Goal: Task Accomplishment & Management: Complete application form

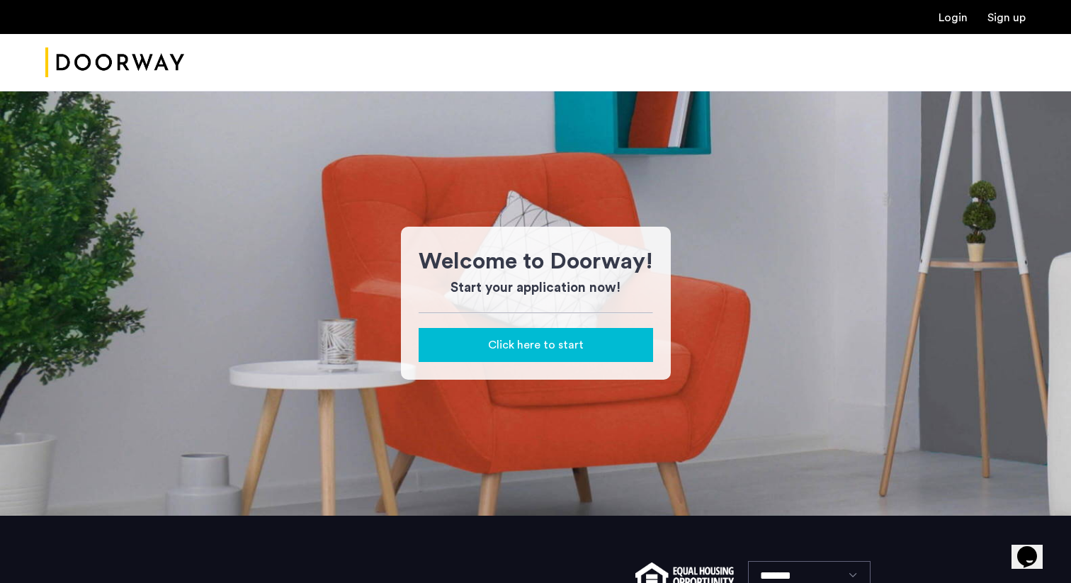
click at [540, 349] on span "Click here to start" at bounding box center [536, 344] width 96 height 17
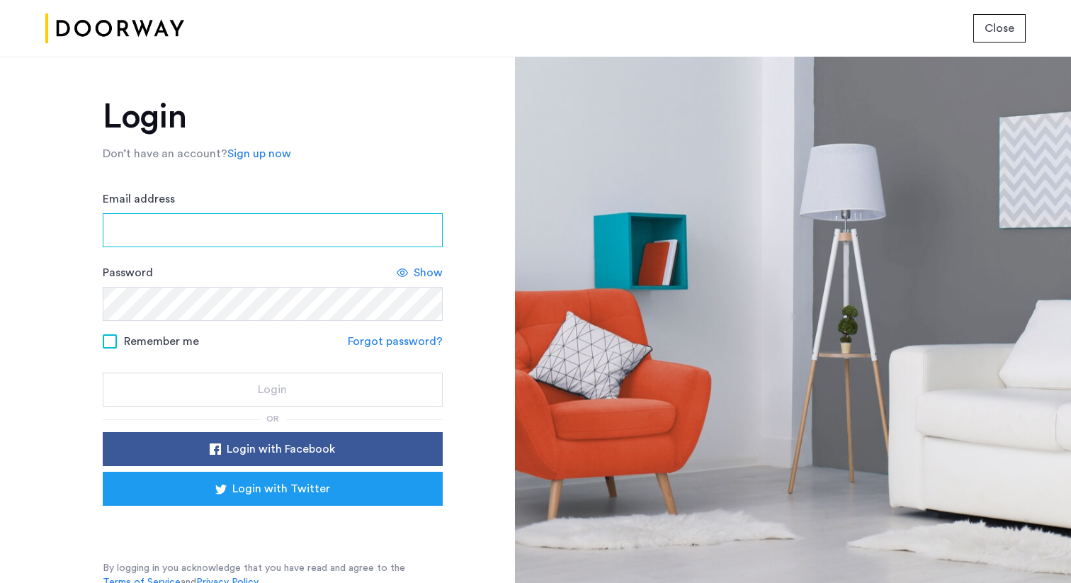
click at [335, 235] on input "Email address" at bounding box center [273, 230] width 340 height 34
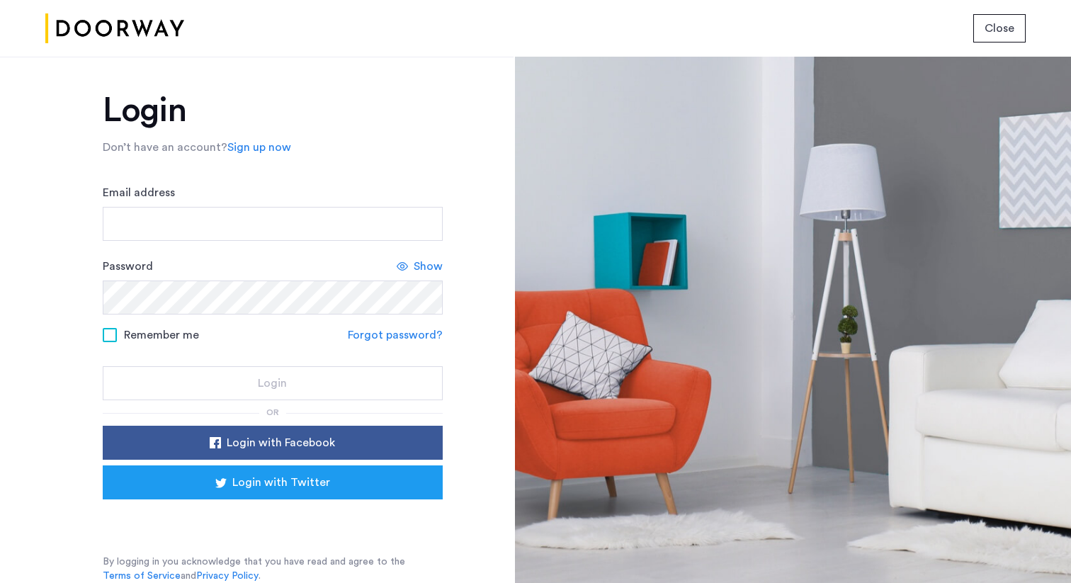
click at [460, 514] on div "Login Don’t have an account? Sign up now Email address Password Show Remember m…" at bounding box center [256, 320] width 513 height 526
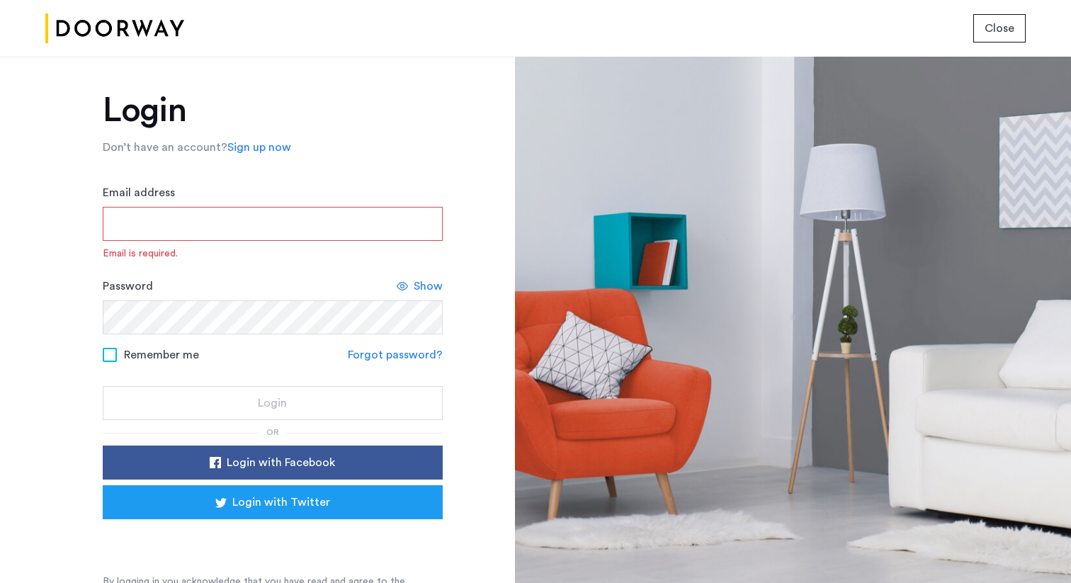
scroll to position [26, 0]
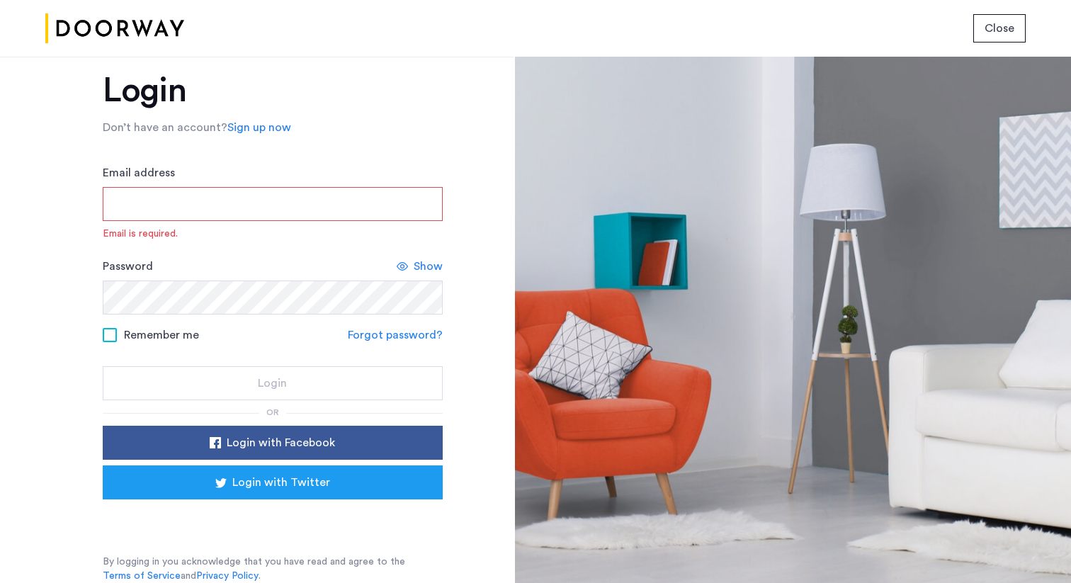
click at [266, 132] on link "Sign up now" at bounding box center [259, 127] width 64 height 17
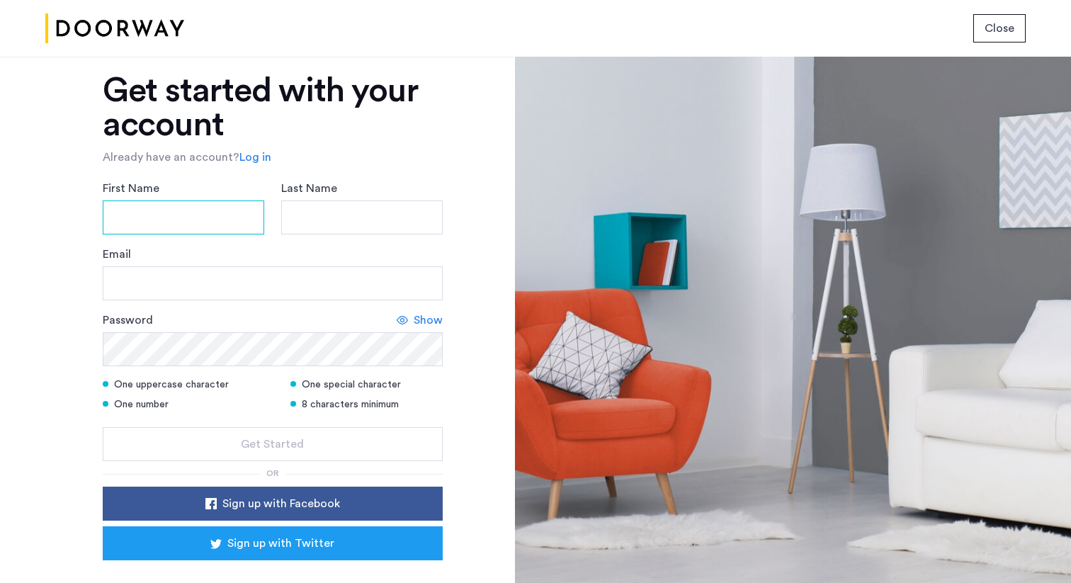
click at [206, 212] on input "First Name" at bounding box center [183, 217] width 161 height 34
type input "******"
type input "*****"
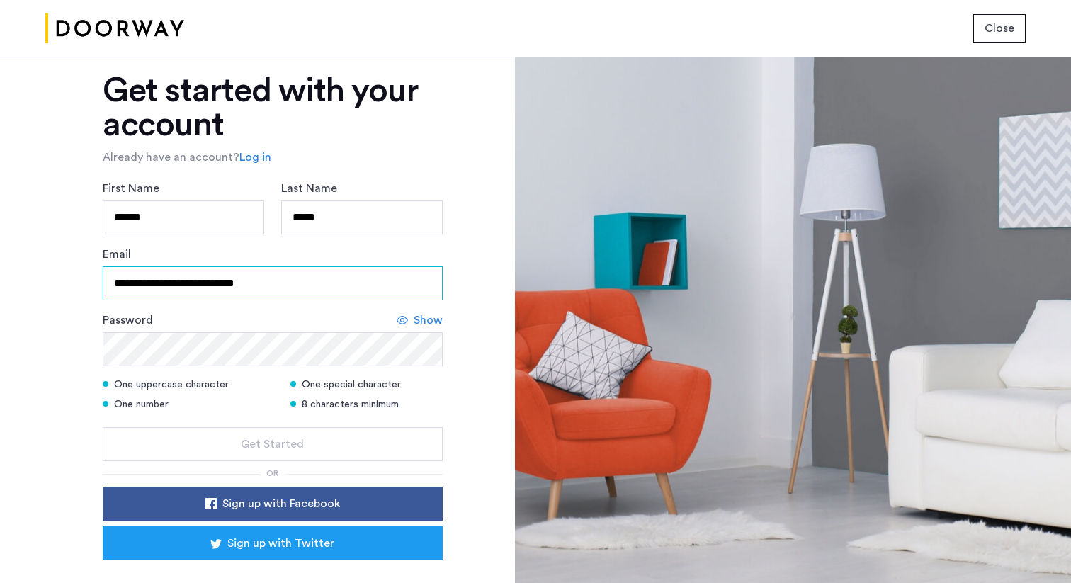
type input "**********"
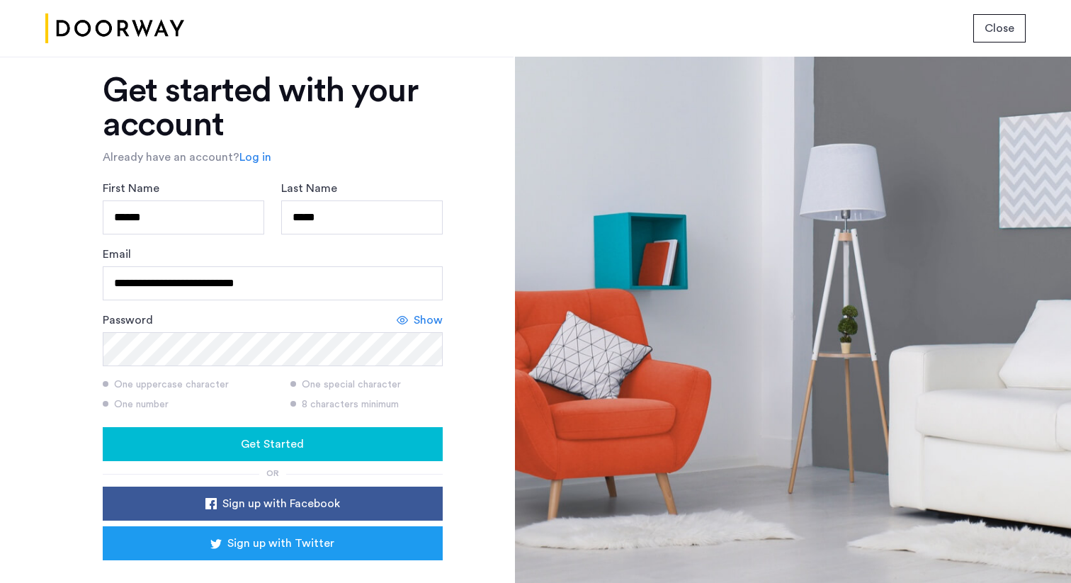
click at [409, 324] on div "Show" at bounding box center [420, 320] width 46 height 17
click at [409, 324] on icon at bounding box center [406, 319] width 11 height 11
click at [285, 454] on button "Get Started" at bounding box center [273, 444] width 340 height 34
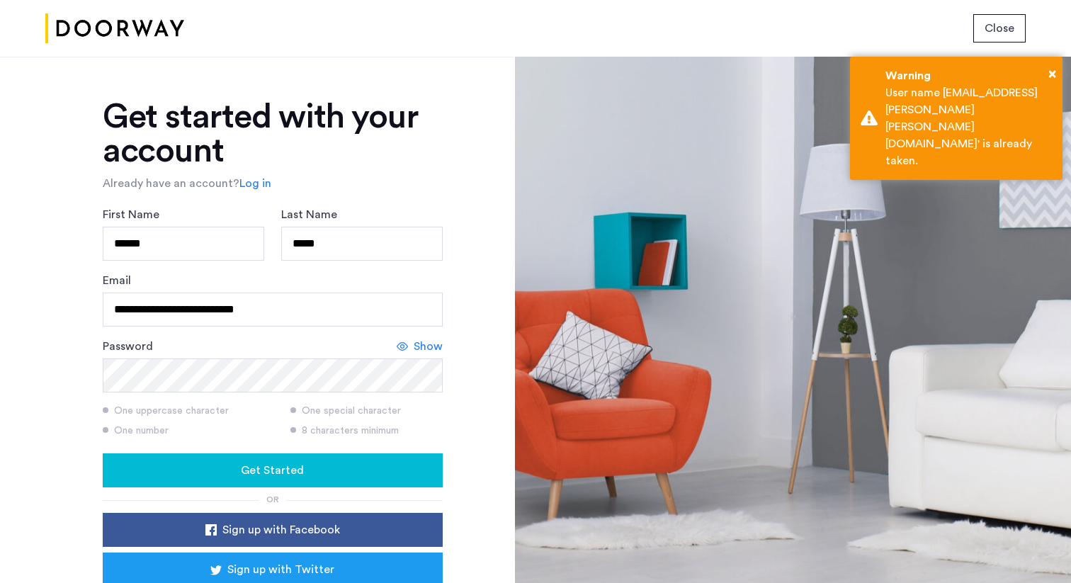
click at [244, 186] on link "Log in" at bounding box center [255, 183] width 32 height 17
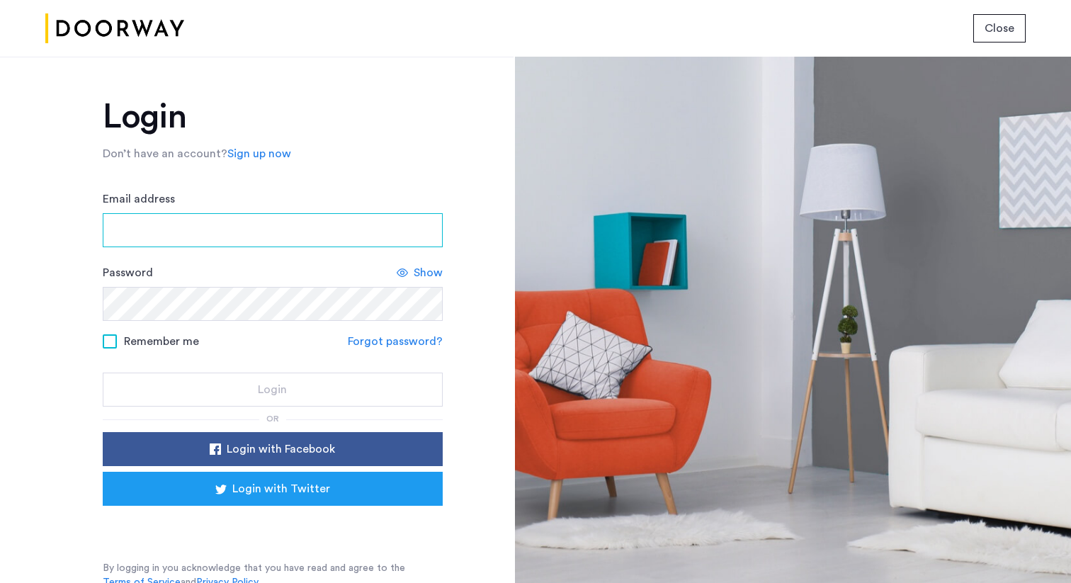
click at [217, 241] on input "Email address" at bounding box center [273, 230] width 340 height 34
type input "**********"
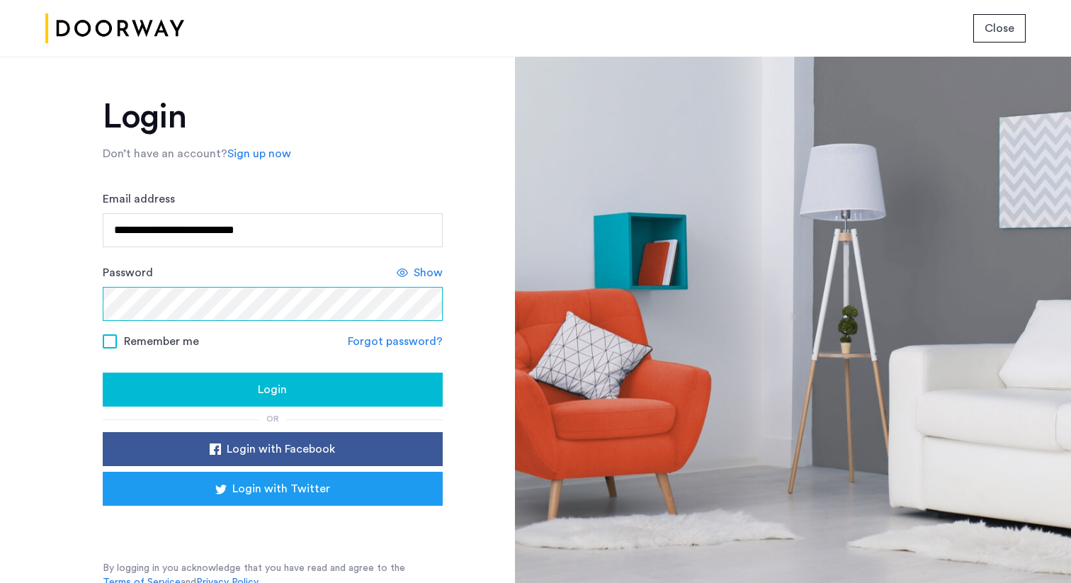
click at [103, 372] on button "Login" at bounding box center [273, 389] width 340 height 34
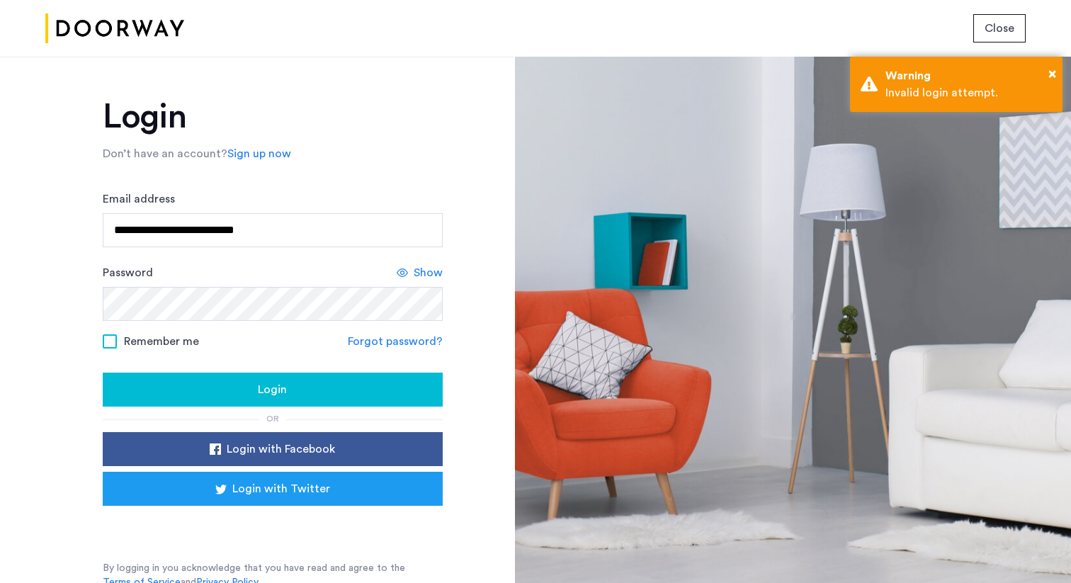
click at [406, 344] on link "Forgot password?" at bounding box center [395, 341] width 95 height 17
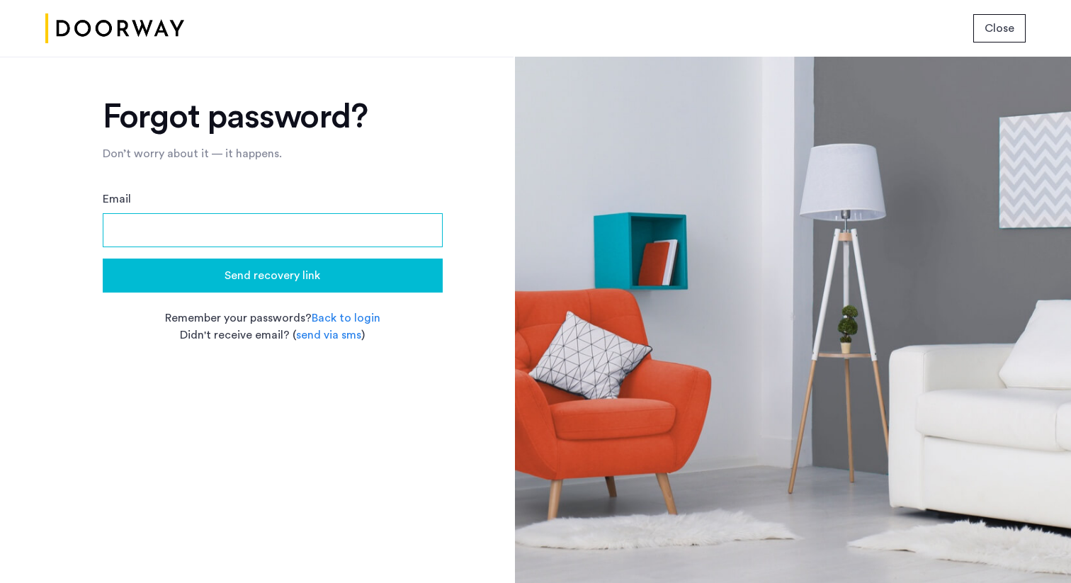
click at [356, 223] on input "Email" at bounding box center [273, 230] width 340 height 34
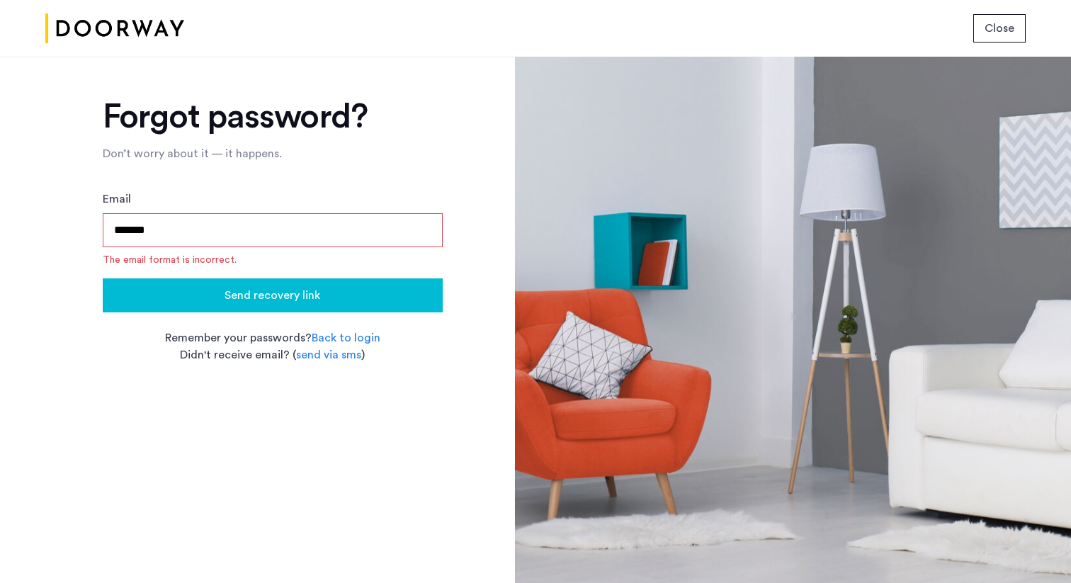
type input "**********"
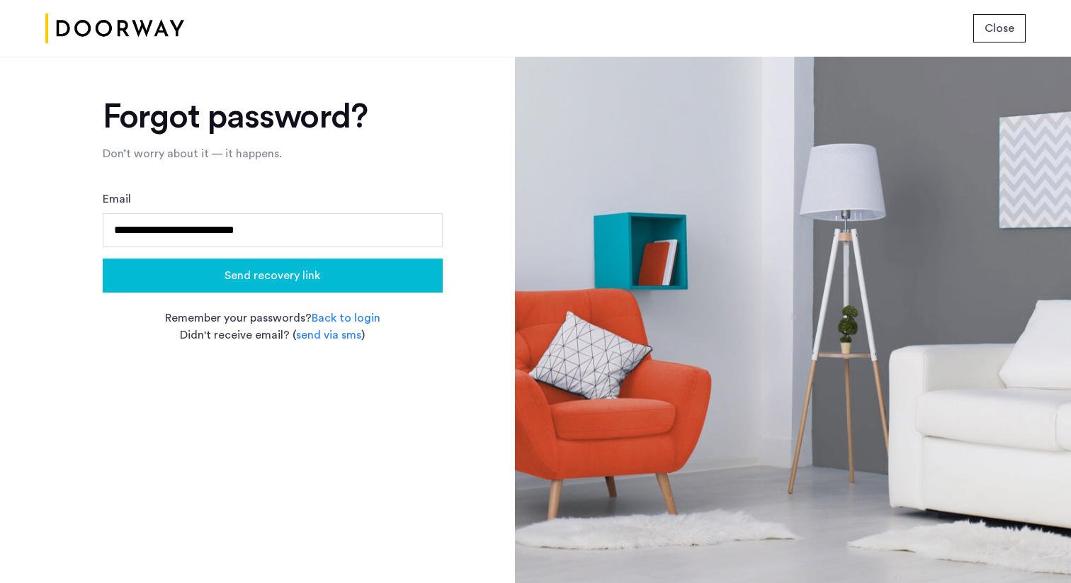
click at [272, 287] on button "Send recovery link" at bounding box center [273, 275] width 340 height 34
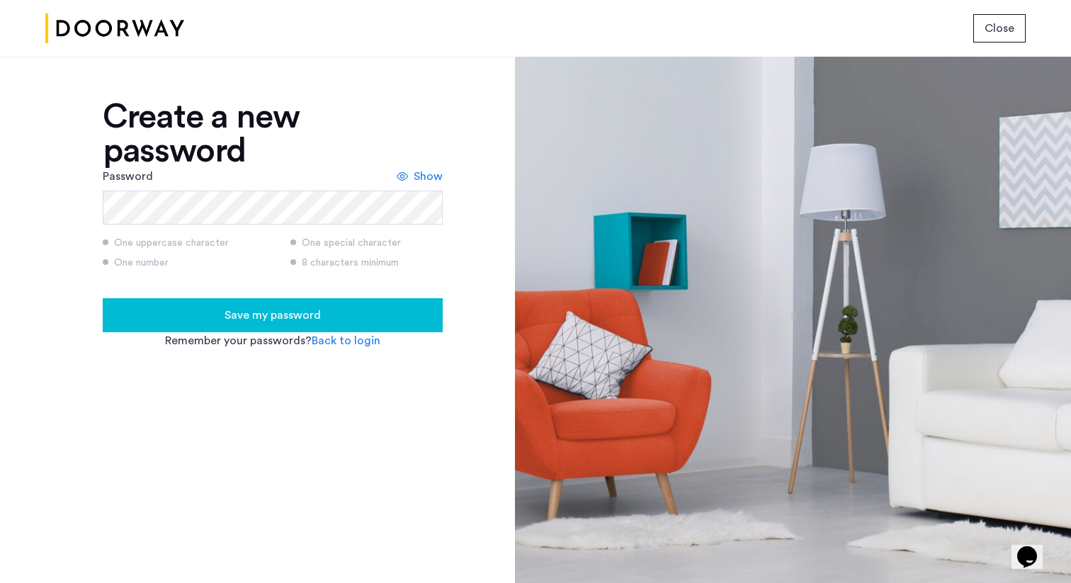
click at [317, 309] on span "Save my password" at bounding box center [272, 315] width 96 height 17
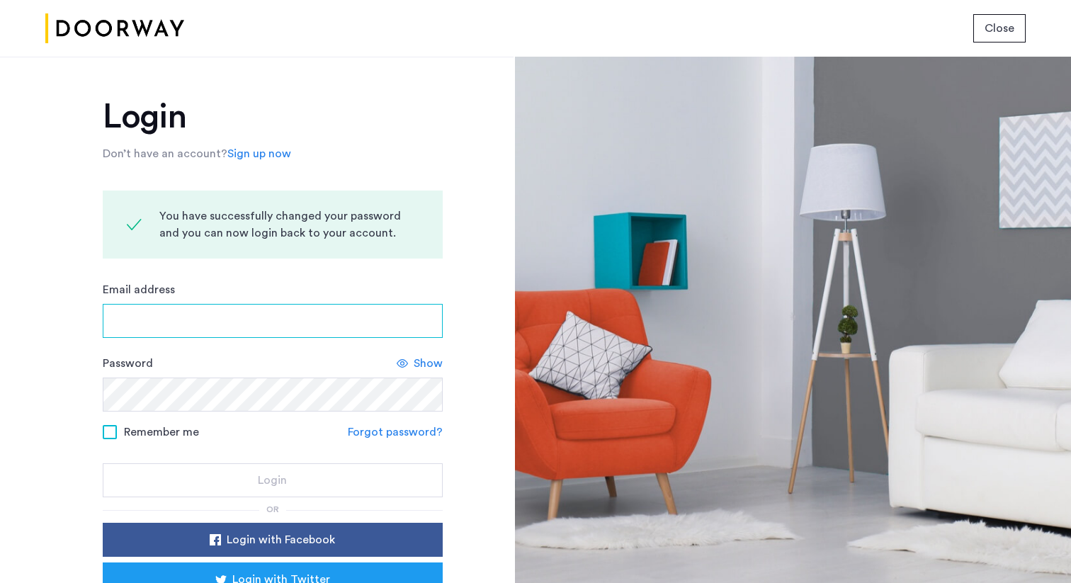
click at [182, 311] on input "Email address" at bounding box center [273, 321] width 340 height 34
type input "**********"
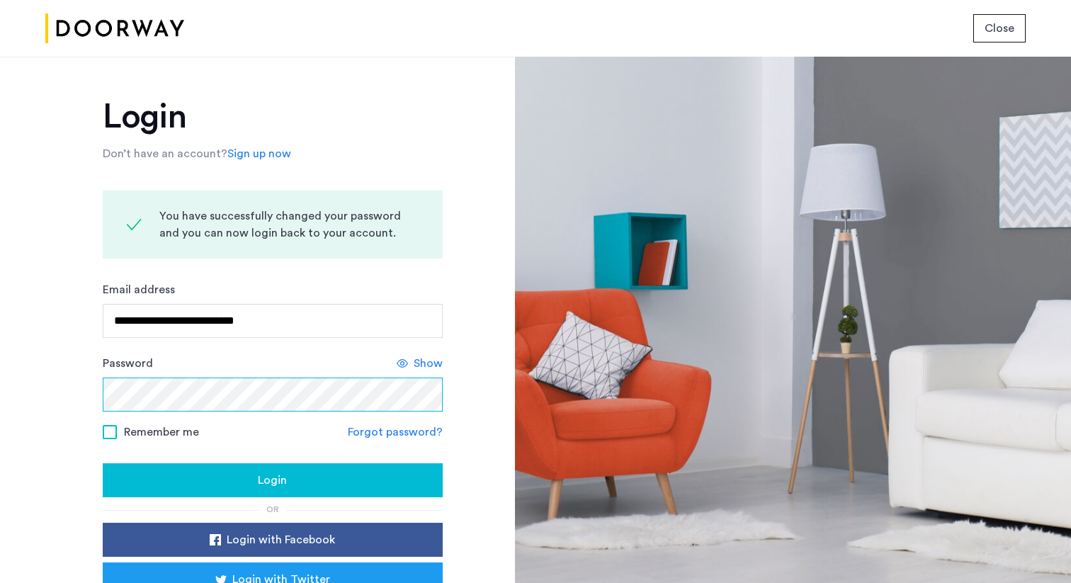
click at [103, 463] on button "Login" at bounding box center [273, 480] width 340 height 34
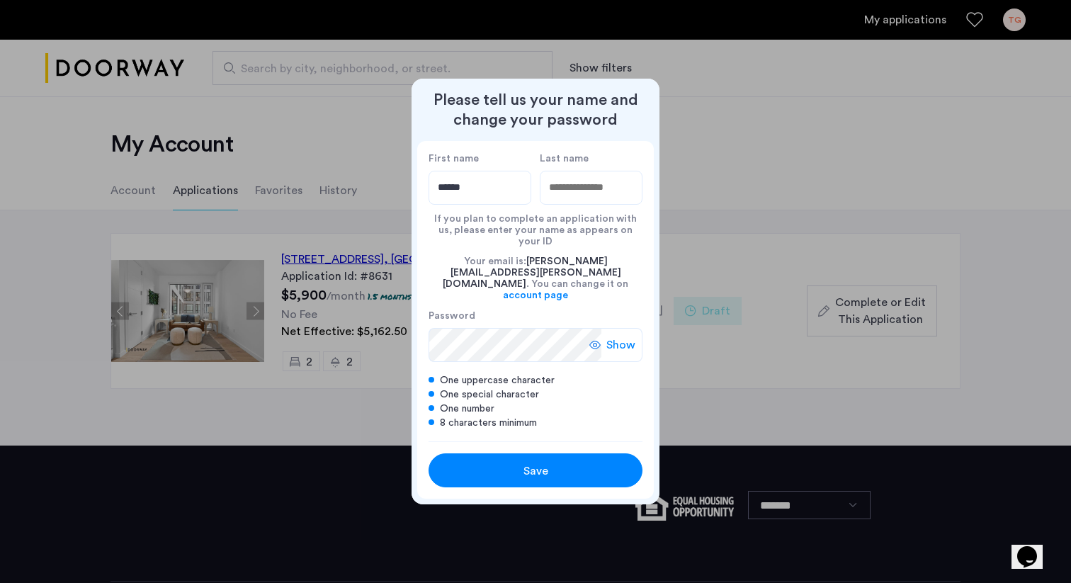
type input "******"
click at [565, 204] on input "Last name" at bounding box center [591, 188] width 103 height 34
type input "*****"
click at [605, 328] on div "Show" at bounding box center [615, 345] width 53 height 34
click at [558, 462] on div "Save" at bounding box center [535, 470] width 136 height 17
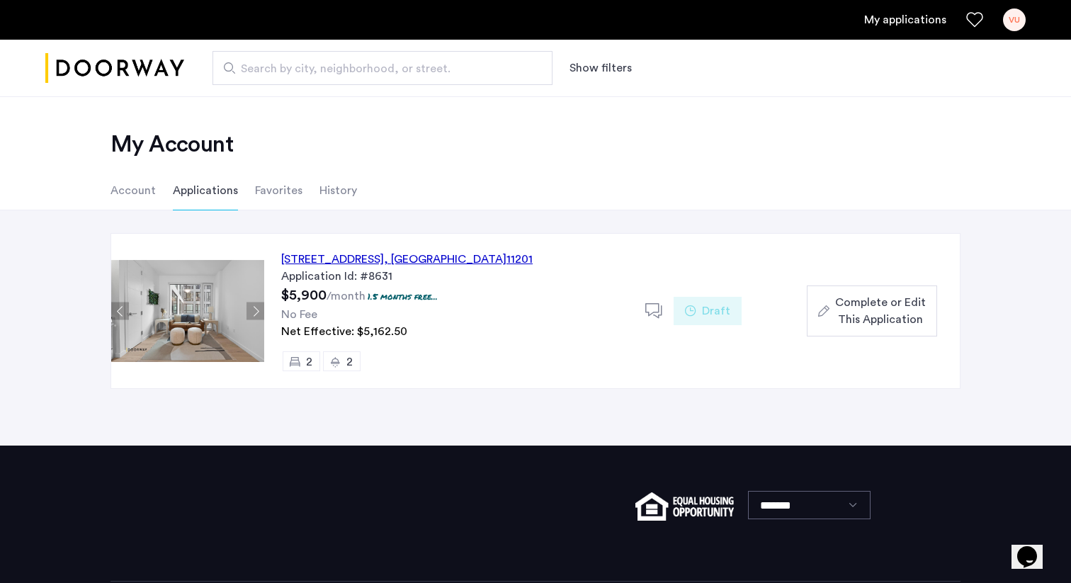
click at [433, 255] on div "127 Concord Street, Unit 5C, Brooklyn , NY 11201" at bounding box center [406, 259] width 251 height 17
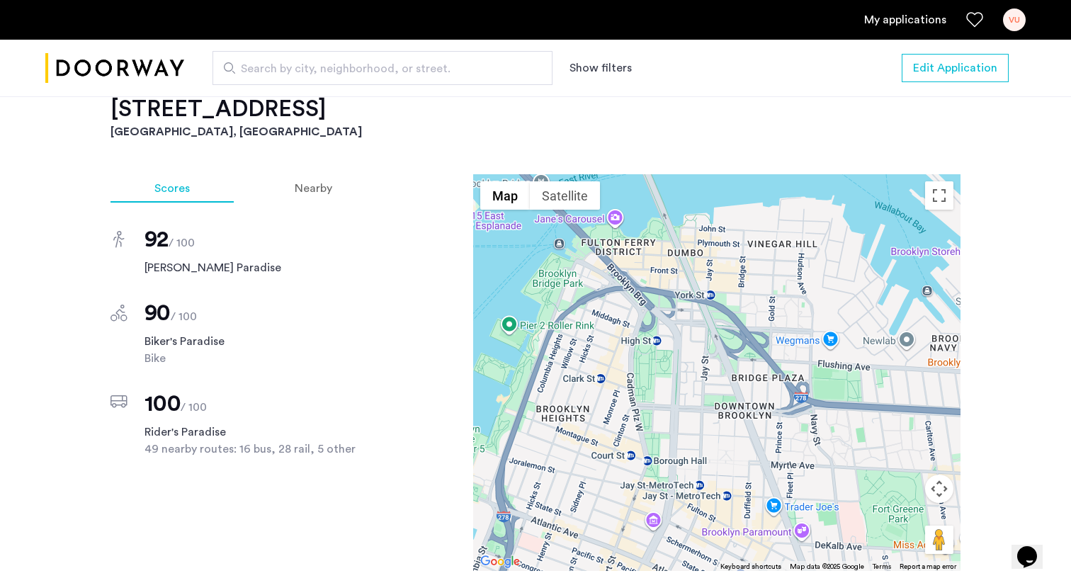
scroll to position [1320, 0]
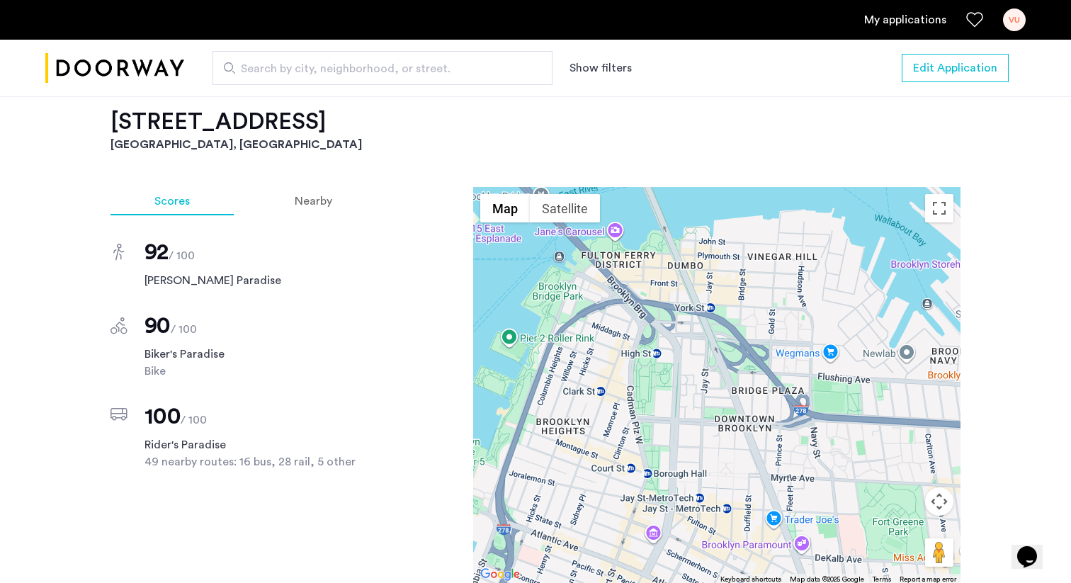
click at [298, 226] on div "92 / 100 [PERSON_NAME] Paradise 90 / 100 Biker's Paradise Bike 100 / 100 Rider'…" at bounding box center [243, 342] width 266 height 255
click at [302, 207] on span "Nearby" at bounding box center [314, 200] width 38 height 11
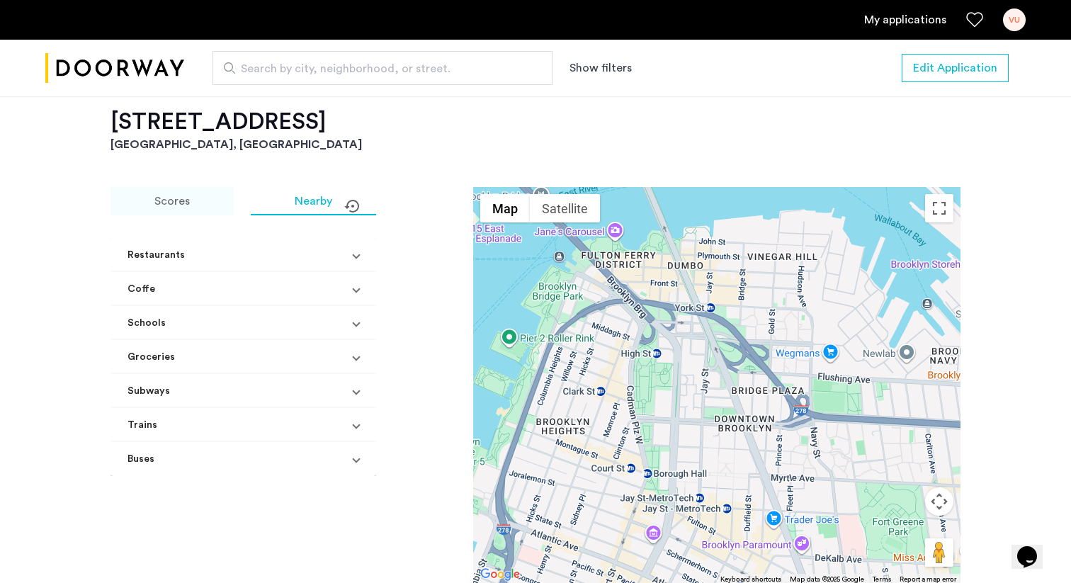
click at [175, 215] on div "Scores" at bounding box center [171, 201] width 123 height 28
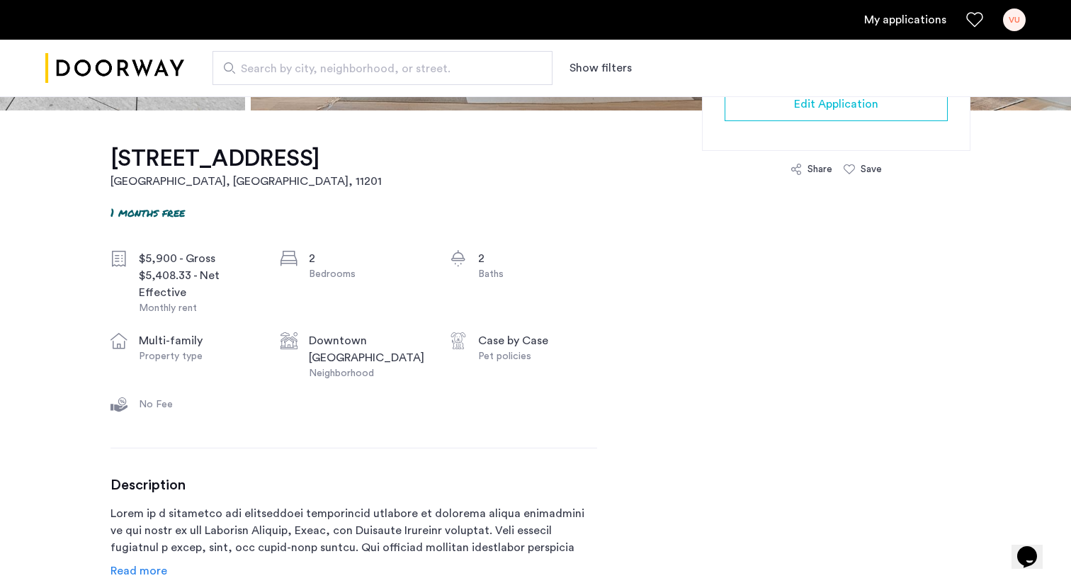
scroll to position [392, 0]
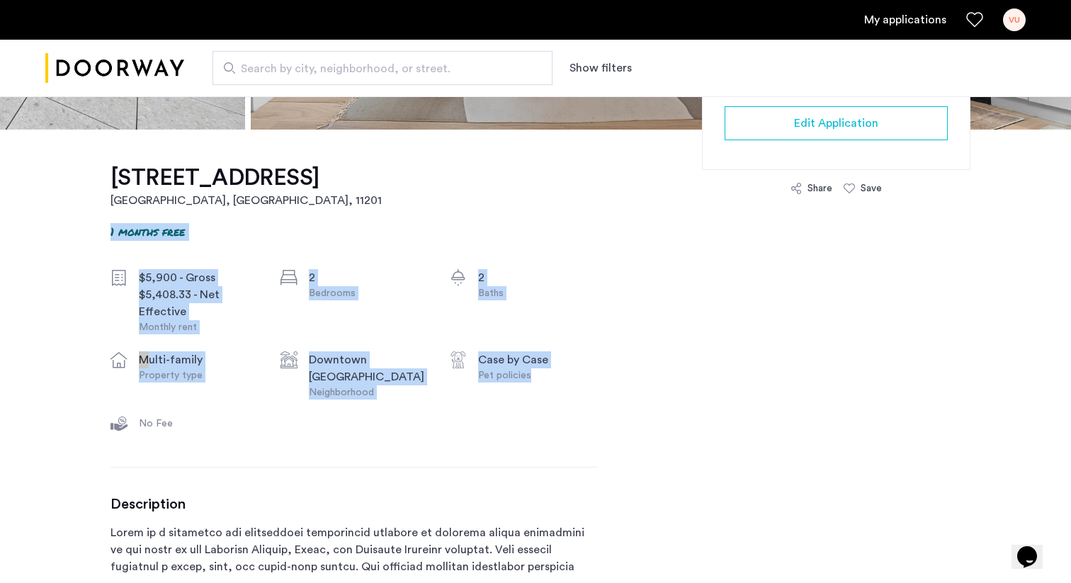
drag, startPoint x: 584, startPoint y: 426, endPoint x: 602, endPoint y: 239, distance: 187.8
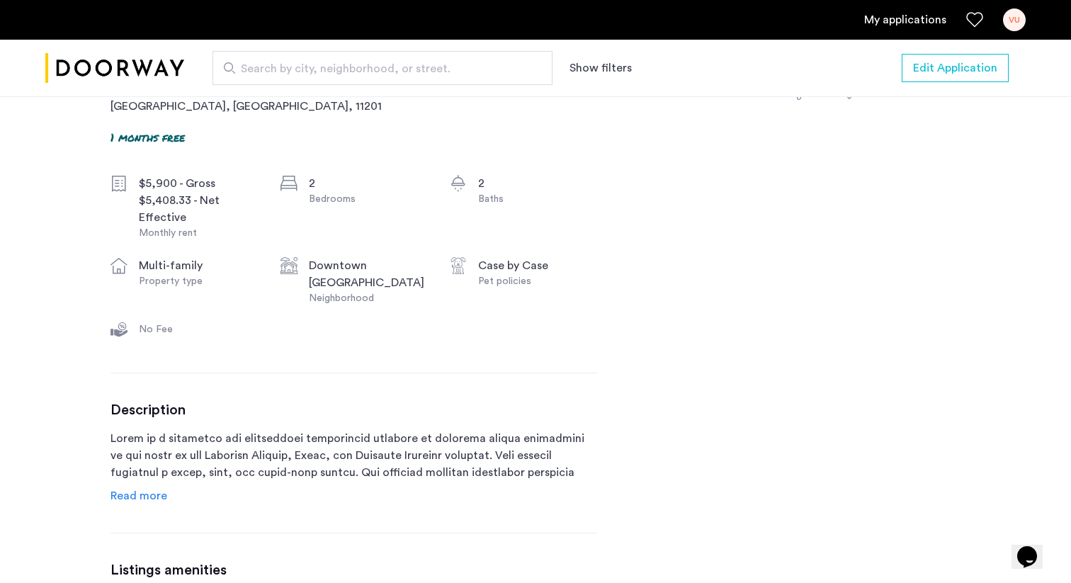
scroll to position [476, 0]
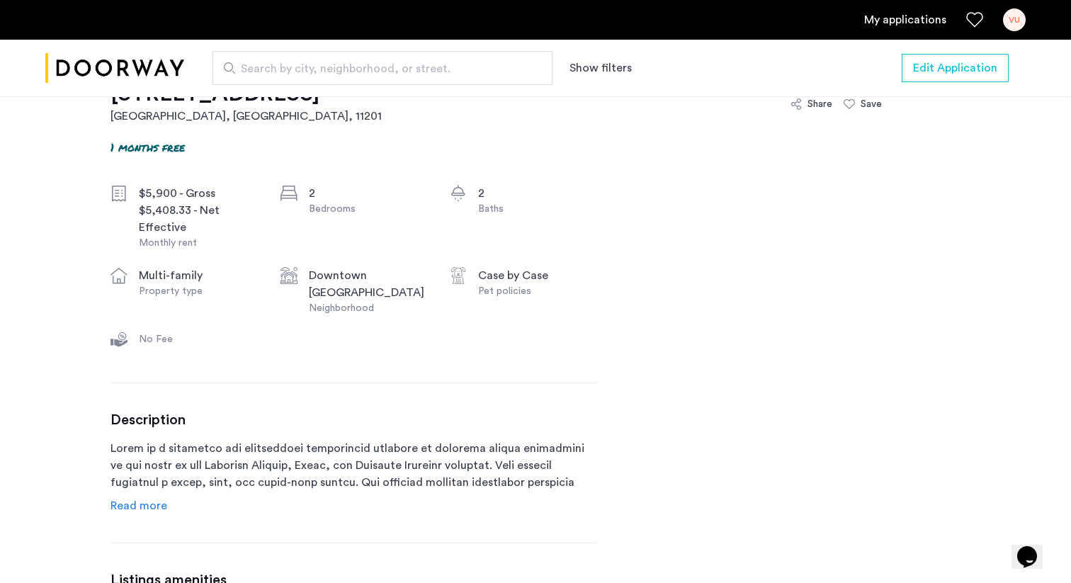
click at [142, 525] on div "127 Concord Street, Downtown Brooklyn, Brooklyn, NY, 11201, Unit 5C Brooklyn, N…" at bounding box center [353, 498] width 486 height 907
click at [157, 511] on span "Read more" at bounding box center [138, 505] width 57 height 11
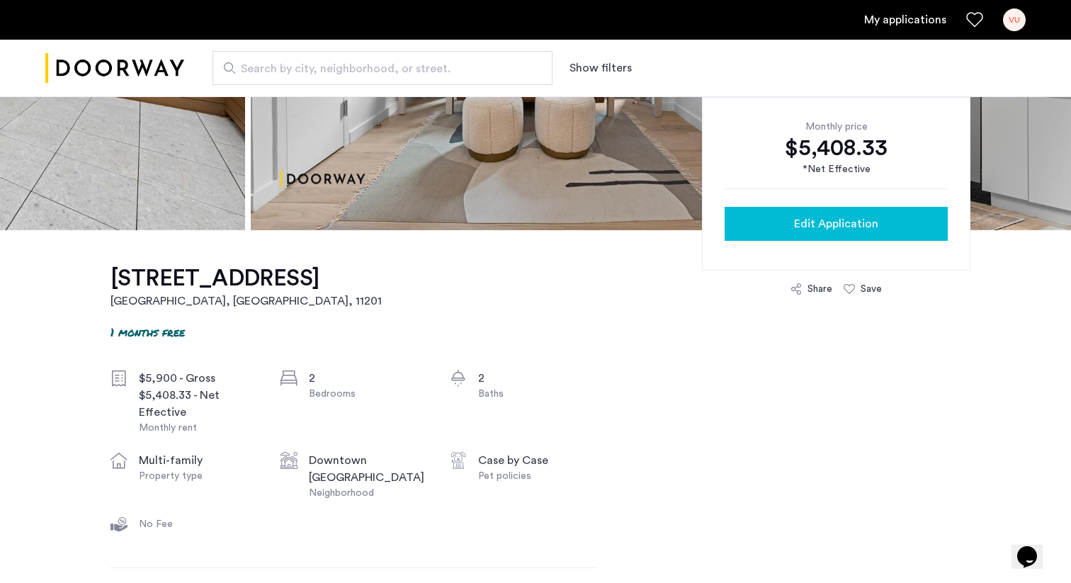
scroll to position [289, 0]
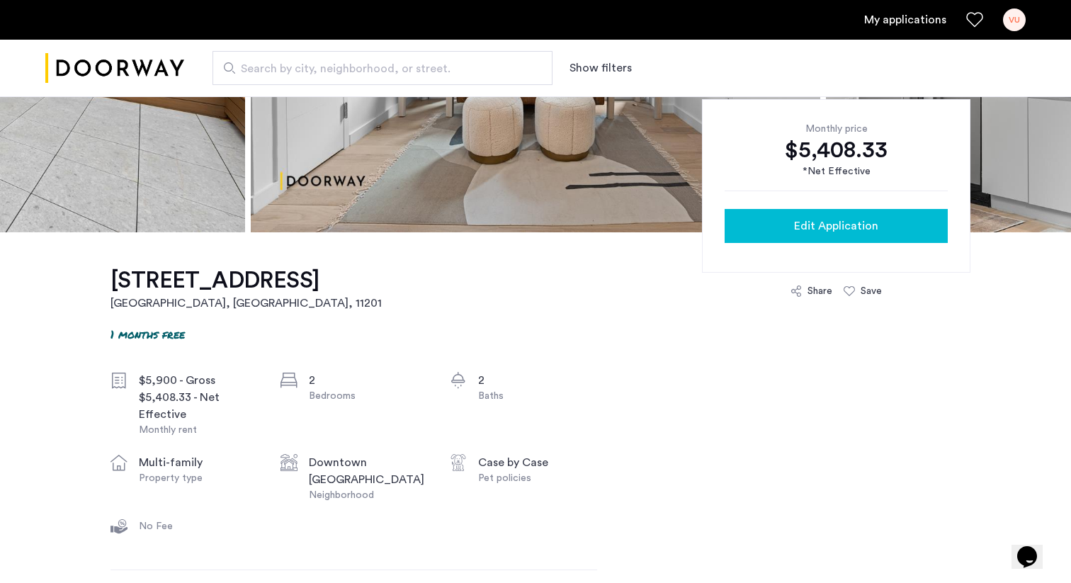
click at [769, 236] on button "Edit Application" at bounding box center [835, 226] width 223 height 34
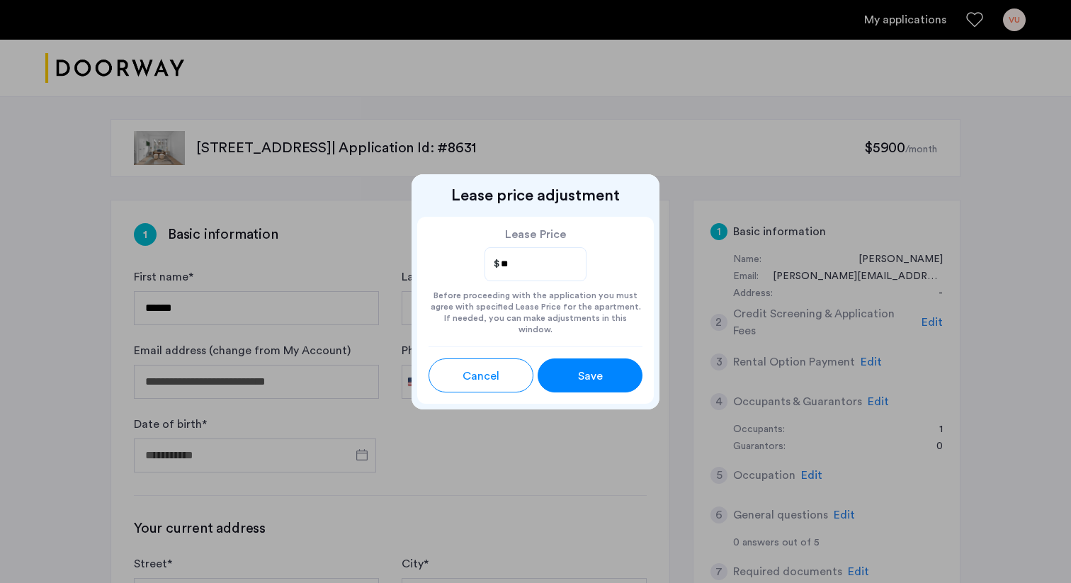
type input "*"
type input "****"
click at [589, 367] on span "Save" at bounding box center [590, 375] width 25 height 17
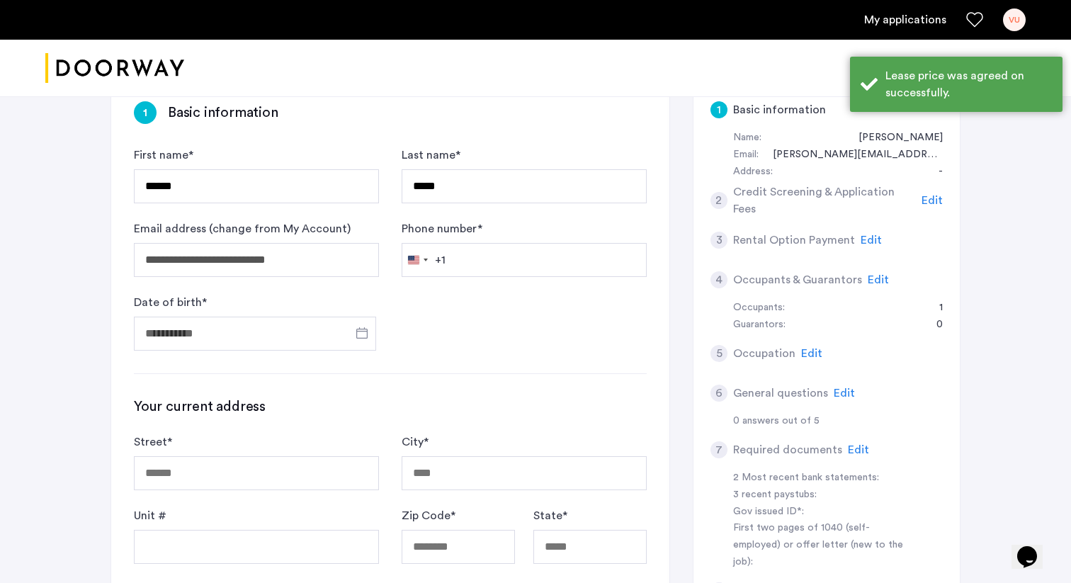
scroll to position [122, 0]
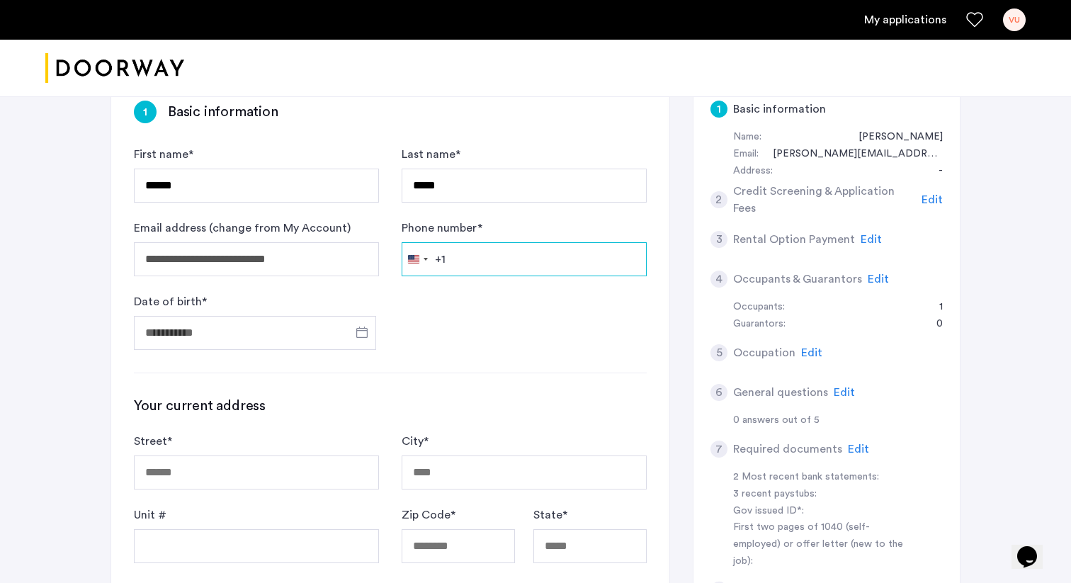
click at [515, 269] on input "Phone number *" at bounding box center [523, 259] width 245 height 34
type input "**********"
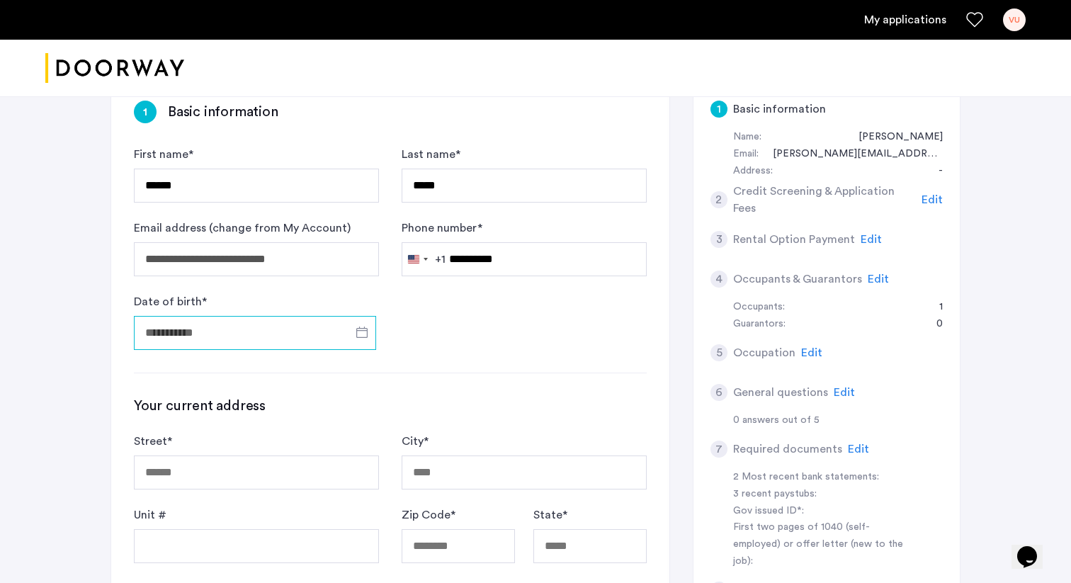
click at [291, 335] on input "Date of birth *" at bounding box center [255, 333] width 242 height 34
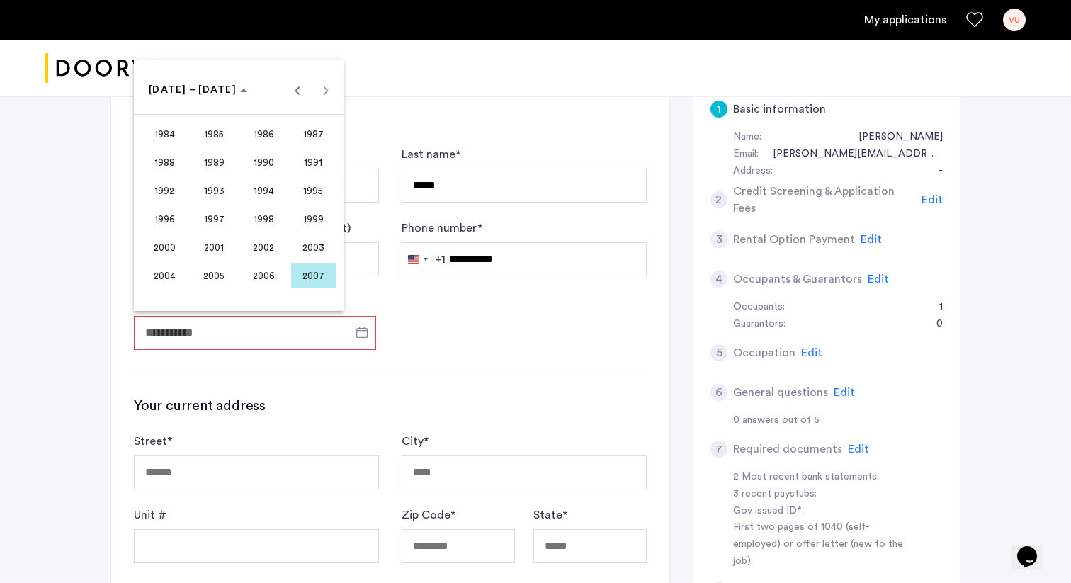
click at [313, 213] on span "1999" at bounding box center [313, 218] width 45 height 25
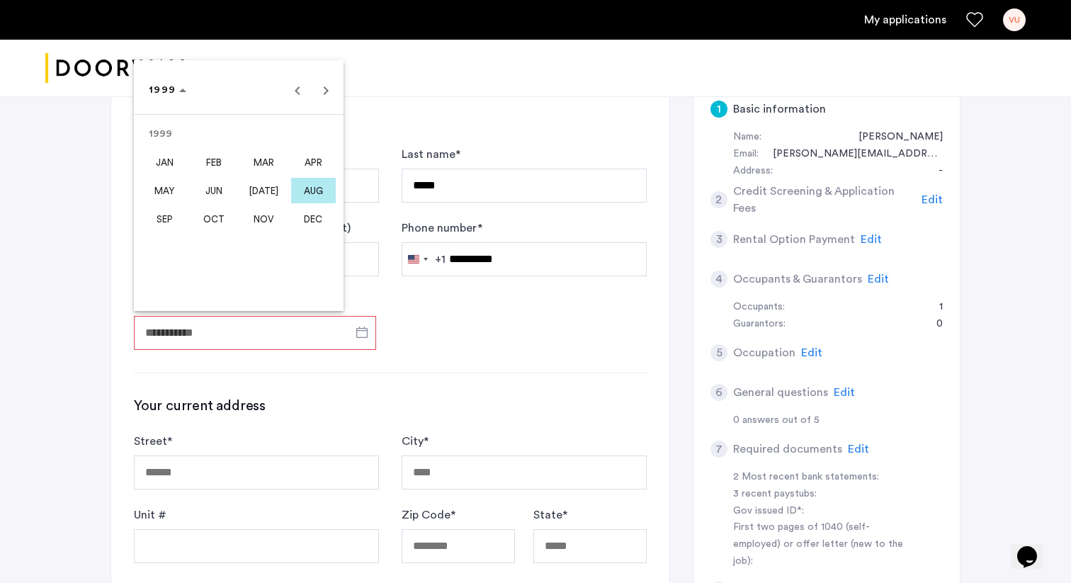
click at [259, 218] on span "NOV" at bounding box center [263, 218] width 45 height 25
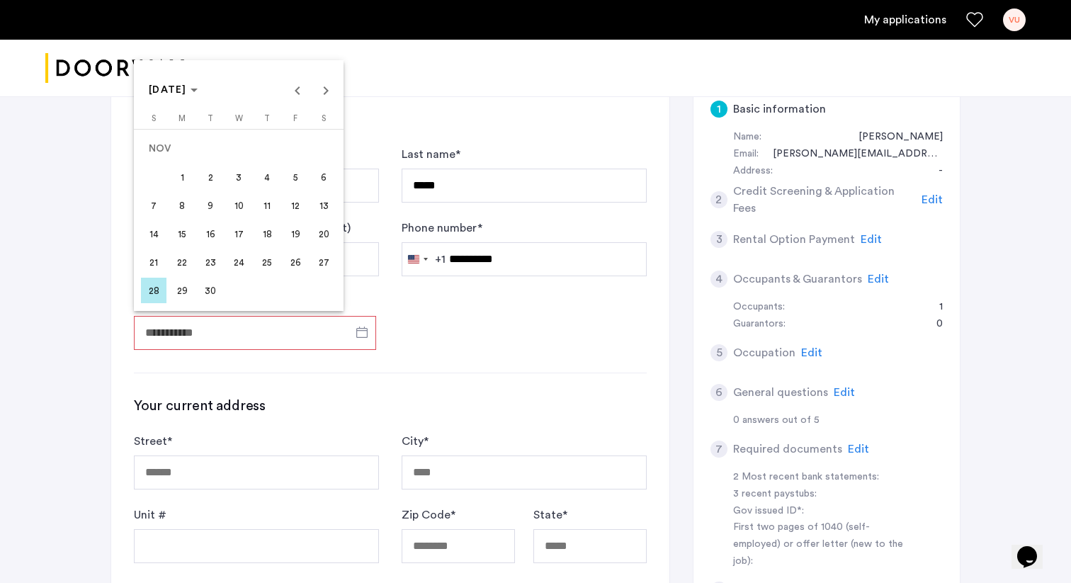
click at [246, 262] on span "24" at bounding box center [238, 261] width 25 height 25
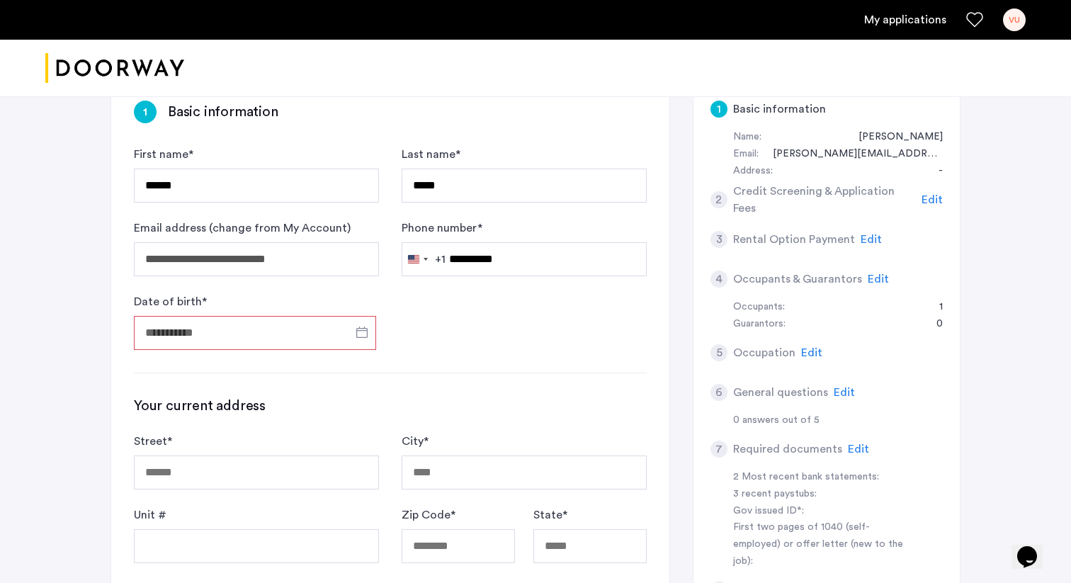
type input "**********"
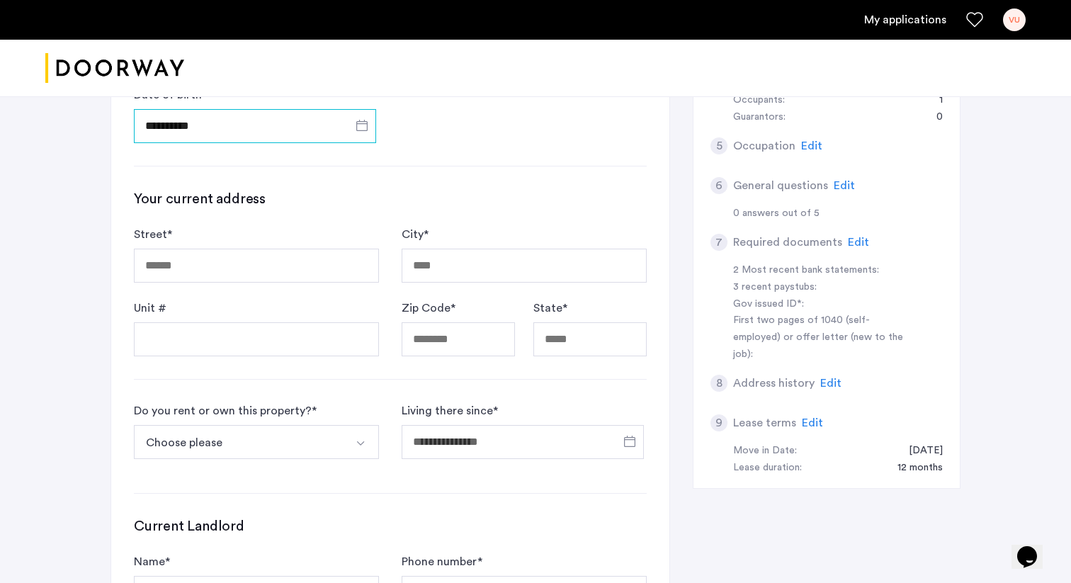
scroll to position [360, 0]
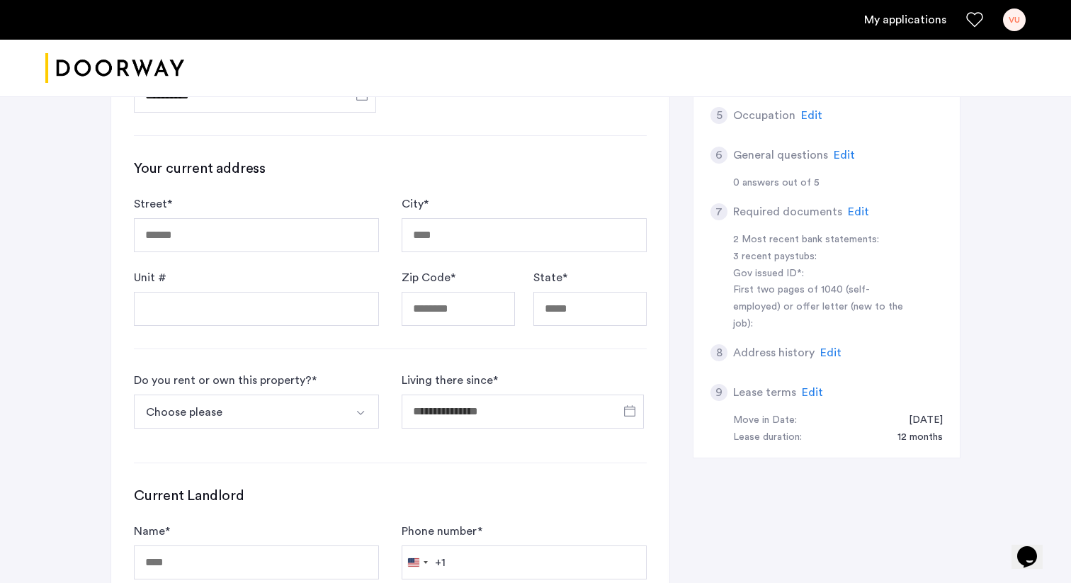
click at [242, 259] on form "Street * City * Unit # Zip Code * State *" at bounding box center [390, 260] width 513 height 130
click at [283, 244] on input "Street *" at bounding box center [256, 235] width 245 height 34
type input "*"
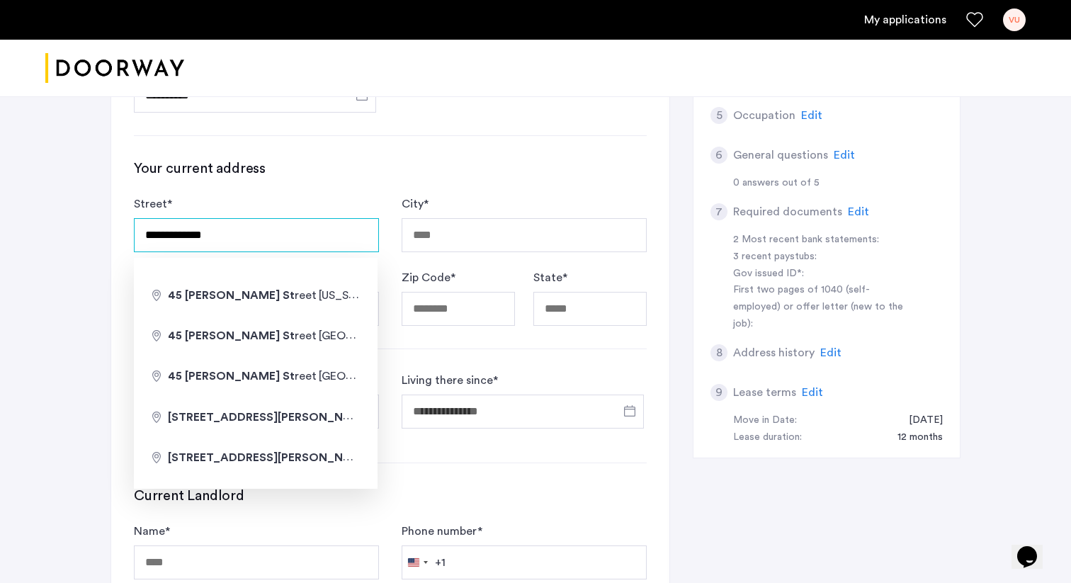
type input "**********"
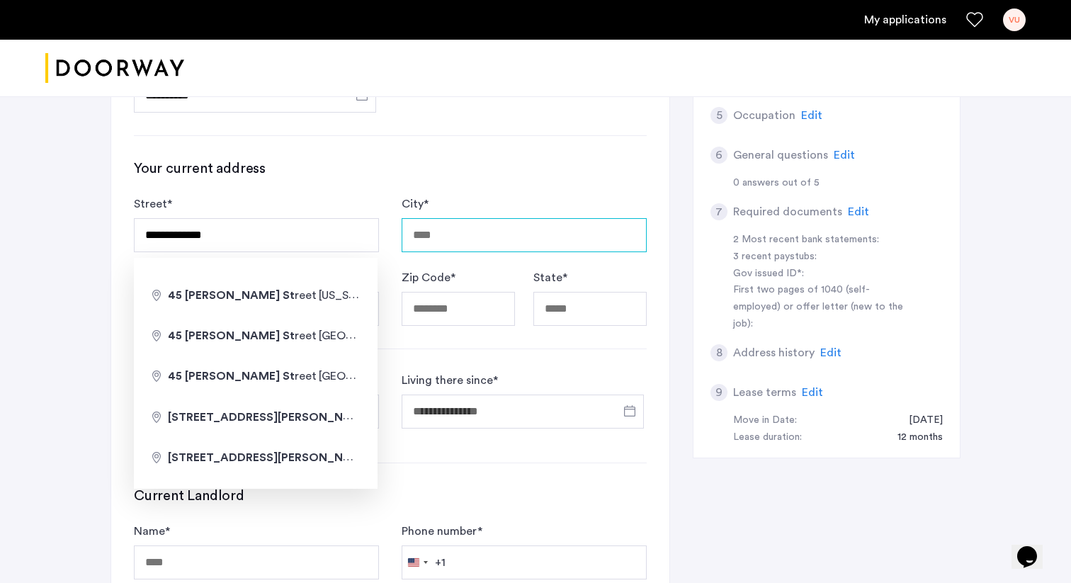
click at [449, 237] on input "City *" at bounding box center [523, 235] width 245 height 34
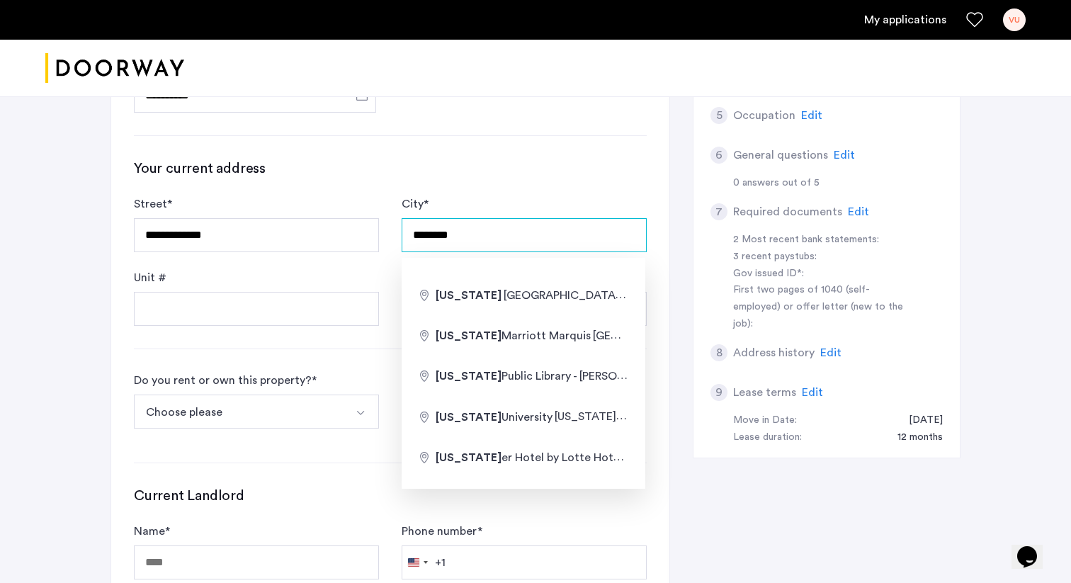
type input "********"
click at [227, 329] on div "**********" at bounding box center [390, 269] width 558 height 857
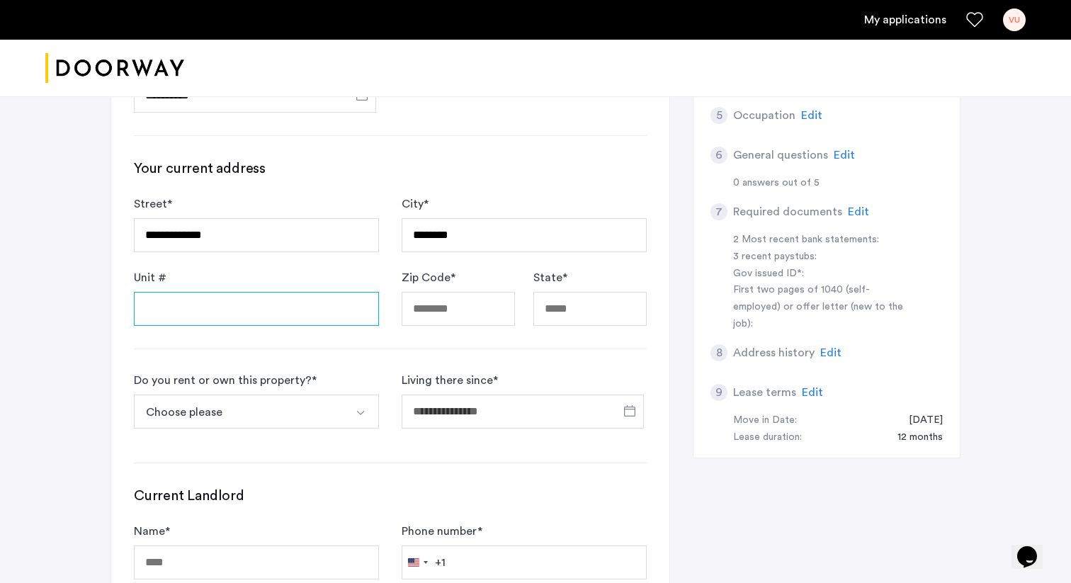
click at [249, 320] on input "Unit #" at bounding box center [256, 309] width 245 height 34
type input "*"
type input "******"
click at [494, 320] on input "Zip Code *" at bounding box center [457, 309] width 113 height 34
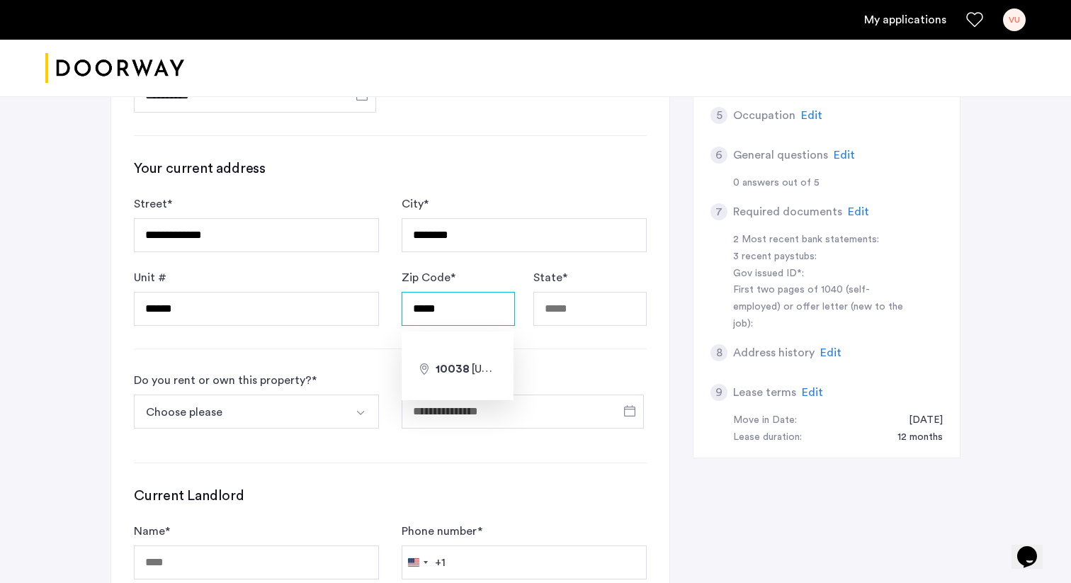
type input "*****"
click at [604, 324] on input "State *" at bounding box center [589, 309] width 113 height 34
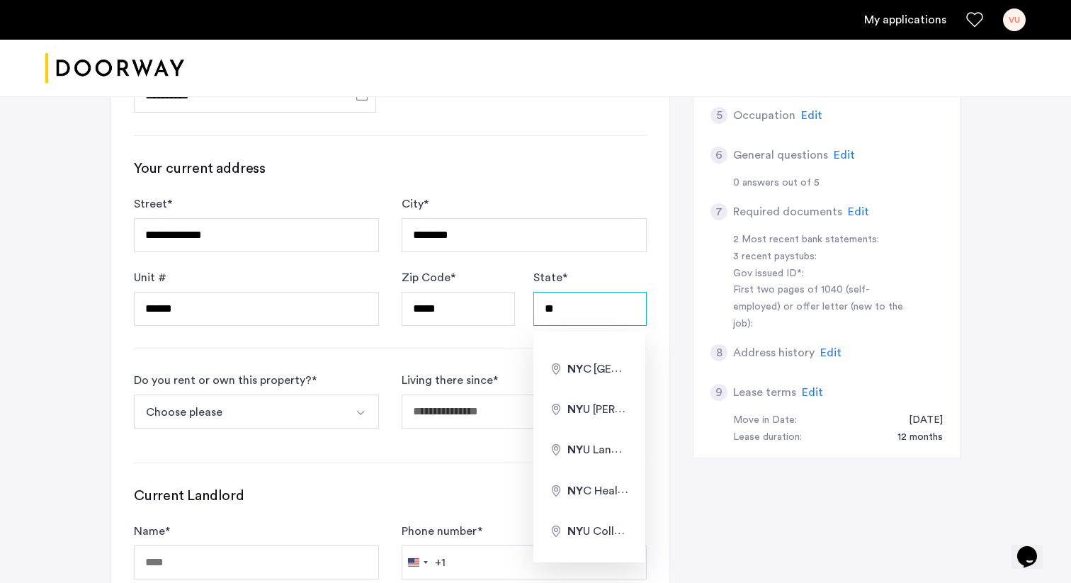
type input "**"
click at [481, 350] on div "**********" at bounding box center [390, 269] width 558 height 857
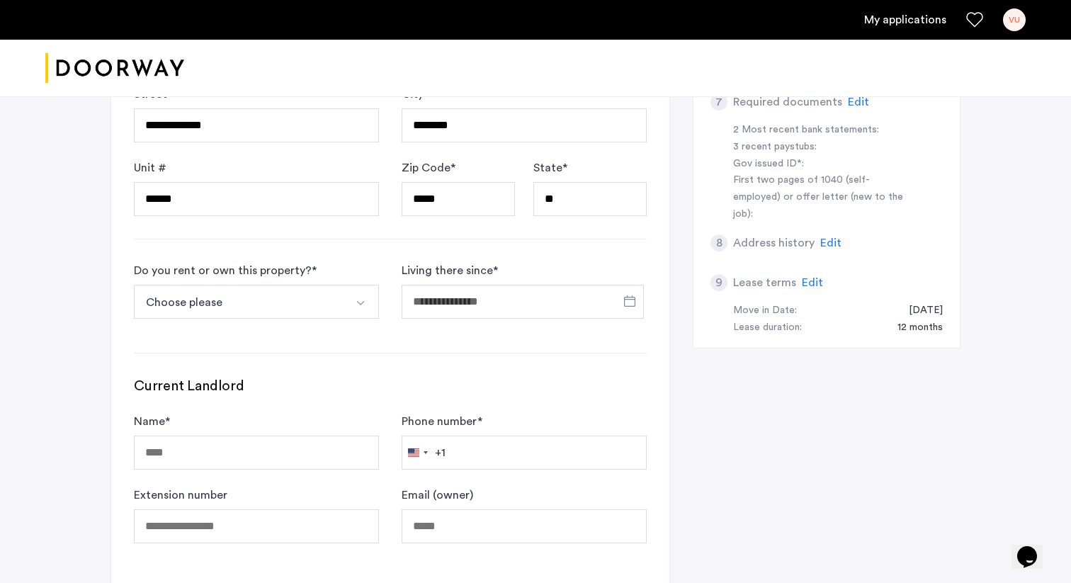
scroll to position [503, 0]
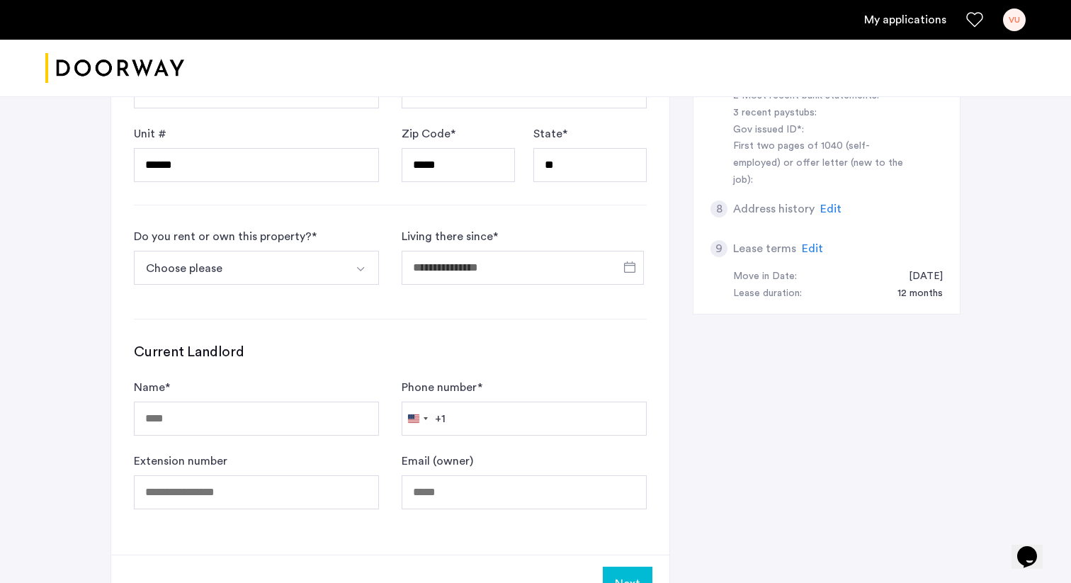
click at [316, 267] on button "Choose please" at bounding box center [240, 268] width 212 height 34
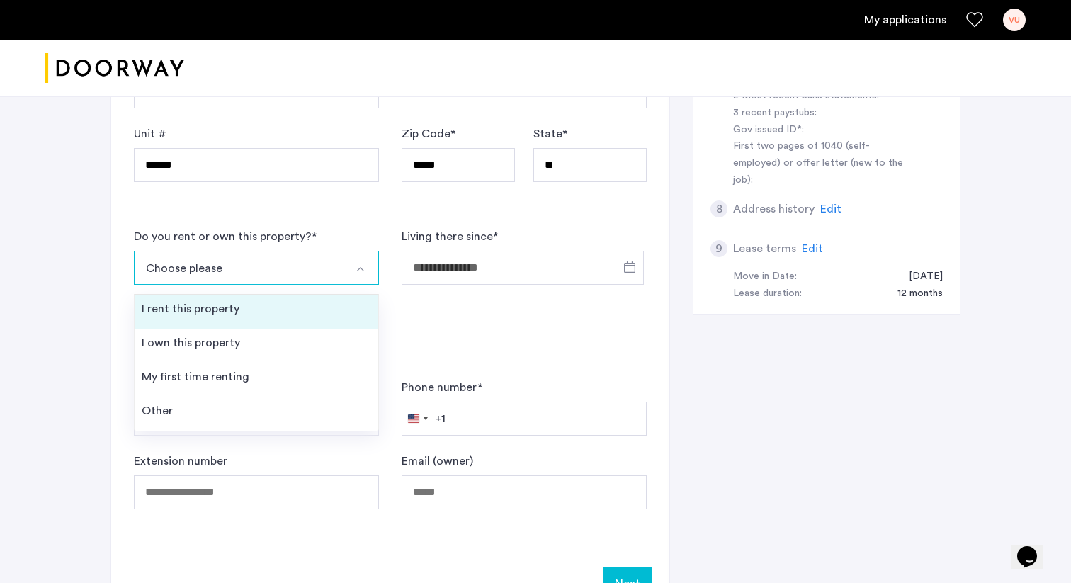
click at [258, 318] on li "I rent this property" at bounding box center [257, 312] width 244 height 34
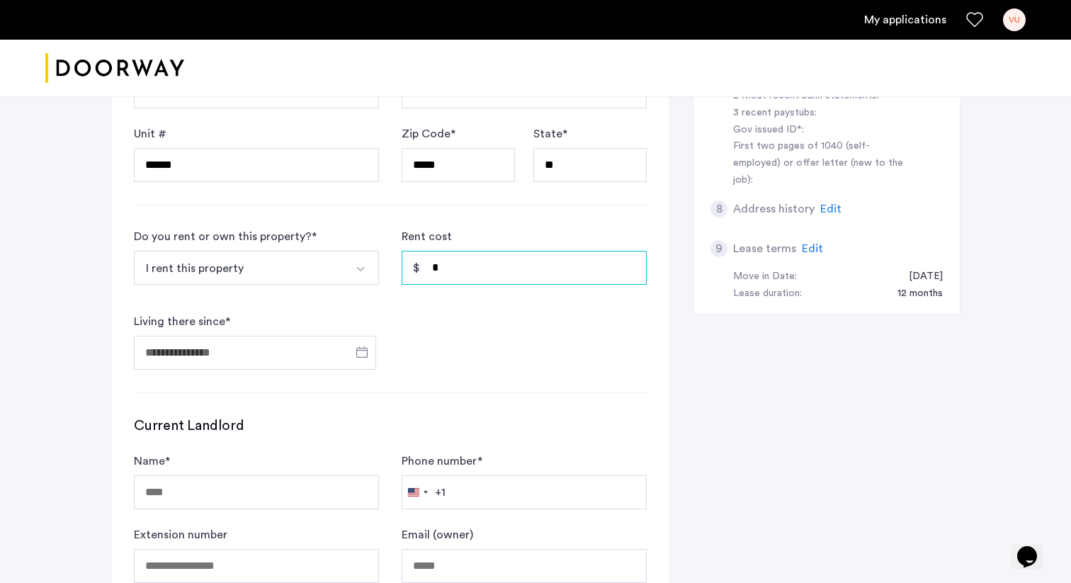
click at [467, 260] on input "*" at bounding box center [523, 268] width 245 height 34
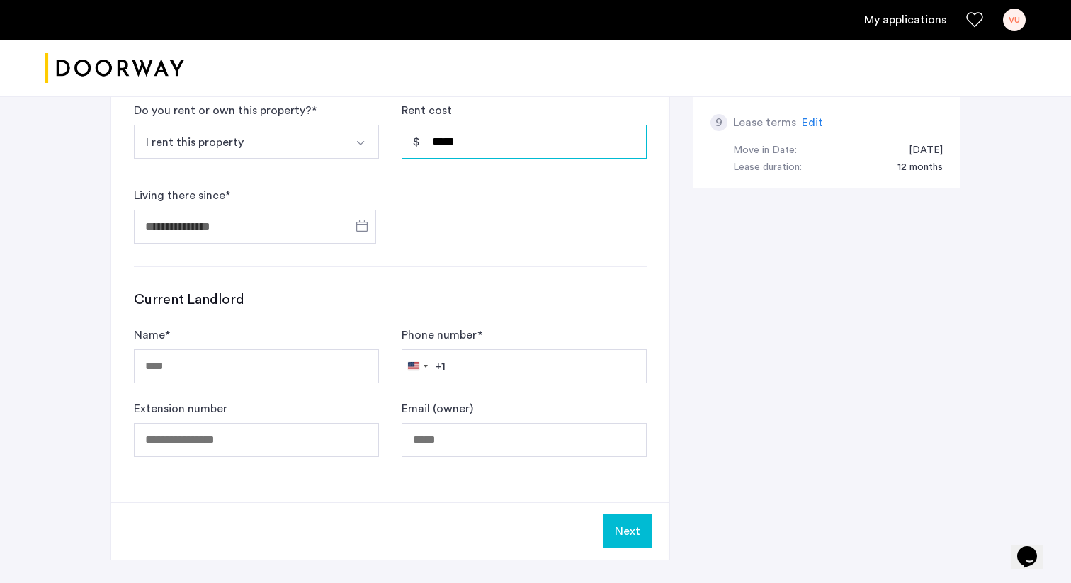
scroll to position [588, 0]
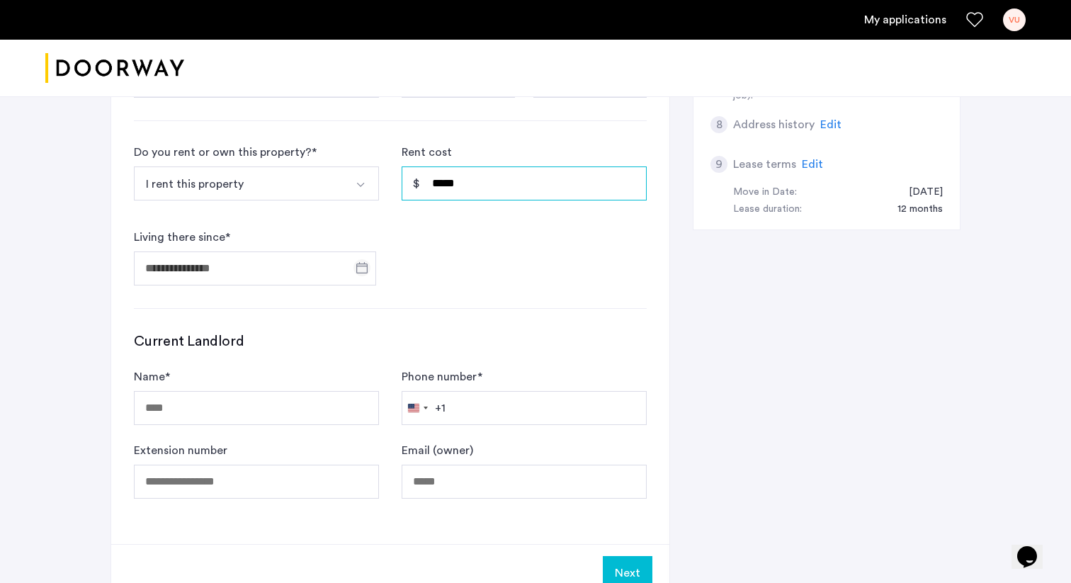
type input "*****"
click at [359, 259] on span "Open calendar" at bounding box center [362, 268] width 34 height 34
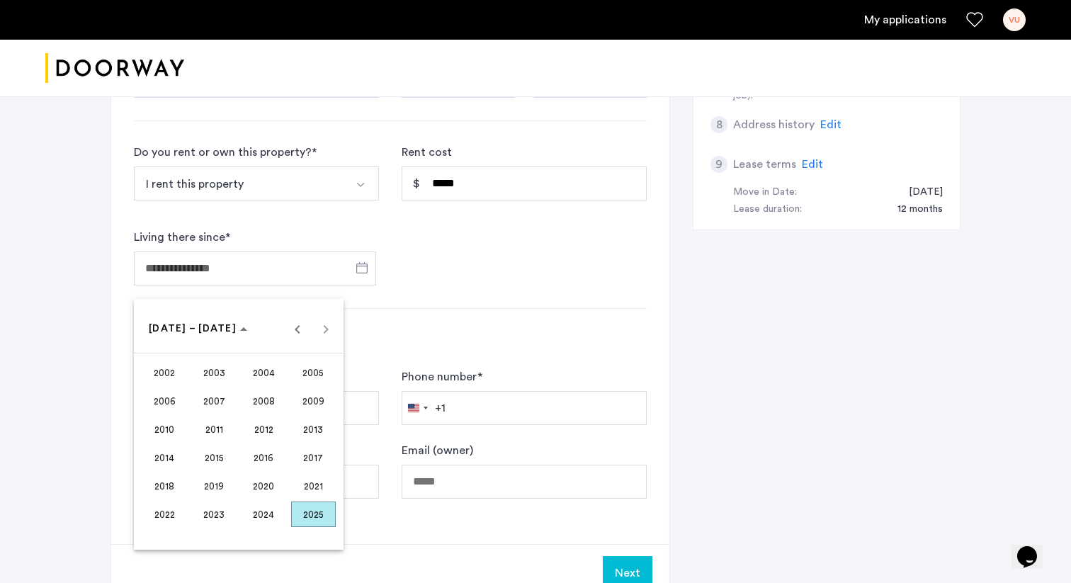
click at [304, 510] on span "2025" at bounding box center [313, 513] width 45 height 25
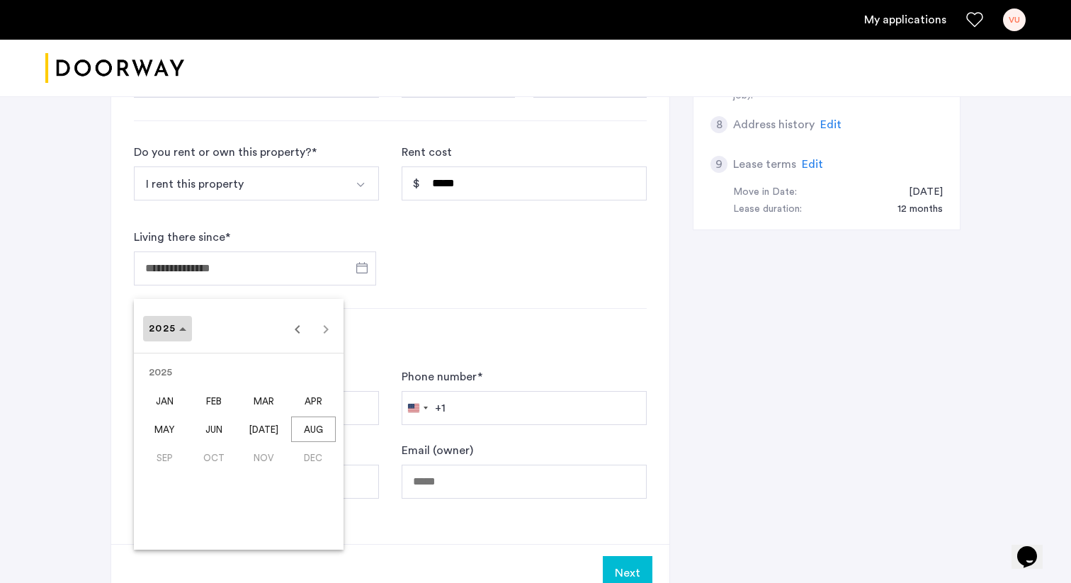
click at [180, 323] on span "2025" at bounding box center [168, 329] width 38 height 12
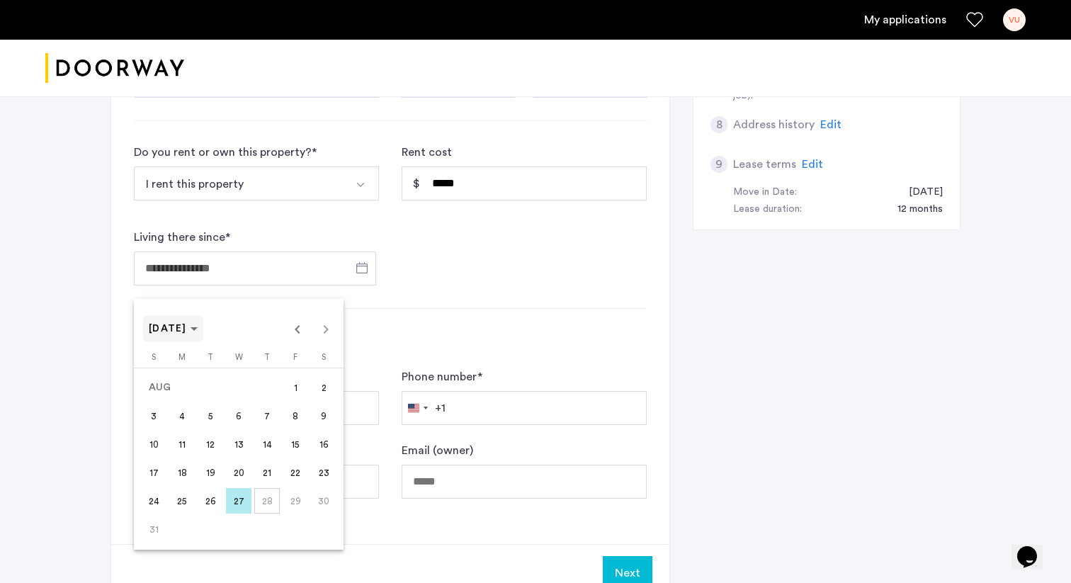
click at [187, 330] on span "AUG 2025" at bounding box center [168, 329] width 38 height 10
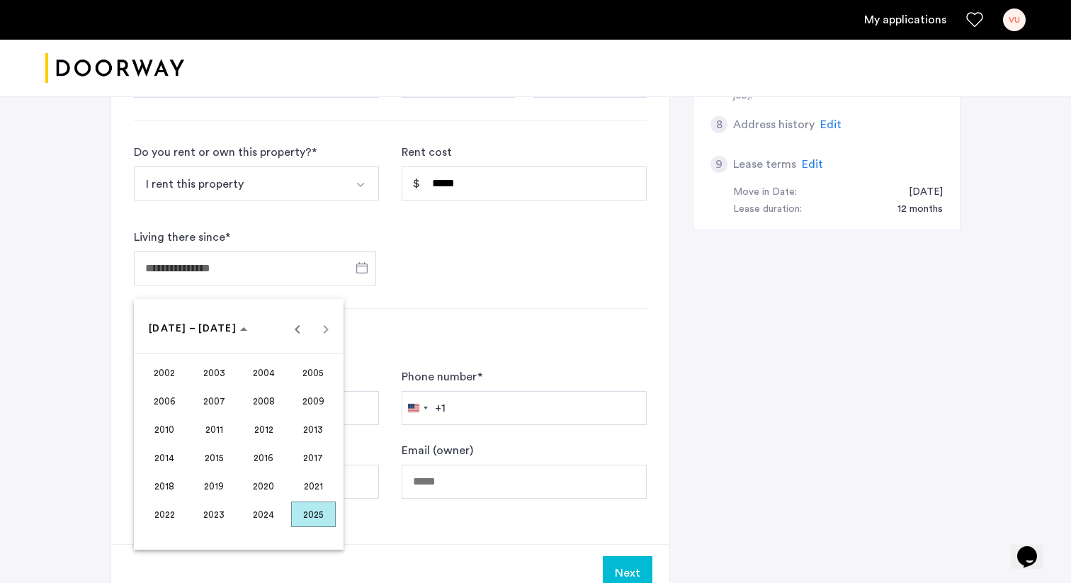
click at [269, 515] on span "2024" at bounding box center [263, 513] width 45 height 25
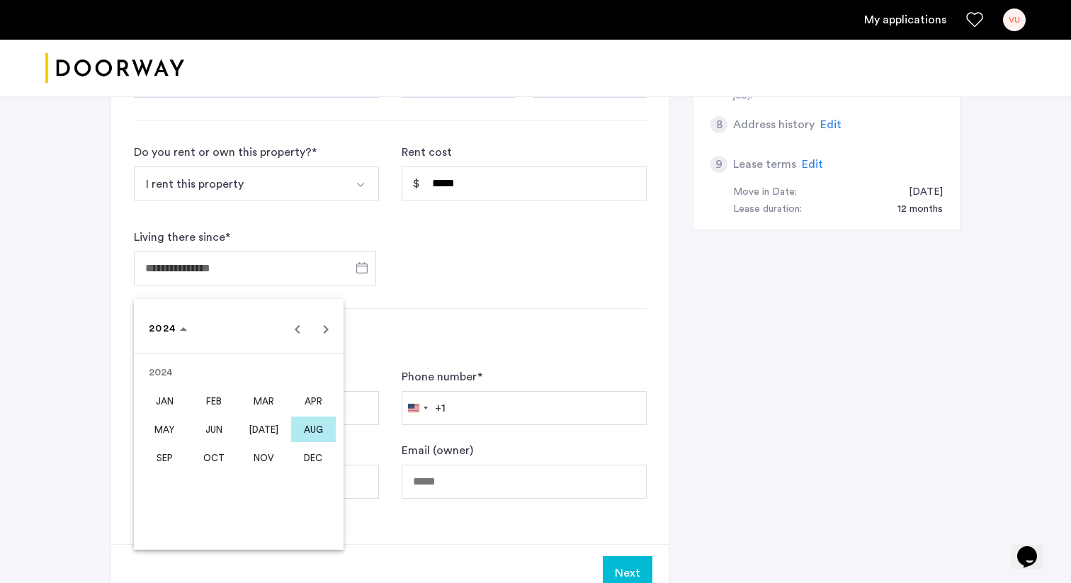
click at [229, 457] on span "OCT" at bounding box center [214, 457] width 45 height 25
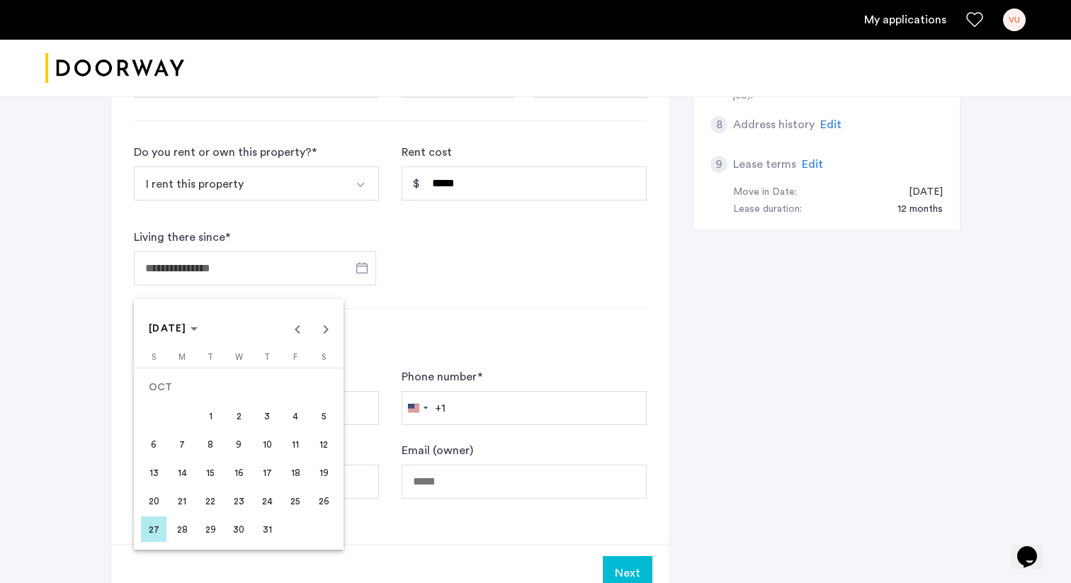
click at [295, 420] on span "4" at bounding box center [295, 415] width 25 height 25
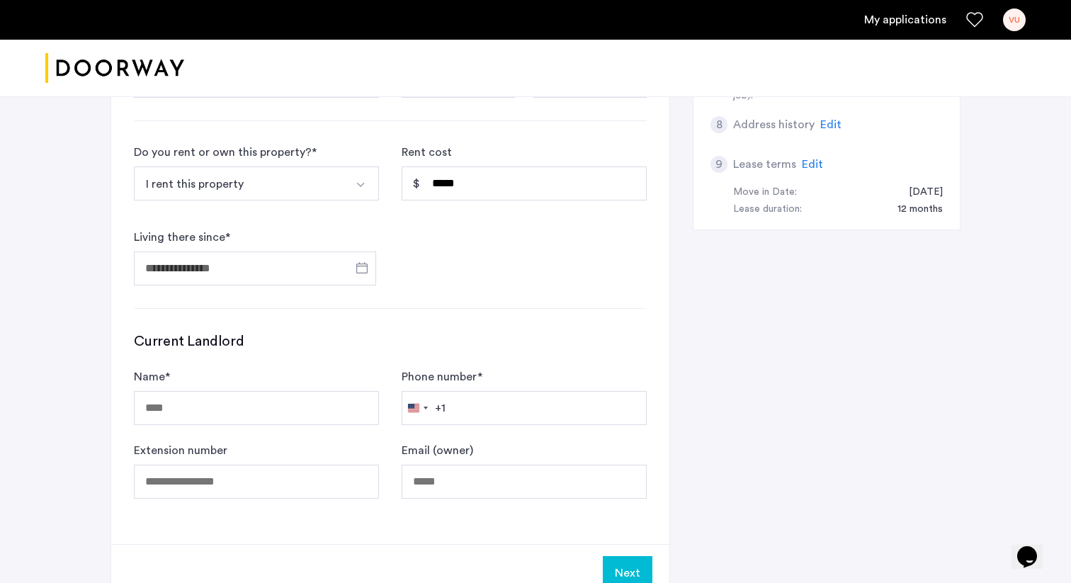
type input "**********"
click at [280, 416] on input "Name *" at bounding box center [256, 408] width 245 height 34
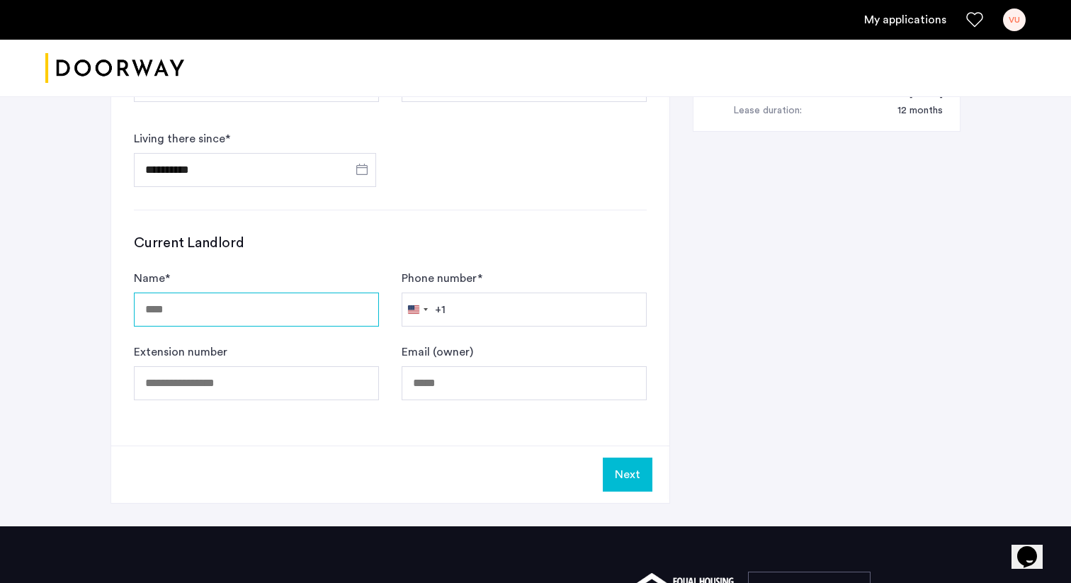
scroll to position [694, 0]
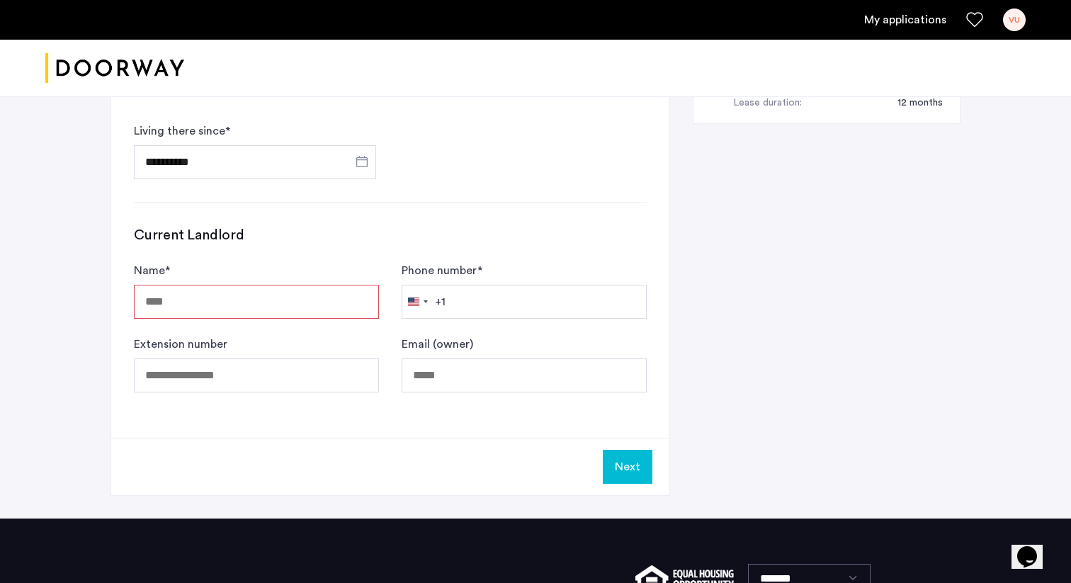
click at [232, 297] on input "Name *" at bounding box center [256, 302] width 245 height 34
paste input "**********"
type input "**********"
click at [454, 377] on input "Email (owner)" at bounding box center [523, 375] width 245 height 34
click at [295, 293] on input "Name *" at bounding box center [256, 302] width 245 height 34
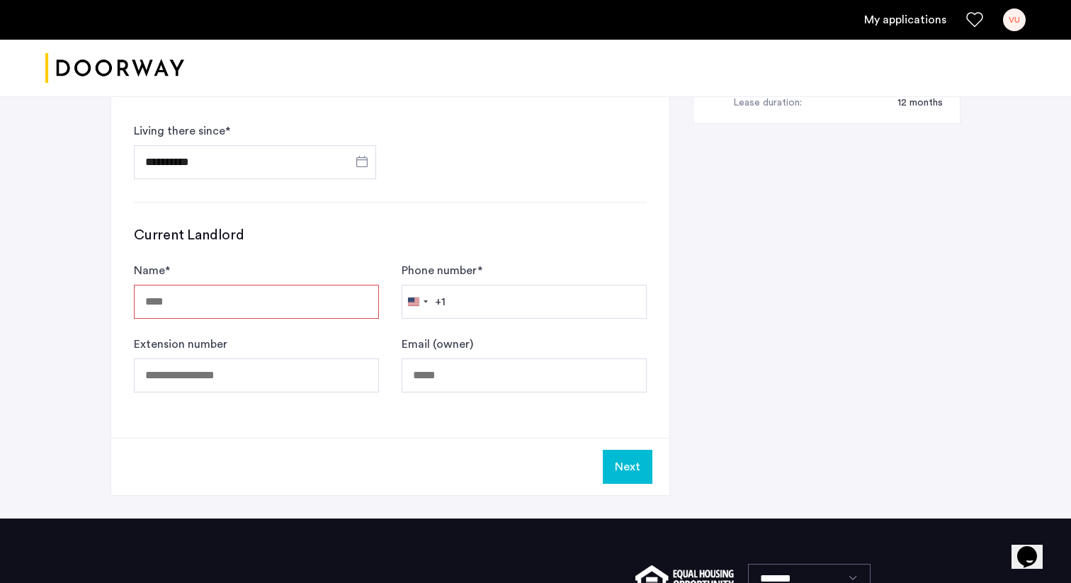
click at [520, 320] on form "Name * Phone number * United States +1 +1 244 results found Afghanistan +93 Åla…" at bounding box center [390, 327] width 513 height 130
click at [520, 313] on input "Phone number *" at bounding box center [523, 302] width 245 height 34
type input "**********"
click at [719, 353] on div "**********" at bounding box center [535, 12] width 850 height 1012
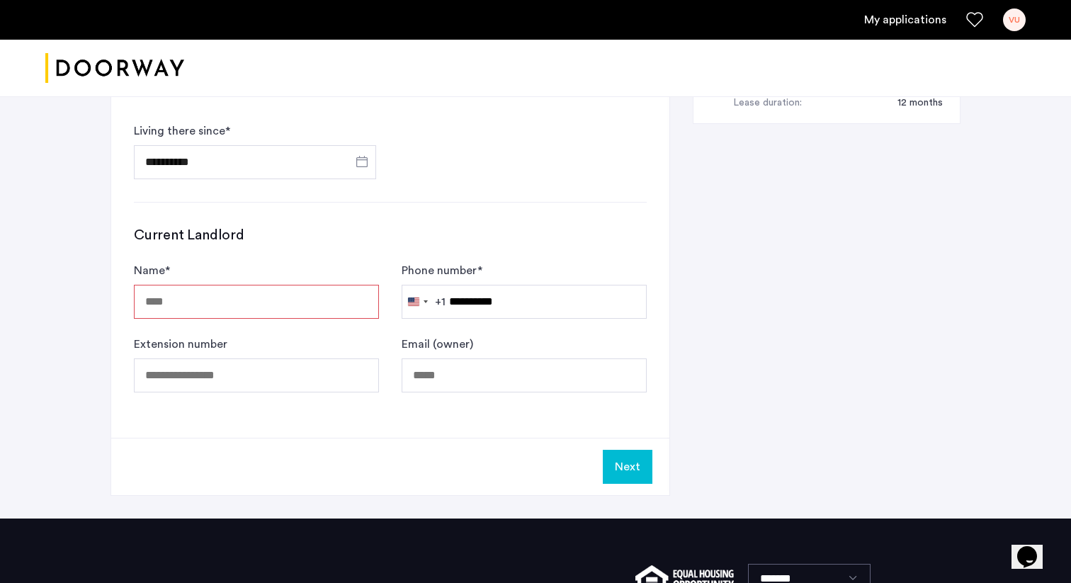
click at [285, 291] on input "Name *" at bounding box center [256, 302] width 245 height 34
type input "**********"
click at [535, 272] on div "Phone number * United States +1 +1 244 results found Afghanistan +93 Åland Isla…" at bounding box center [523, 290] width 245 height 57
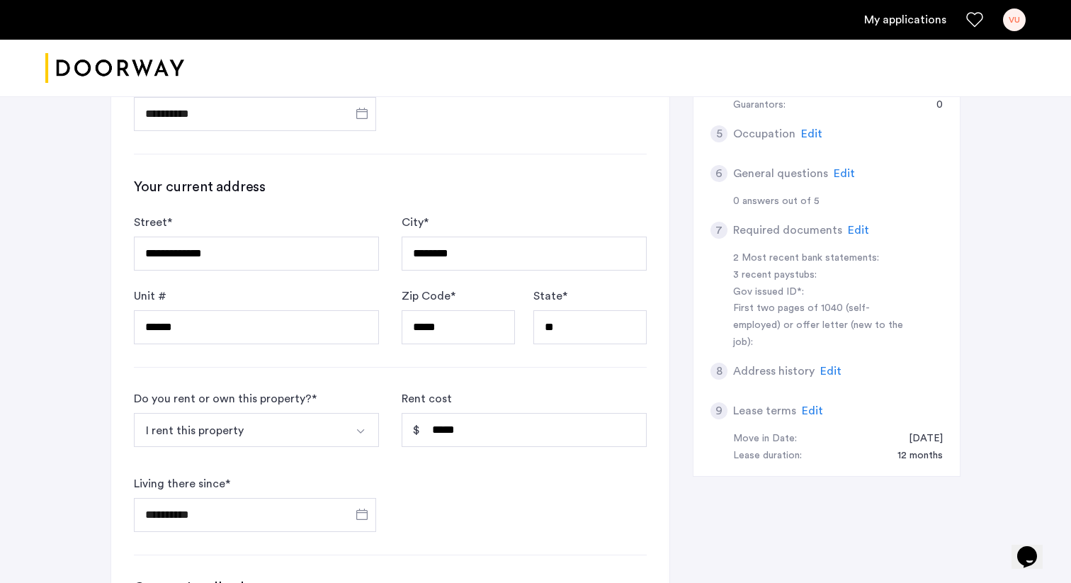
scroll to position [295, 0]
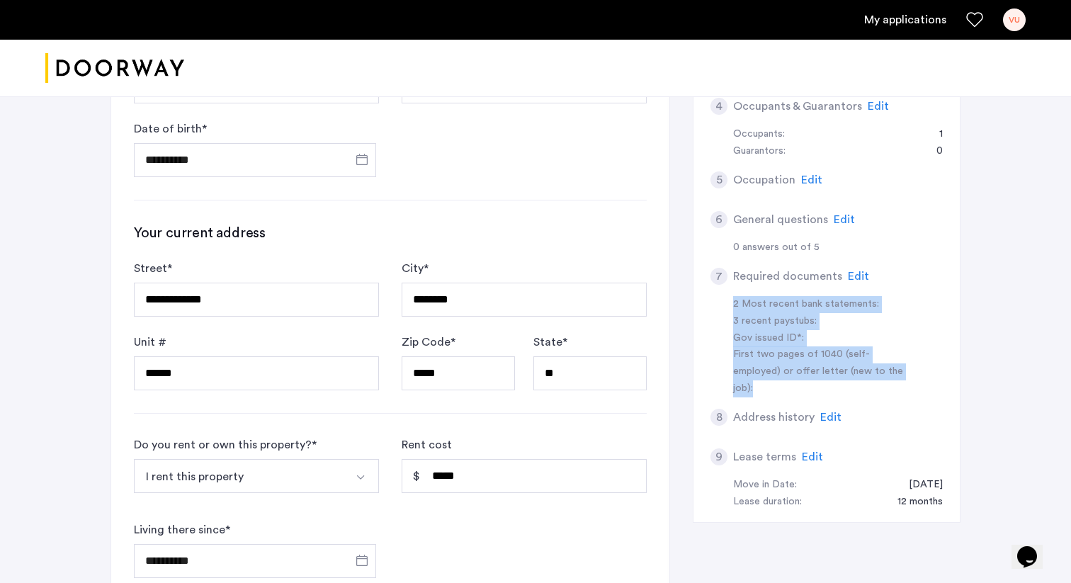
drag, startPoint x: 852, startPoint y: 367, endPoint x: 734, endPoint y: 306, distance: 133.3
click at [734, 306] on div "2 Most recent bank statements: 3 recent paystubs: Gov issued ID*: First two pag…" at bounding box center [826, 347] width 232 height 102
click at [734, 306] on div "2 Most recent bank statements:" at bounding box center [822, 304] width 178 height 17
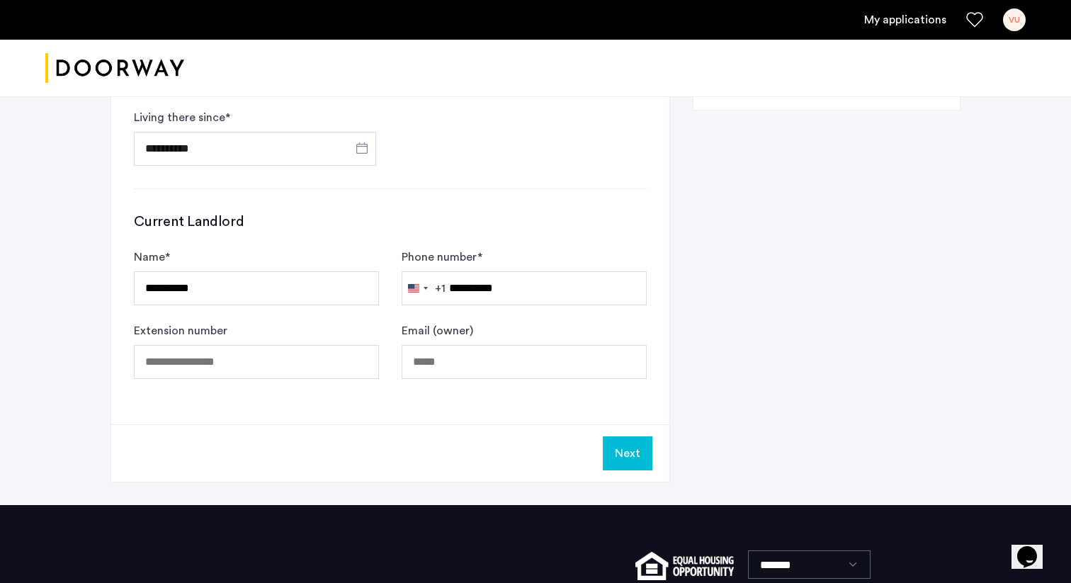
scroll to position [715, 0]
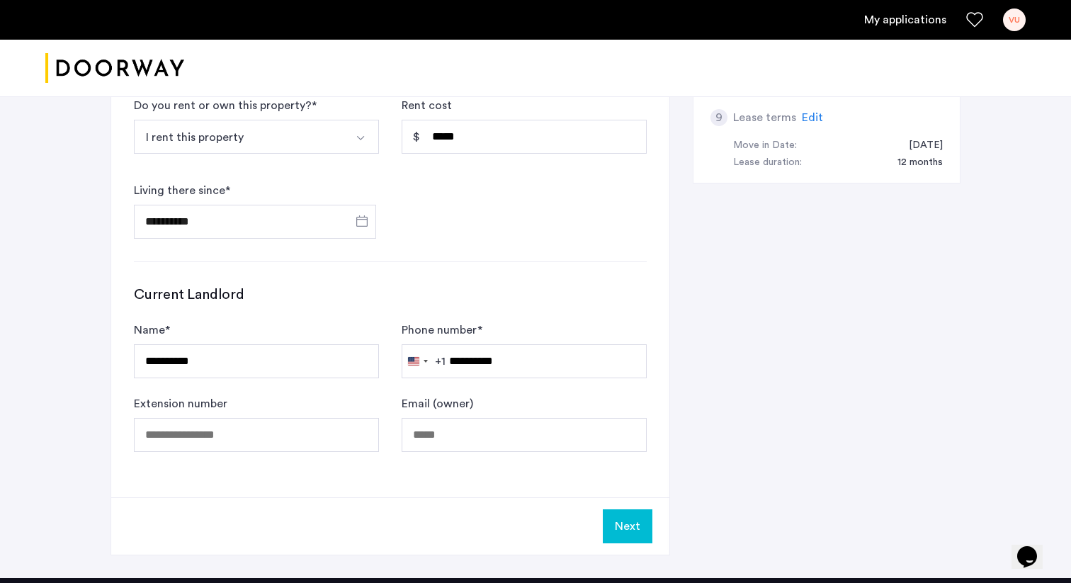
scroll to position [628, 0]
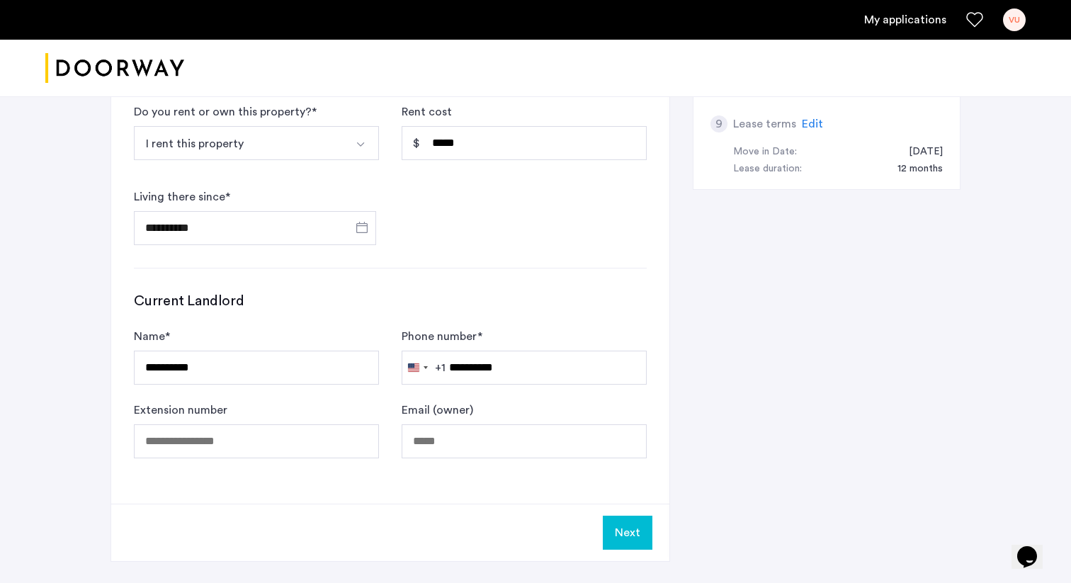
click at [629, 534] on button "Next" at bounding box center [628, 532] width 50 height 34
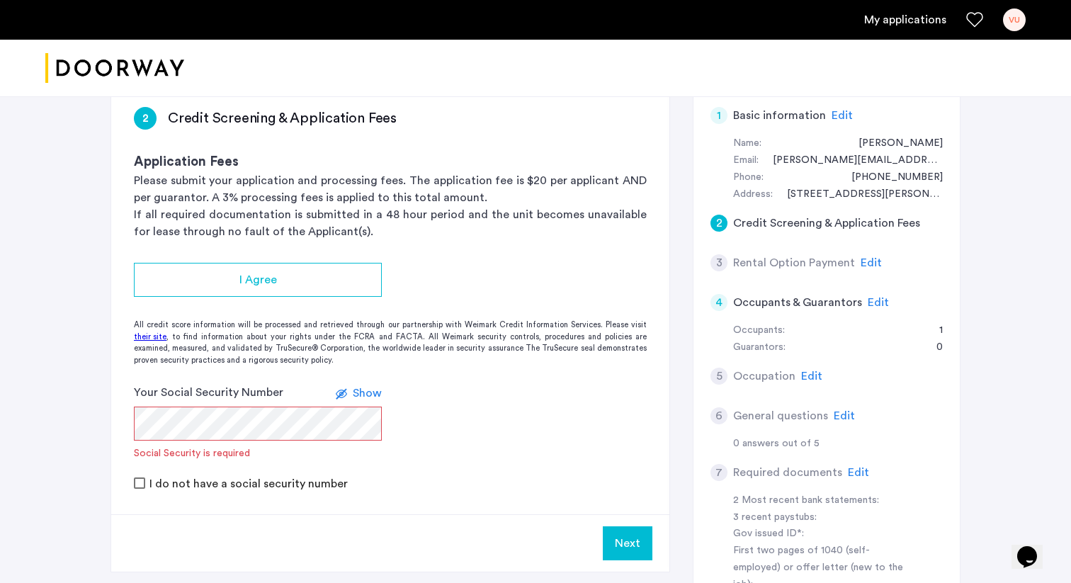
scroll to position [114, 0]
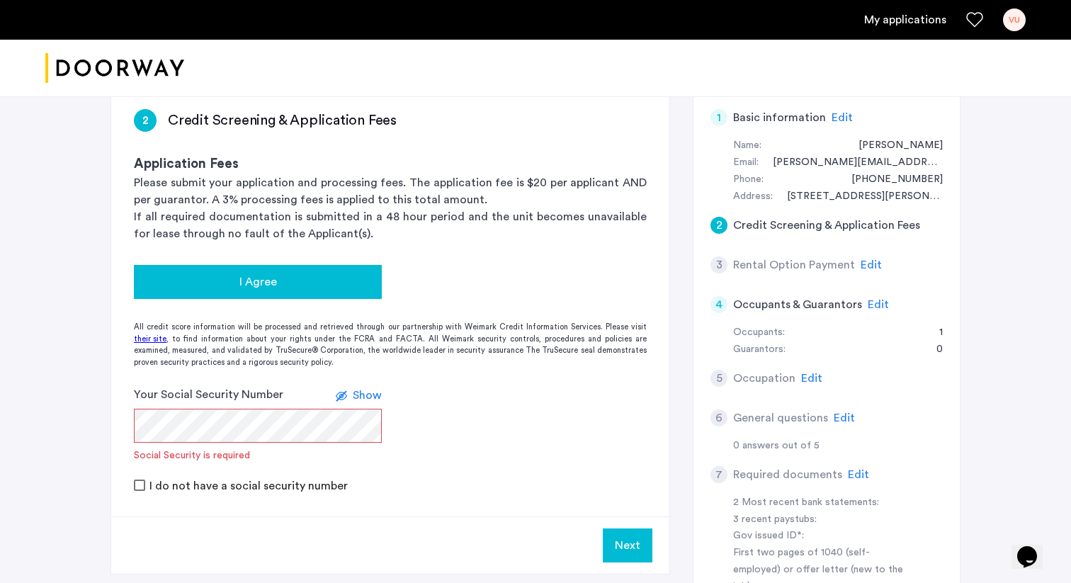
click at [325, 268] on button "I Agree" at bounding box center [258, 282] width 248 height 34
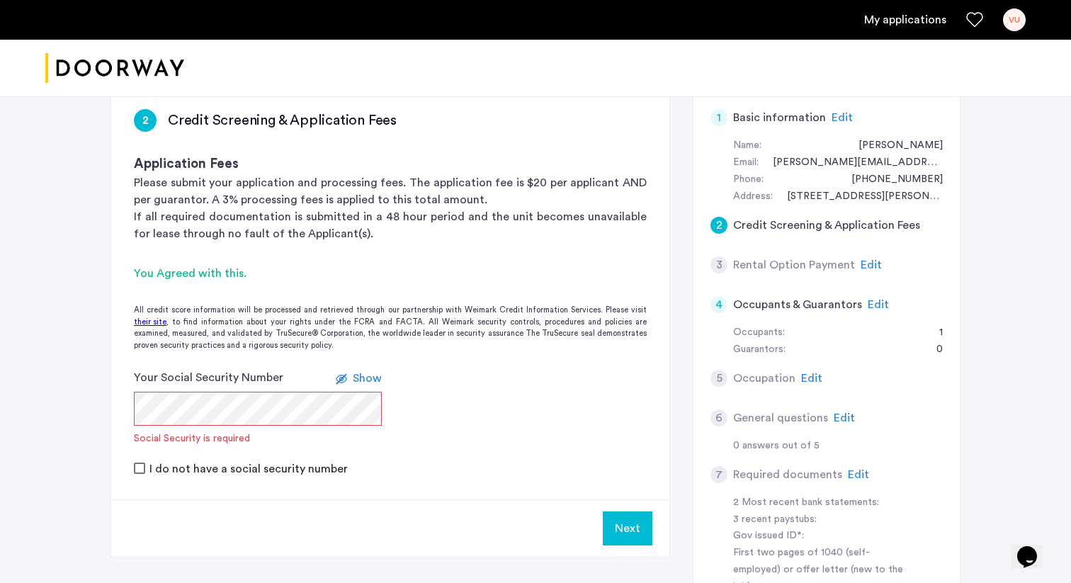
click at [515, 366] on app-credit-screening "2 Credit Screening & Application Fees Application Fees Please submit your appli…" at bounding box center [390, 321] width 558 height 470
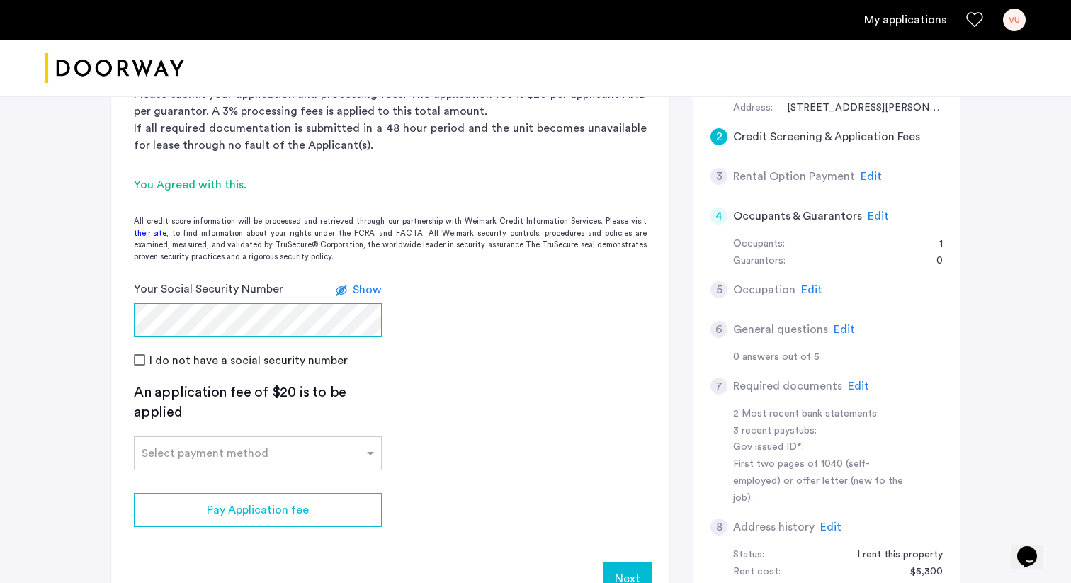
scroll to position [211, 0]
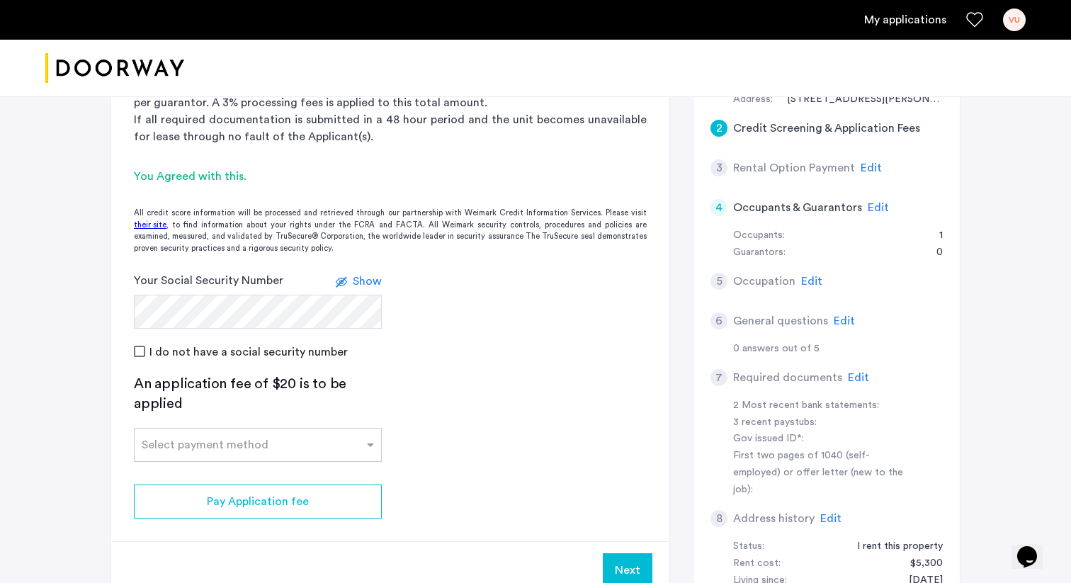
click at [360, 275] on span "Show" at bounding box center [367, 280] width 29 height 11
click at [360, 275] on span "Hide" at bounding box center [370, 280] width 24 height 11
click at [274, 445] on input "text" at bounding box center [244, 442] width 204 height 10
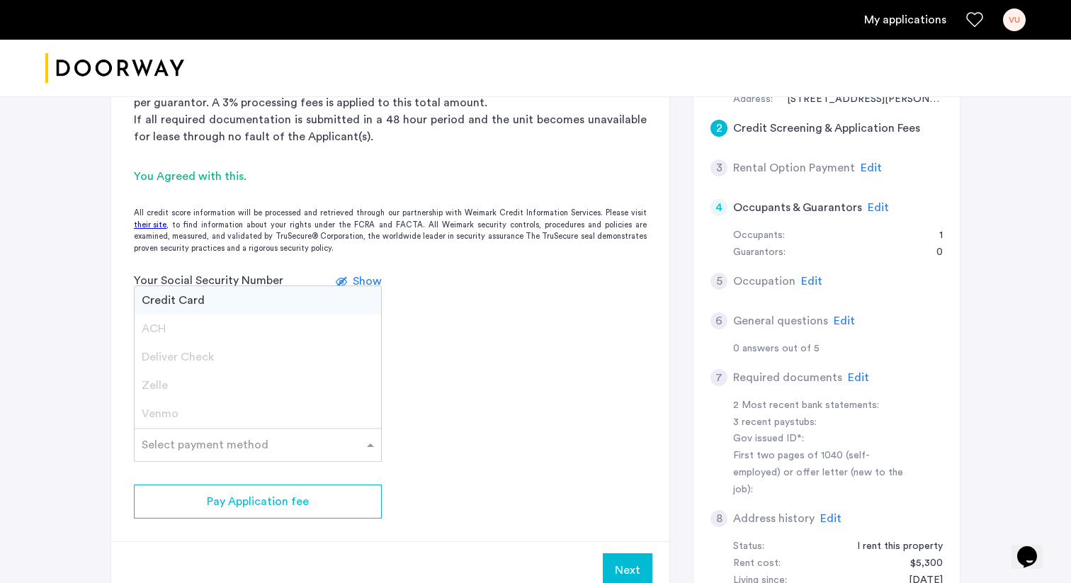
click at [243, 299] on div "Credit Card" at bounding box center [258, 300] width 246 height 28
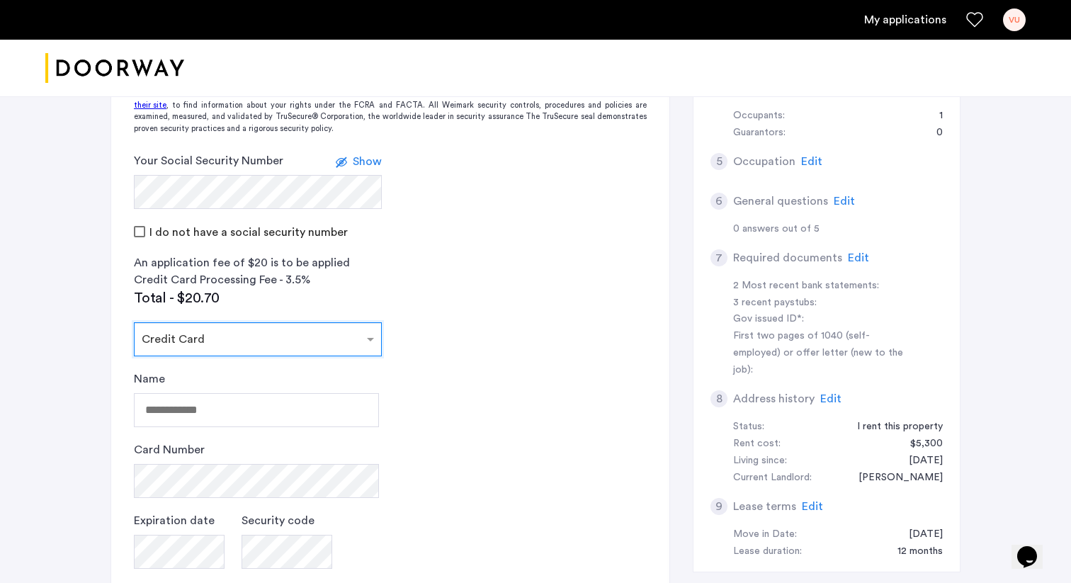
scroll to position [398, 0]
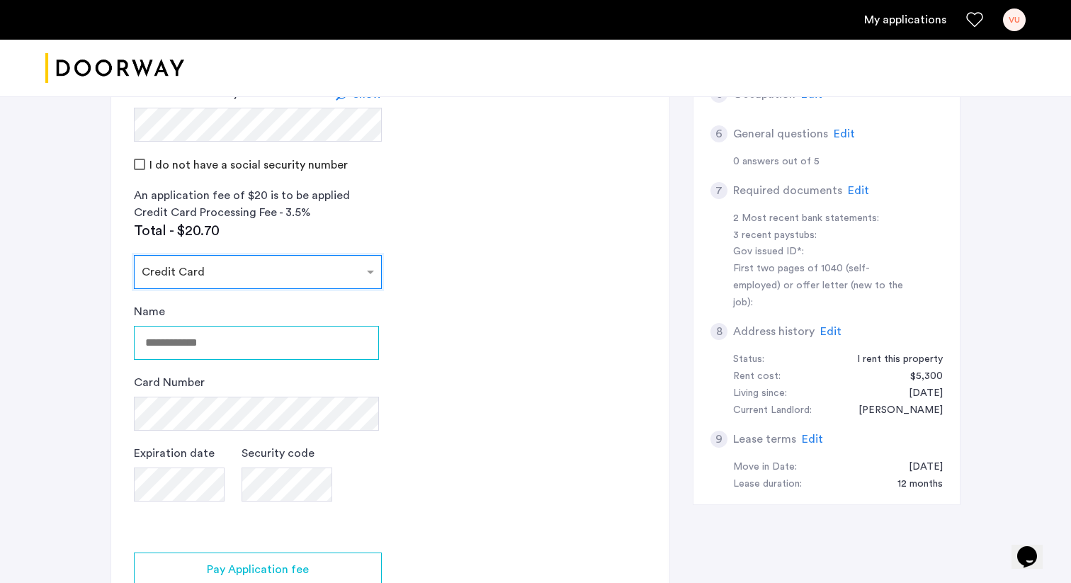
click at [226, 331] on input "Name" at bounding box center [256, 343] width 245 height 34
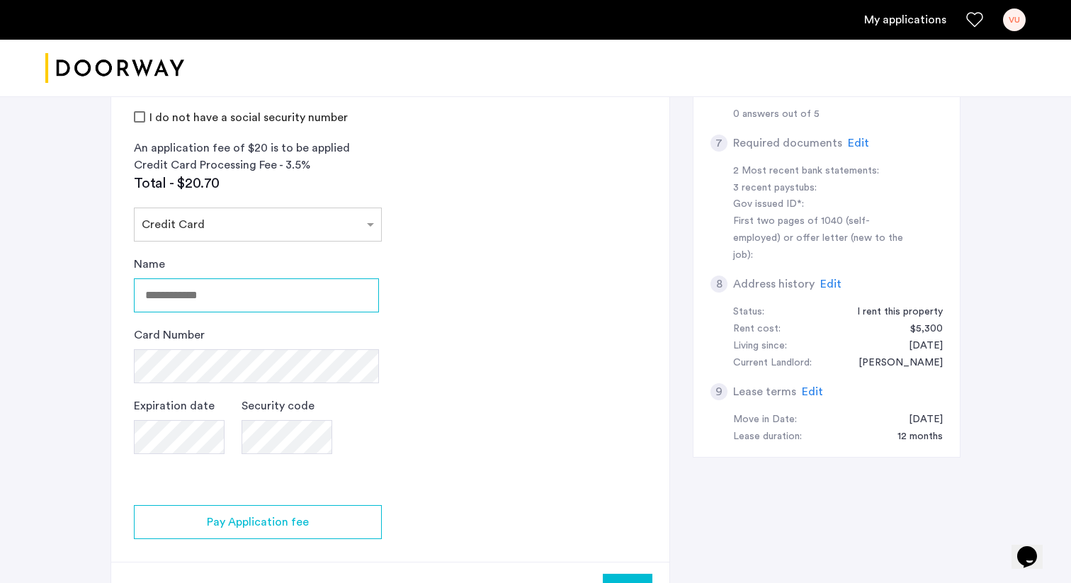
click at [242, 300] on input "Name" at bounding box center [256, 295] width 245 height 34
type input "**********"
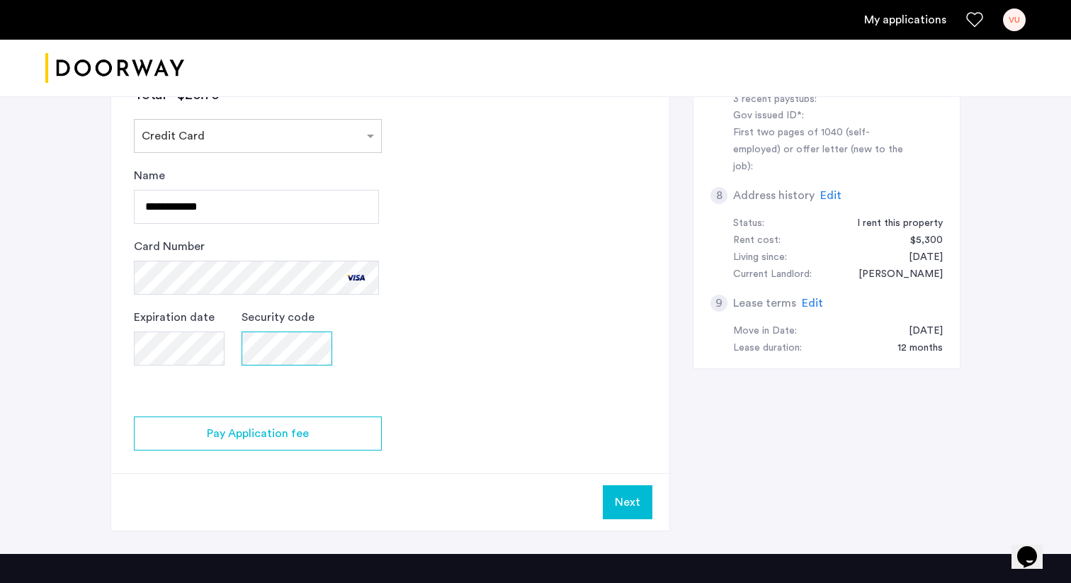
scroll to position [565, 0]
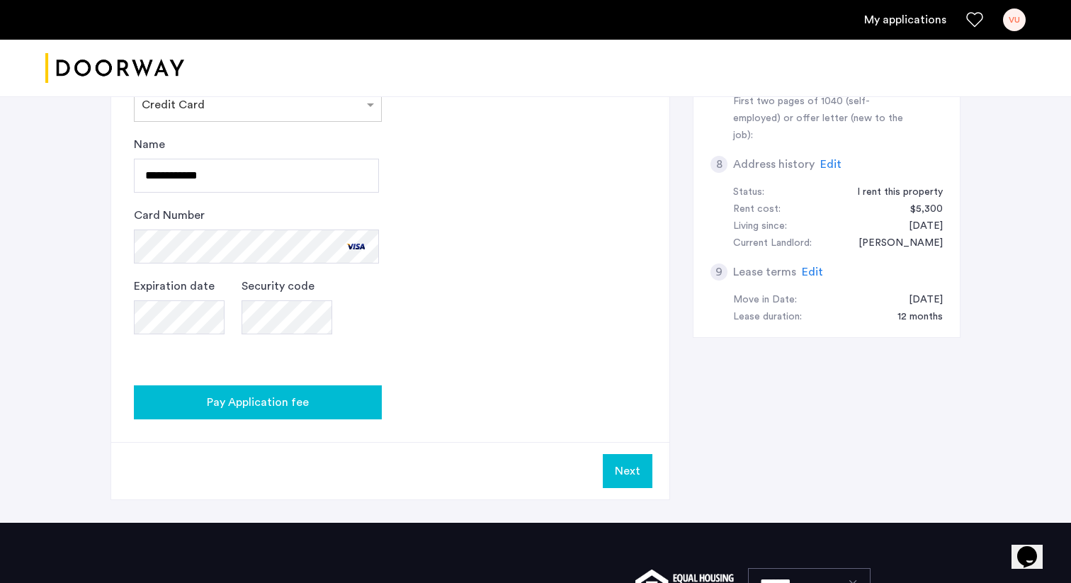
click at [324, 408] on div "Pay Application fee" at bounding box center [257, 402] width 225 height 17
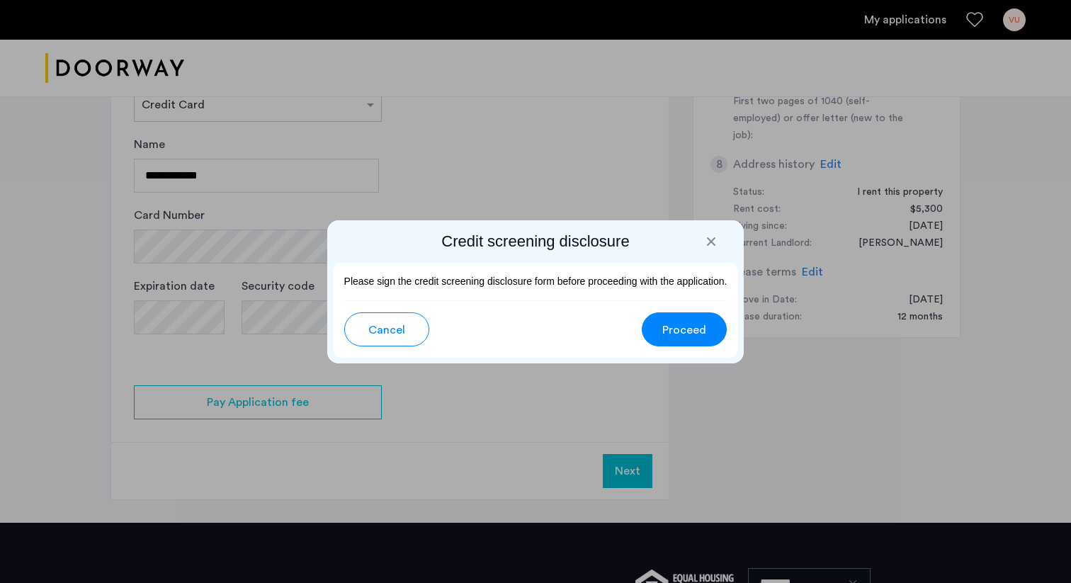
click at [700, 336] on span "Proceed" at bounding box center [684, 329] width 44 height 17
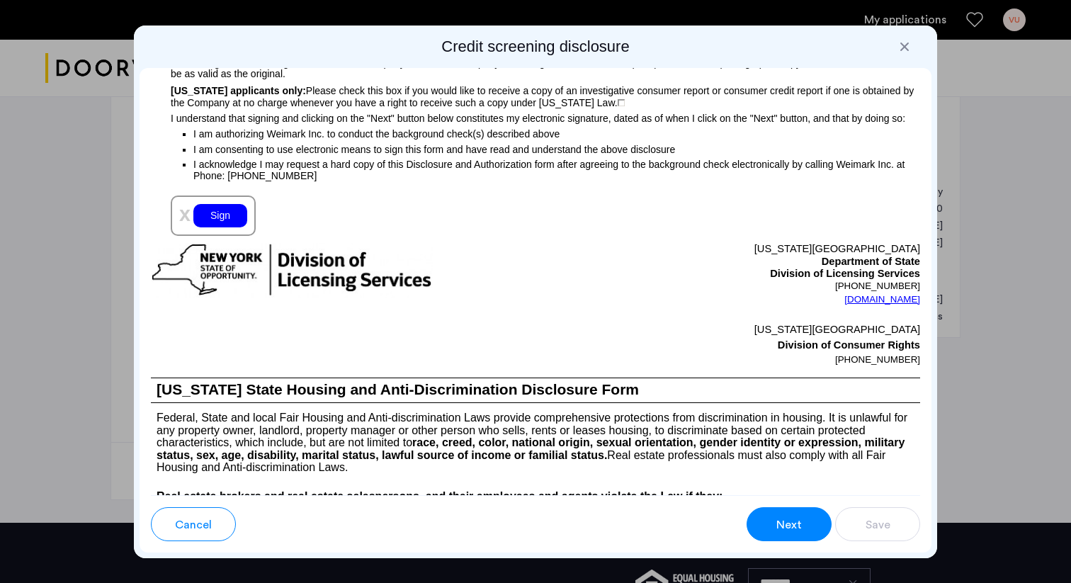
scroll to position [1556, 0]
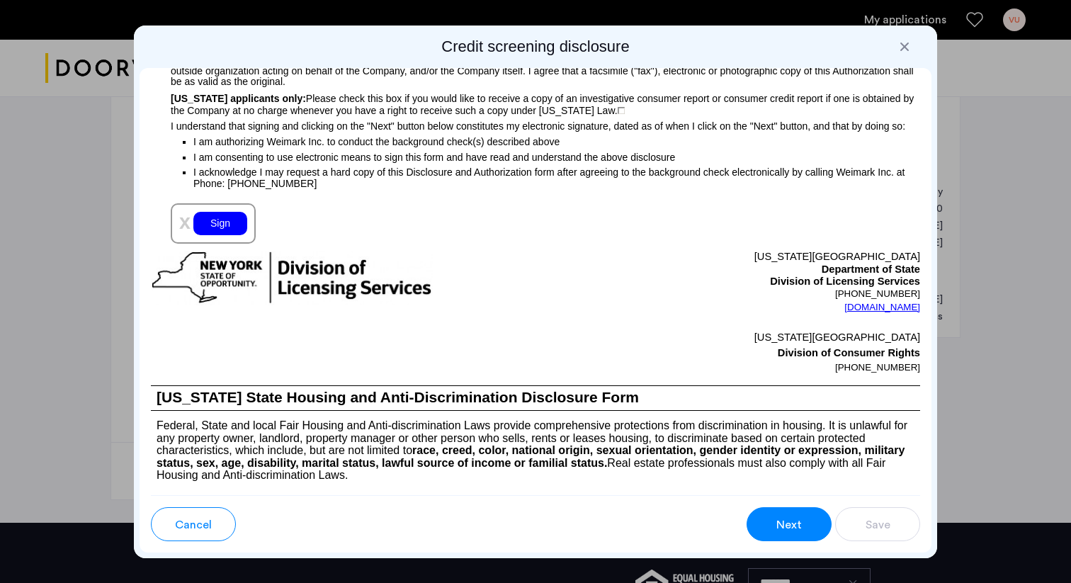
click at [225, 238] on div "x Sign" at bounding box center [213, 223] width 85 height 40
click at [224, 235] on div "Sign" at bounding box center [220, 223] width 54 height 23
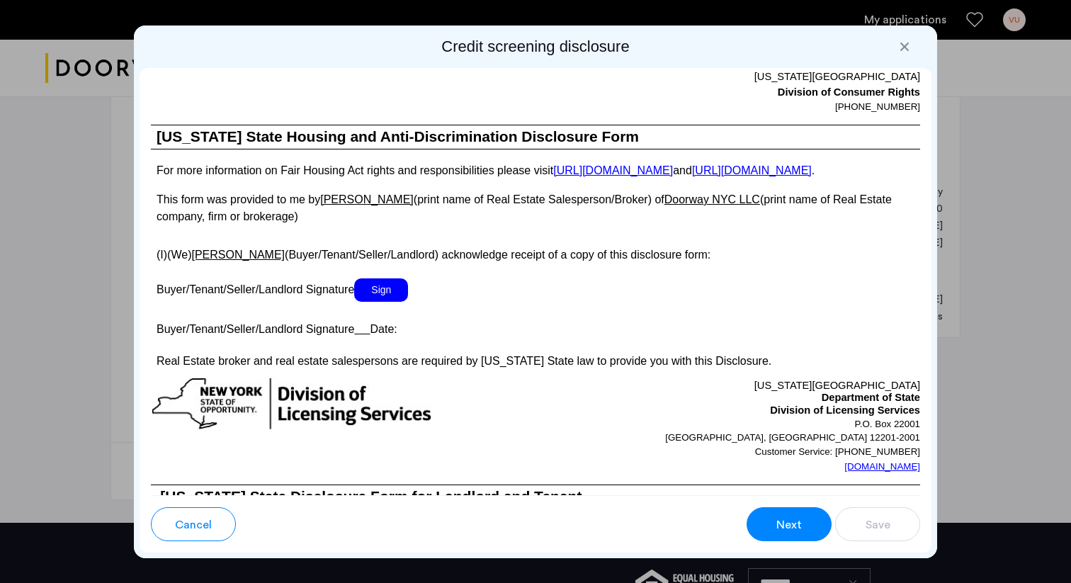
scroll to position [2521, 0]
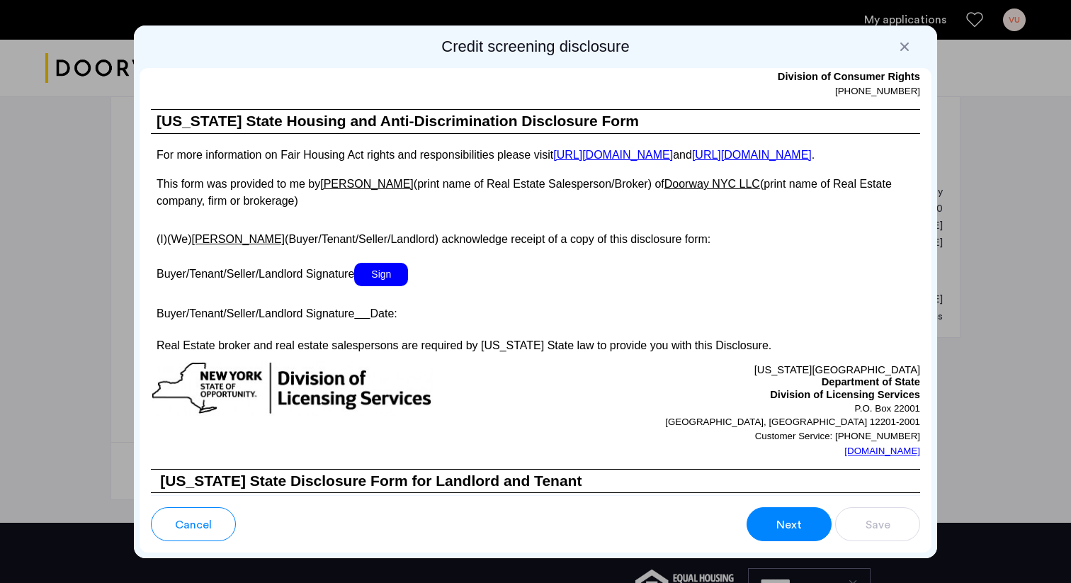
click at [377, 286] on span "Sign" at bounding box center [381, 274] width 54 height 23
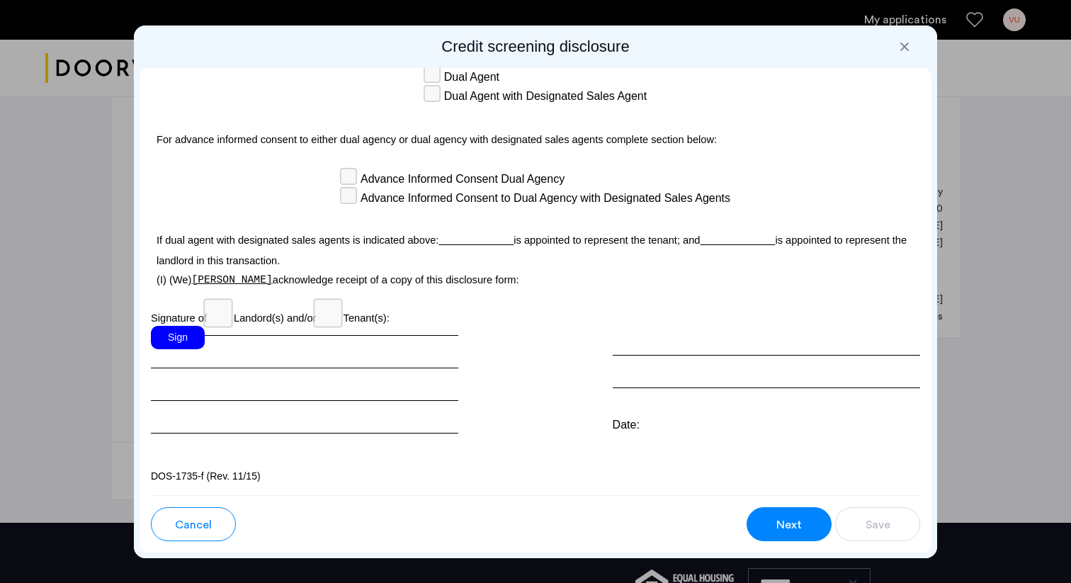
scroll to position [4073, 0]
click at [176, 333] on div "Sign" at bounding box center [178, 337] width 54 height 23
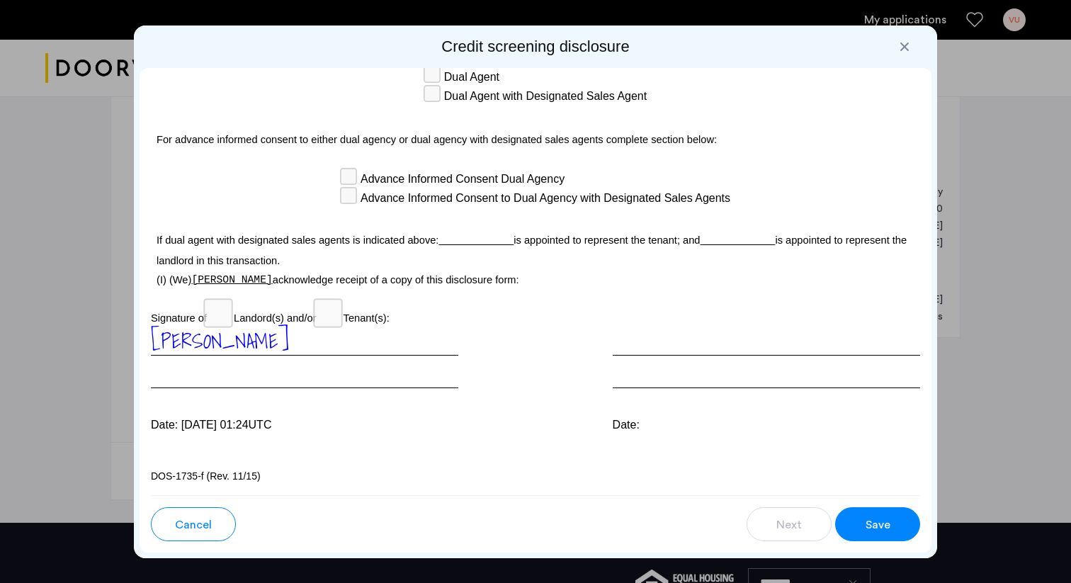
click at [893, 526] on button "Save" at bounding box center [877, 524] width 85 height 34
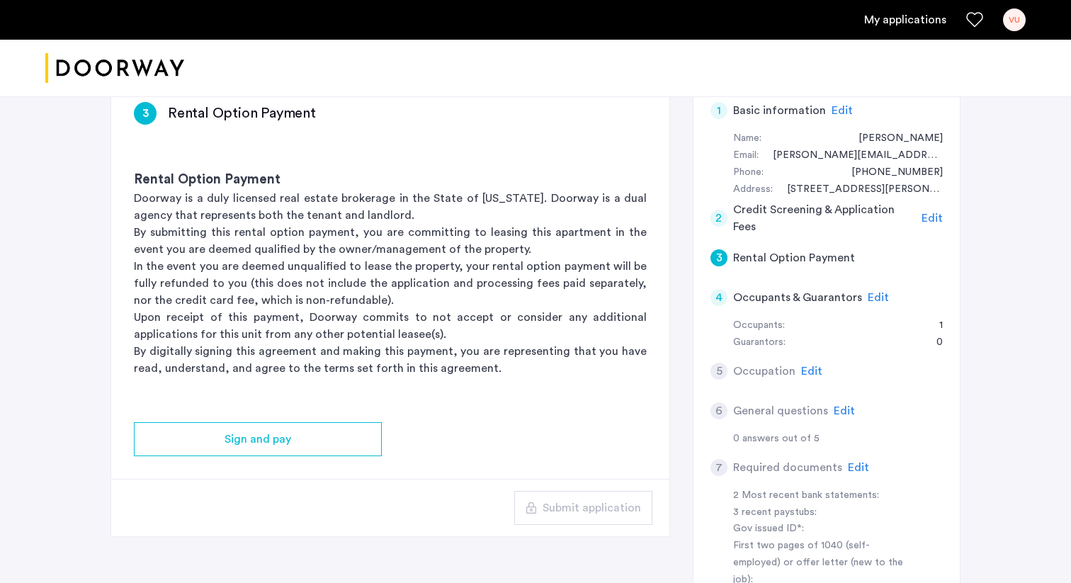
scroll to position [108, 0]
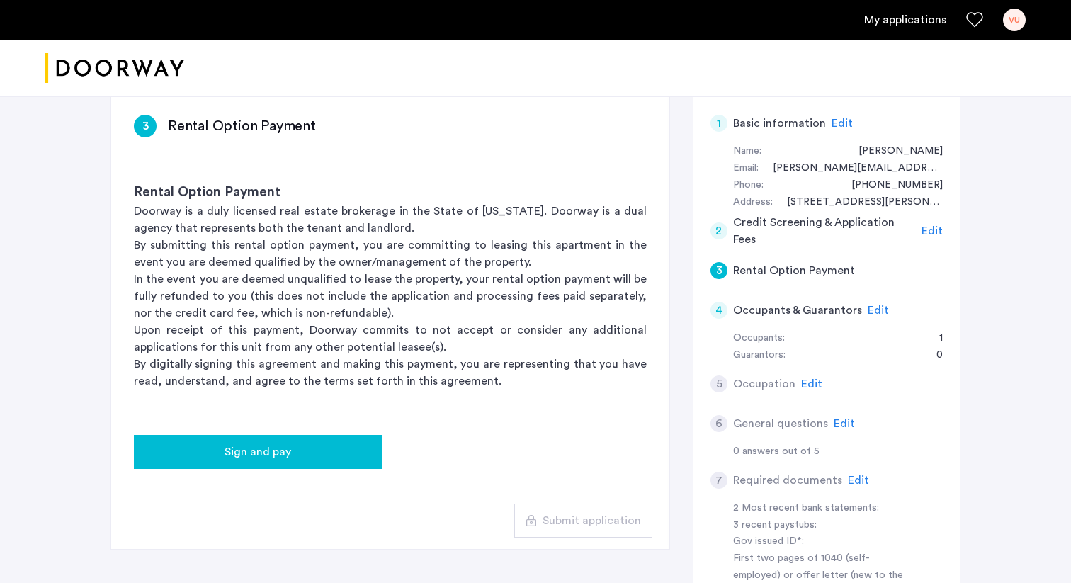
click at [312, 461] on button "Sign and pay" at bounding box center [258, 452] width 248 height 34
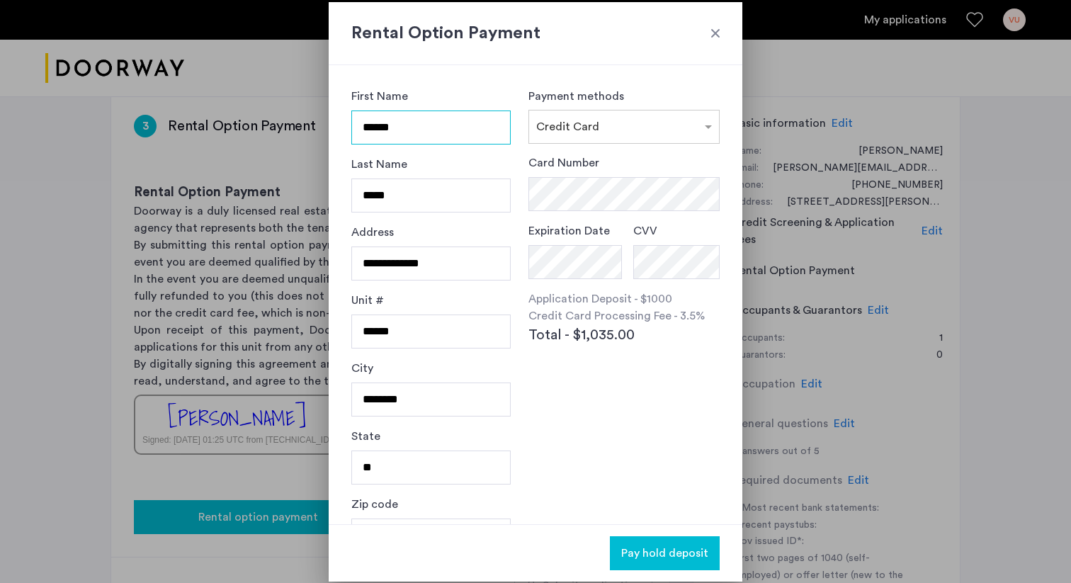
scroll to position [0, 0]
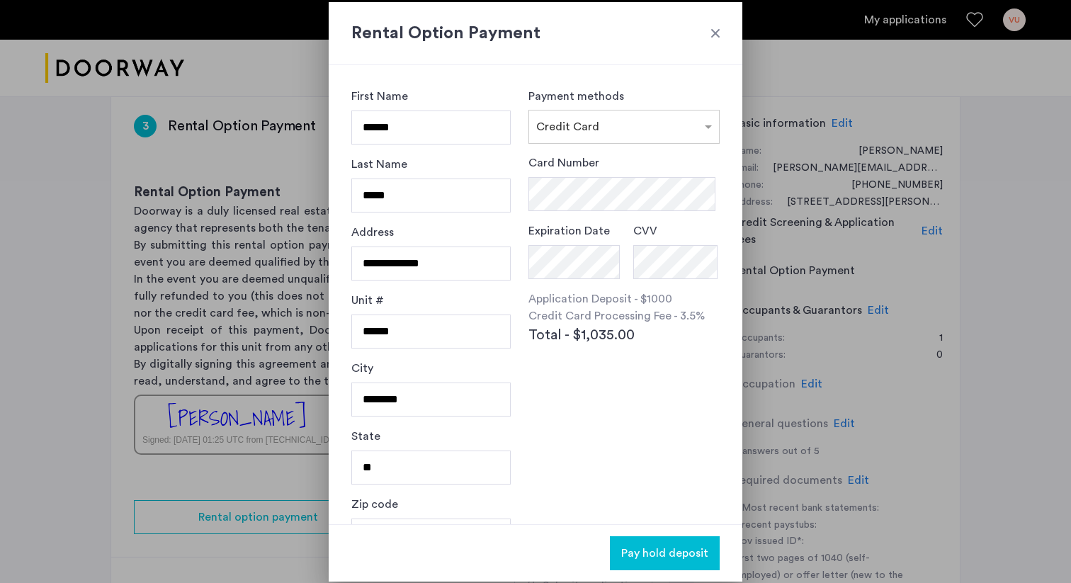
click at [721, 47] on div "Rental Option Payment" at bounding box center [535, 33] width 413 height 63
click at [717, 35] on div at bounding box center [715, 33] width 14 height 14
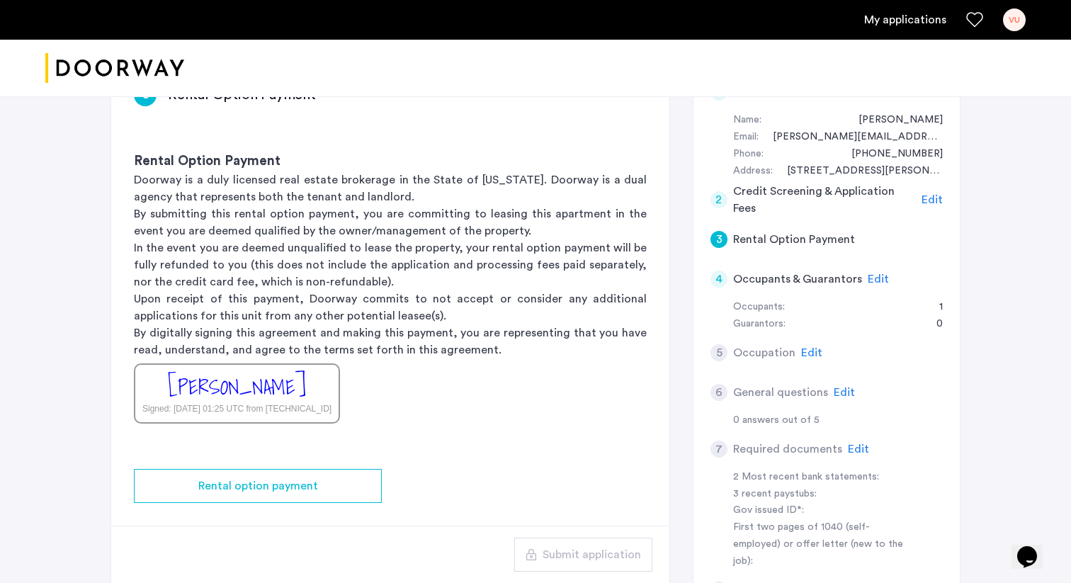
scroll to position [145, 0]
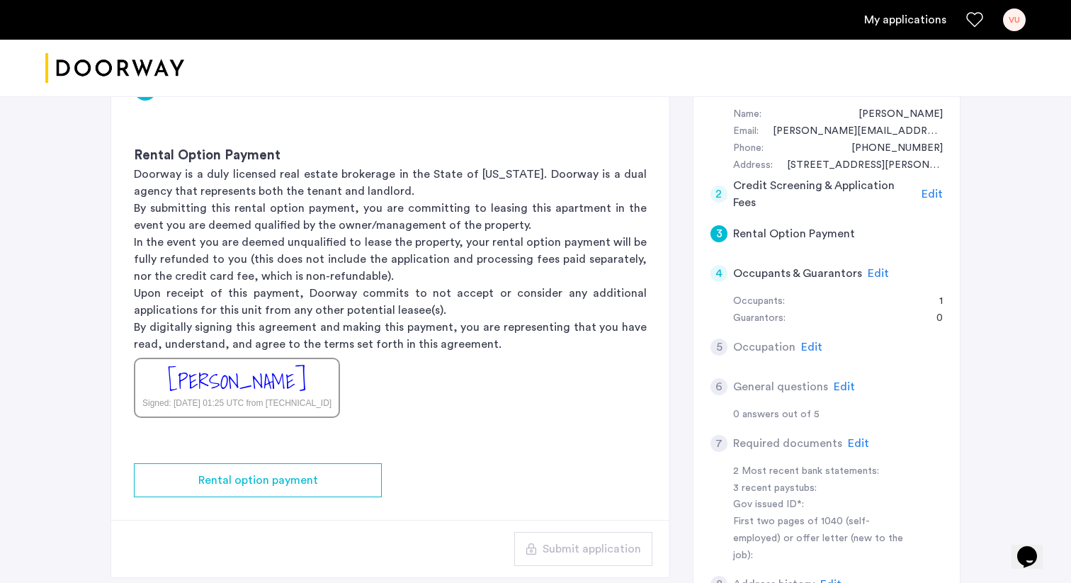
click at [928, 198] on span "Edit" at bounding box center [931, 193] width 21 height 11
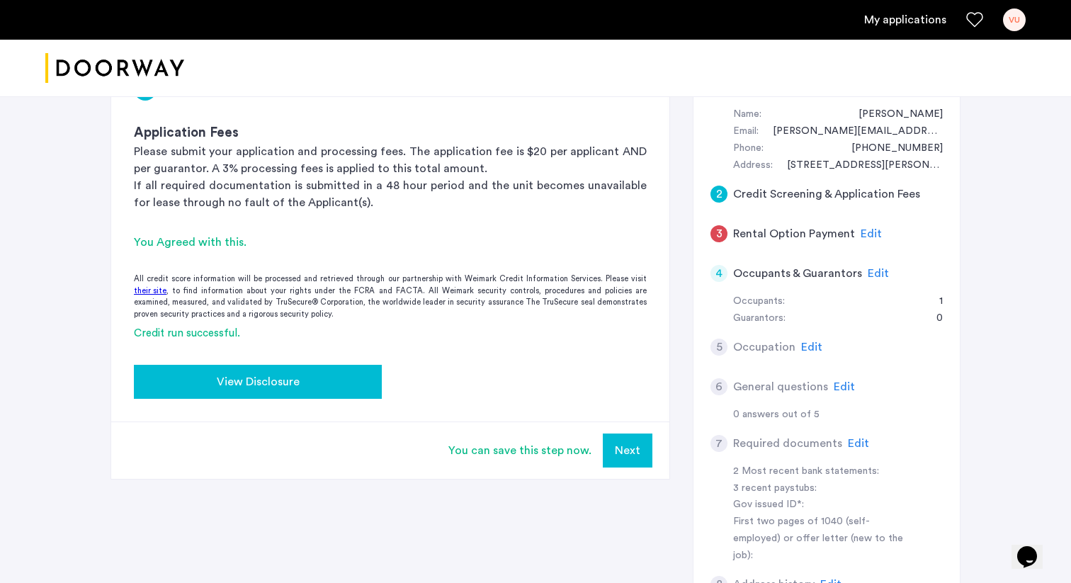
click at [342, 386] on div "View Disclosure" at bounding box center [257, 381] width 225 height 17
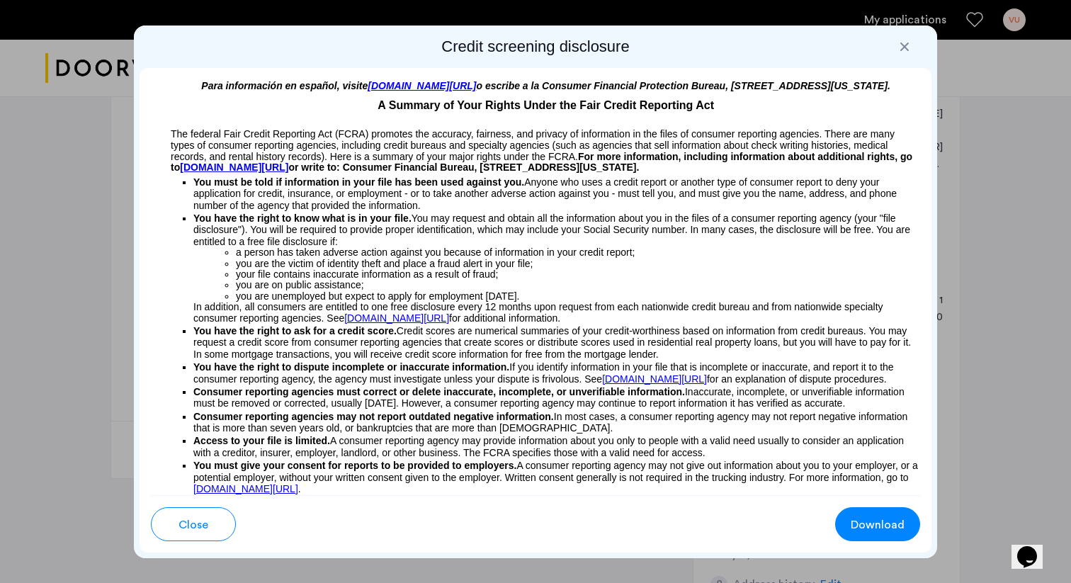
scroll to position [0, 0]
click at [901, 48] on div at bounding box center [904, 47] width 14 height 14
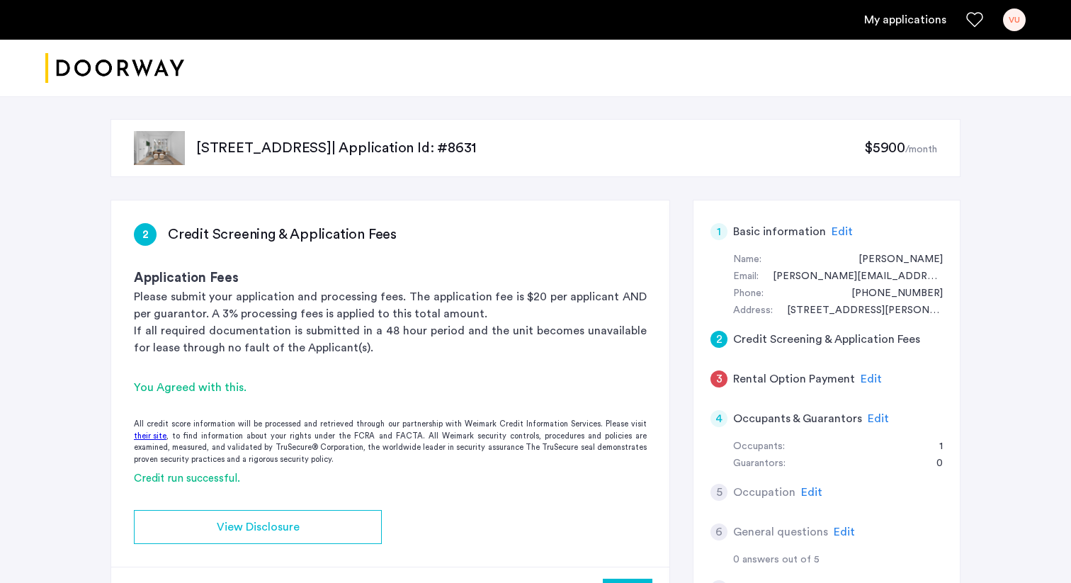
scroll to position [145, 0]
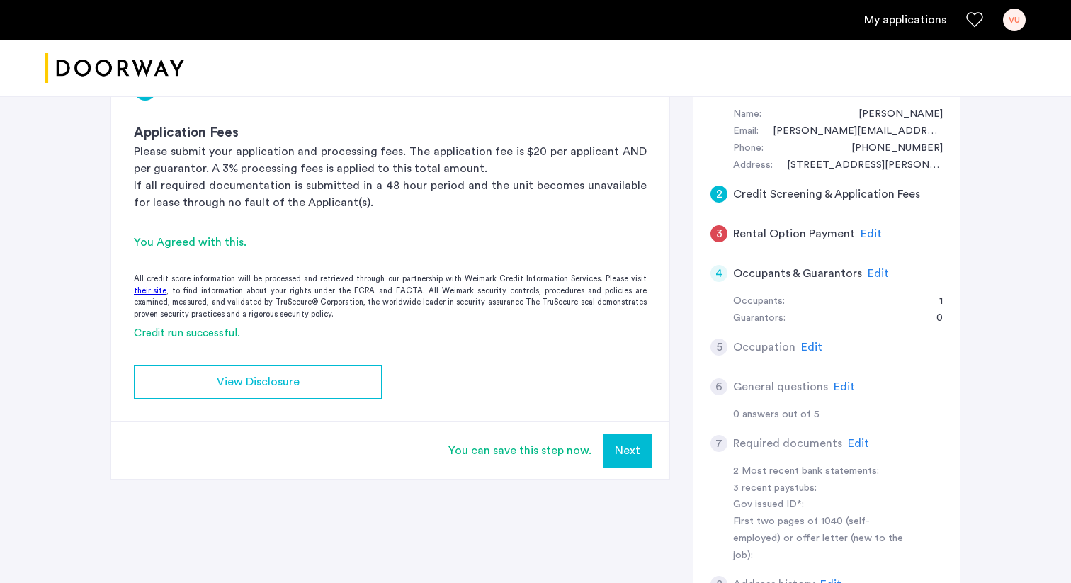
click at [874, 273] on span "Edit" at bounding box center [877, 273] width 21 height 11
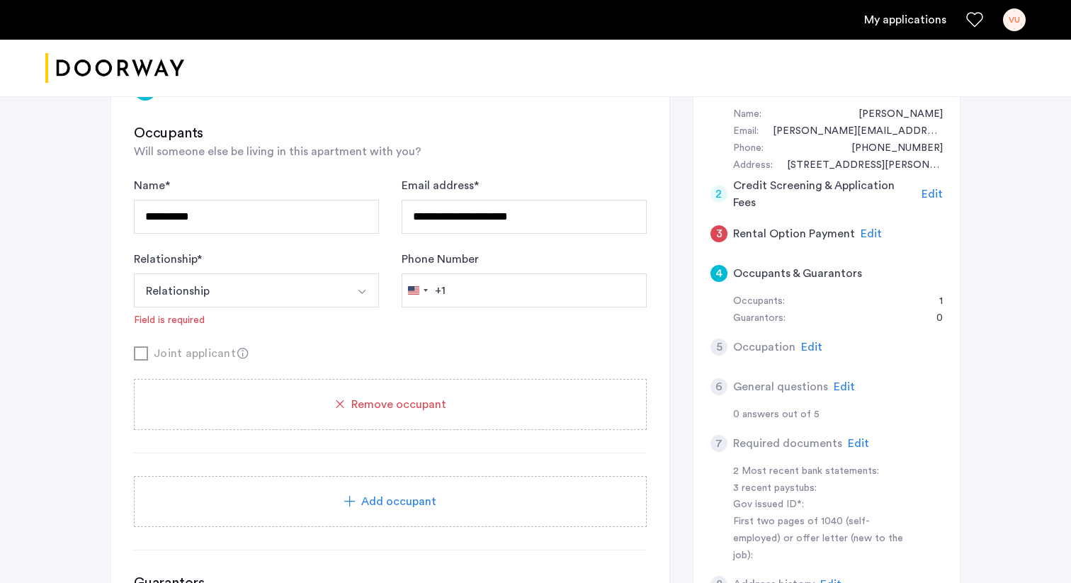
click at [865, 228] on span "Edit" at bounding box center [870, 233] width 21 height 11
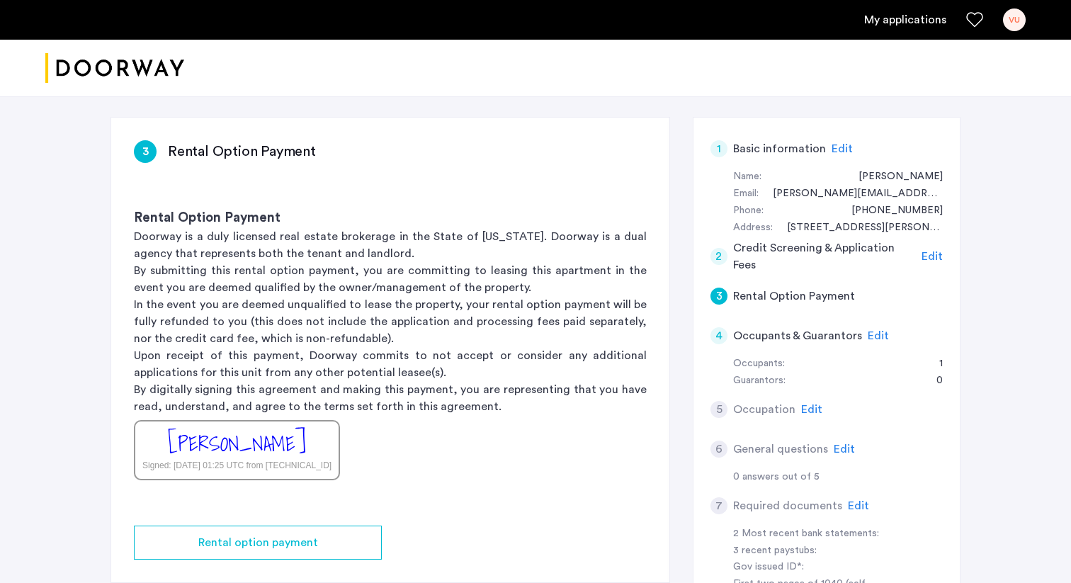
scroll to position [81, 0]
click at [868, 346] on div "4 Occupants & Guarantors Edit" at bounding box center [826, 338] width 232 height 40
click at [874, 338] on span "Edit" at bounding box center [877, 337] width 21 height 11
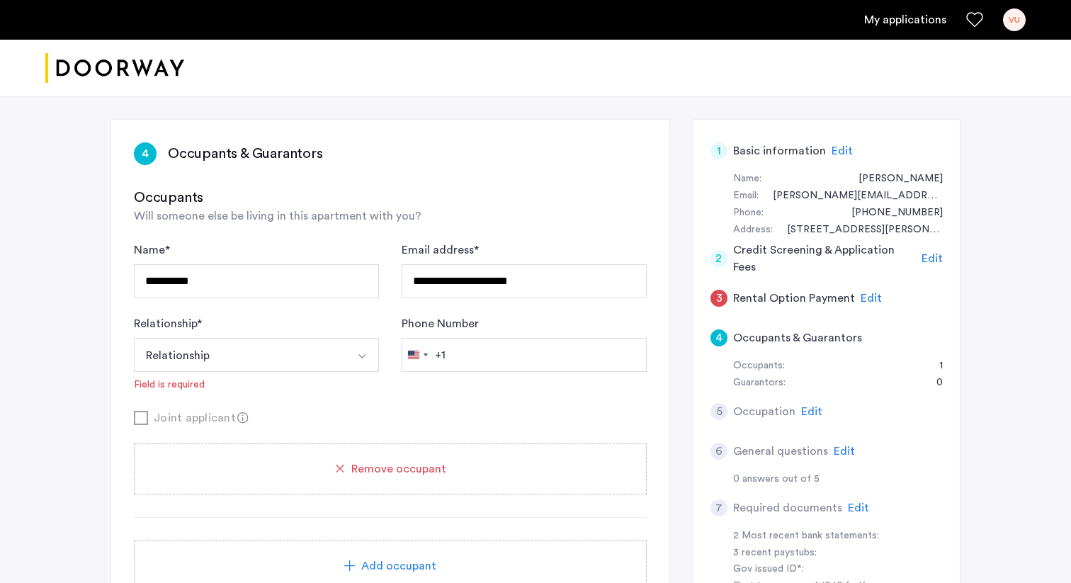
click at [870, 297] on span "Edit" at bounding box center [870, 297] width 21 height 11
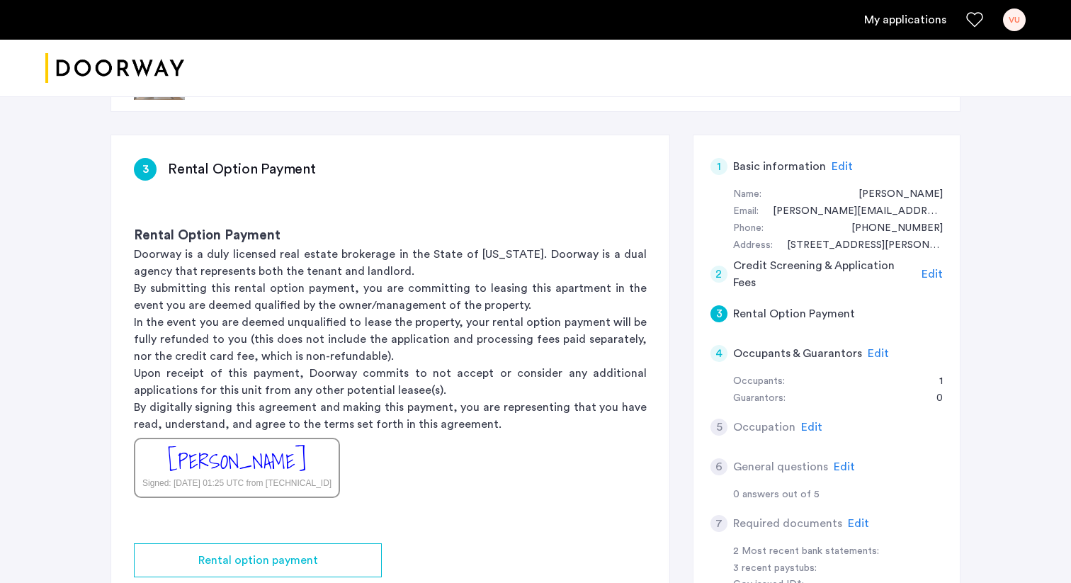
scroll to position [16, 0]
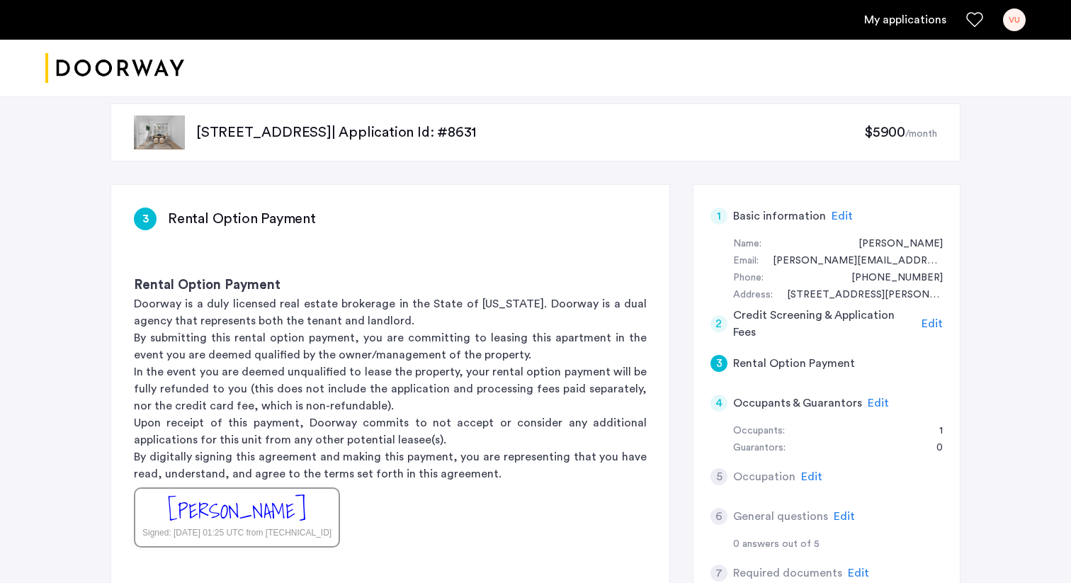
click at [934, 323] on span "Edit" at bounding box center [931, 323] width 21 height 11
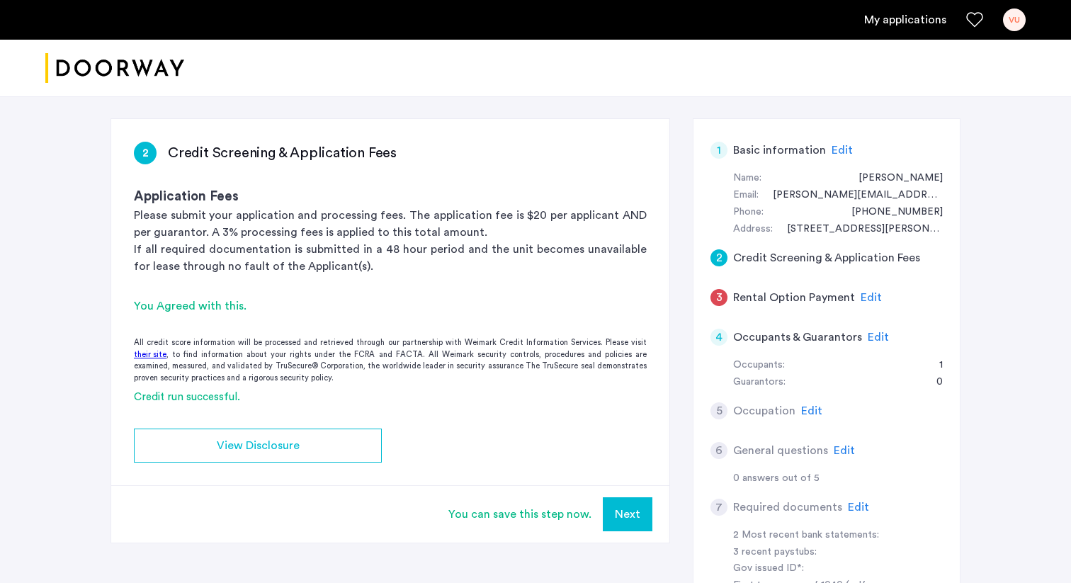
scroll to position [70, 0]
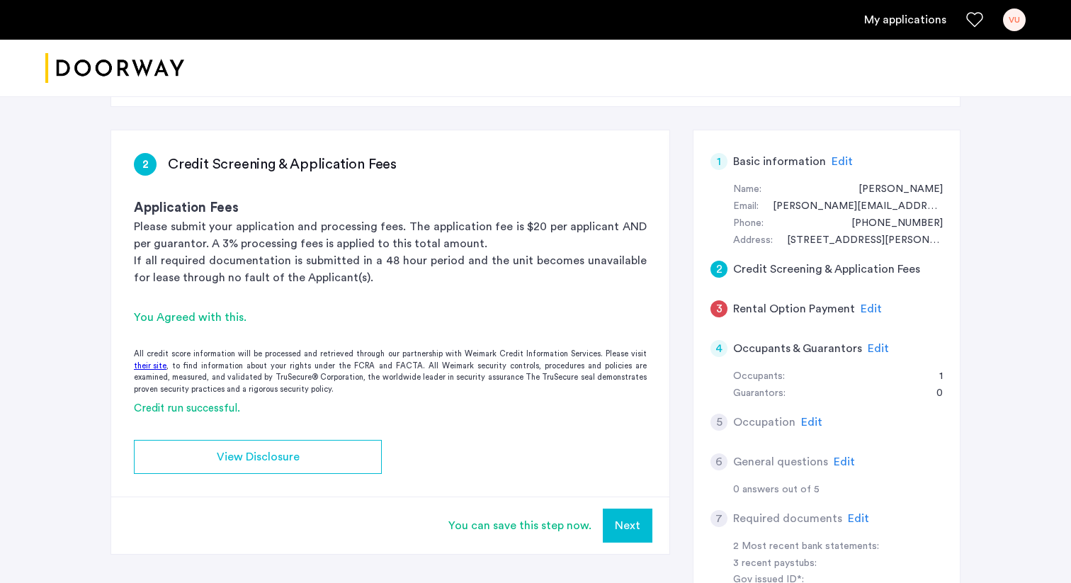
click at [833, 159] on span "Edit" at bounding box center [841, 161] width 21 height 11
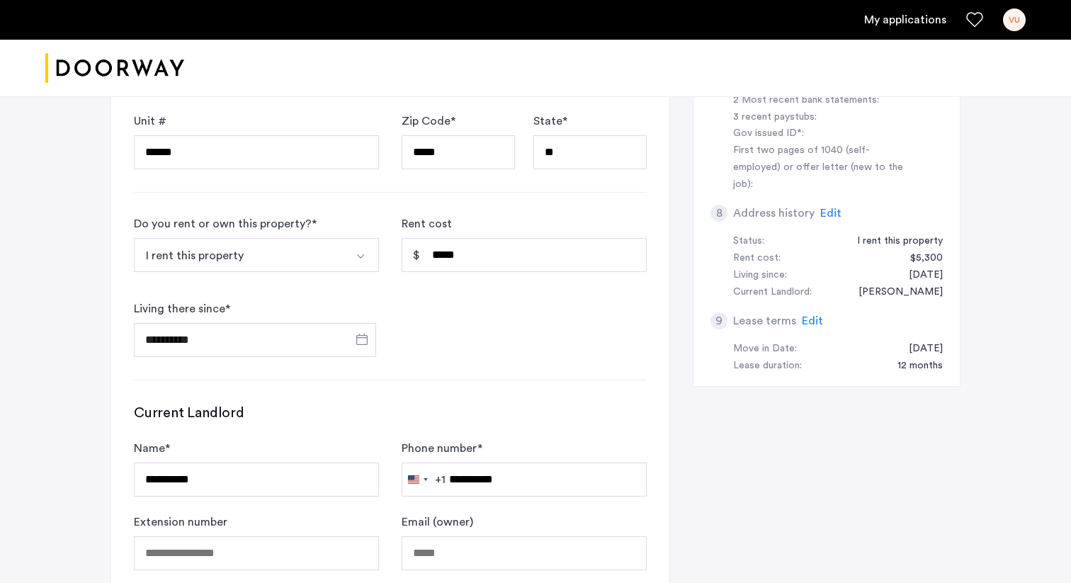
scroll to position [535, 0]
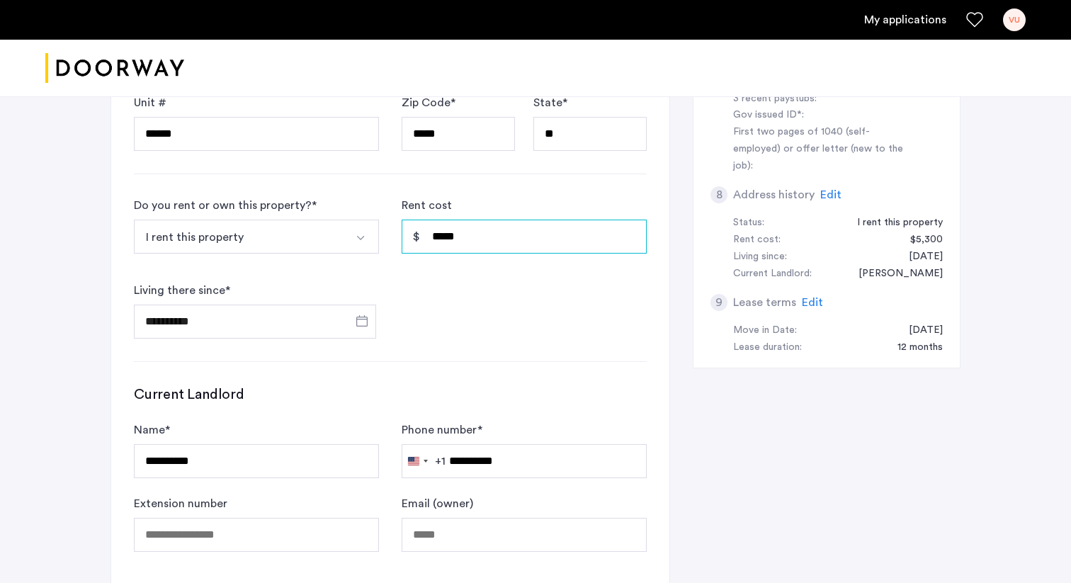
click at [504, 243] on input "*****" at bounding box center [523, 236] width 245 height 34
type input "*"
type input "*****"
click at [510, 295] on form "**********" at bounding box center [390, 268] width 513 height 142
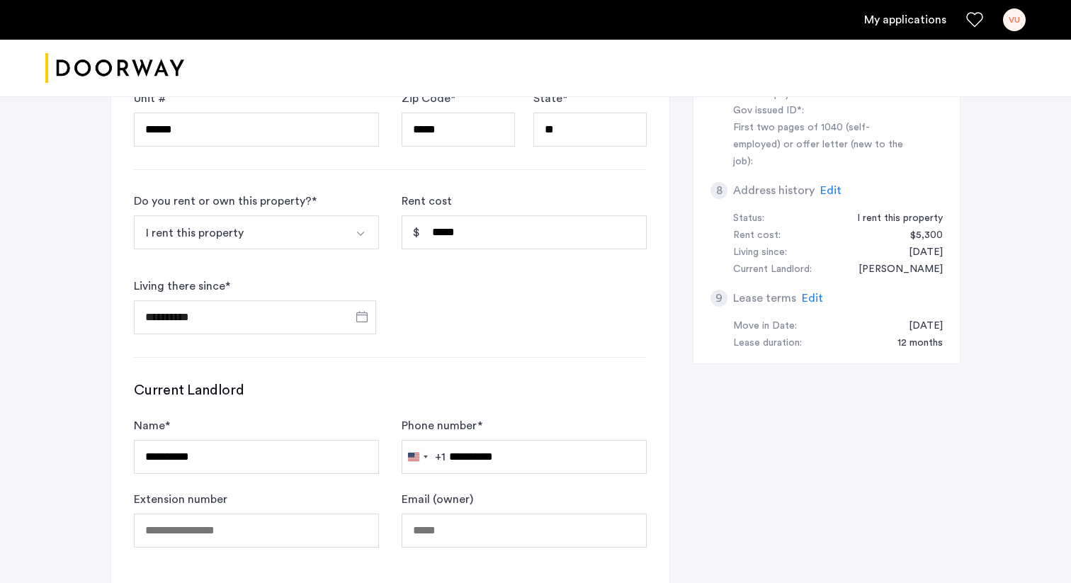
scroll to position [532, 0]
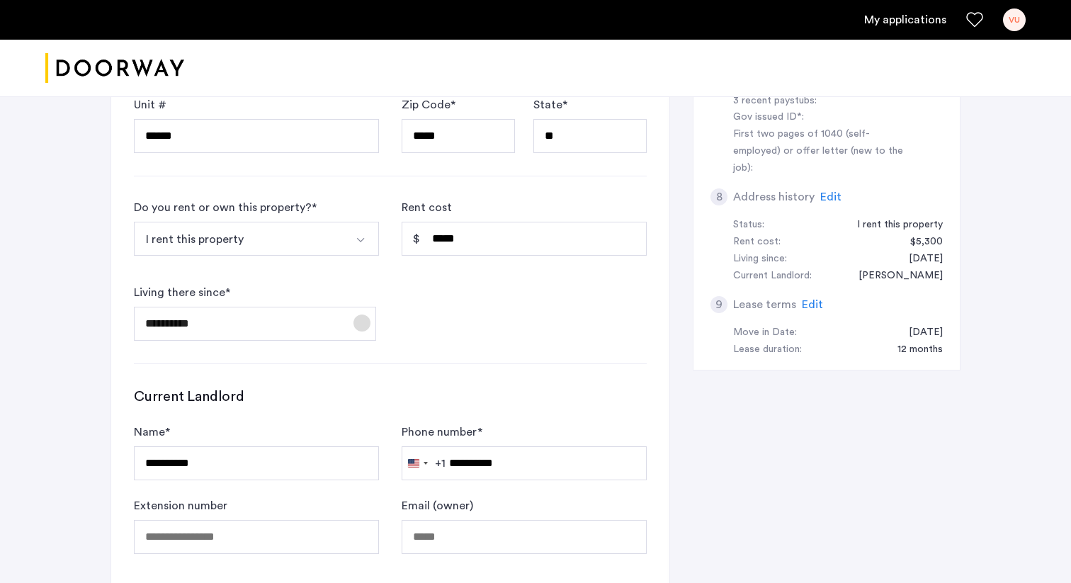
click at [360, 321] on span "Open calendar" at bounding box center [362, 323] width 34 height 34
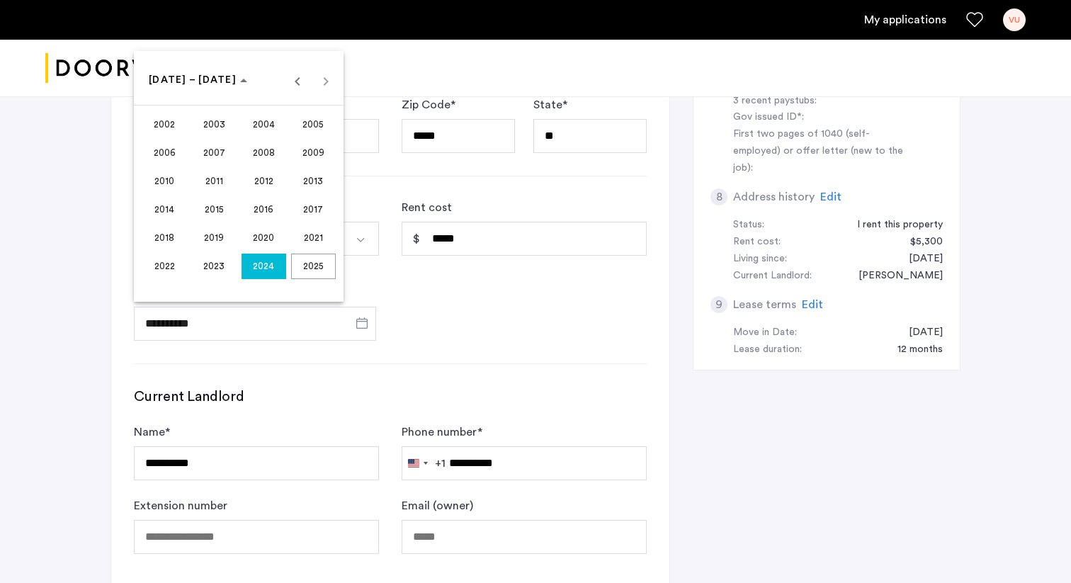
click at [263, 265] on span "2024" at bounding box center [263, 265] width 45 height 25
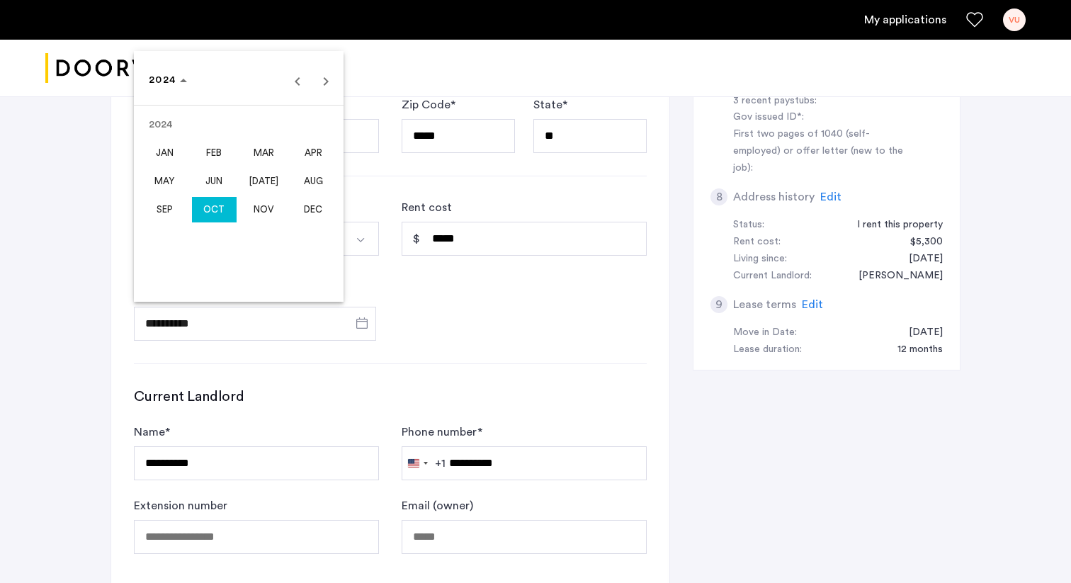
click at [216, 206] on span "OCT" at bounding box center [214, 209] width 45 height 25
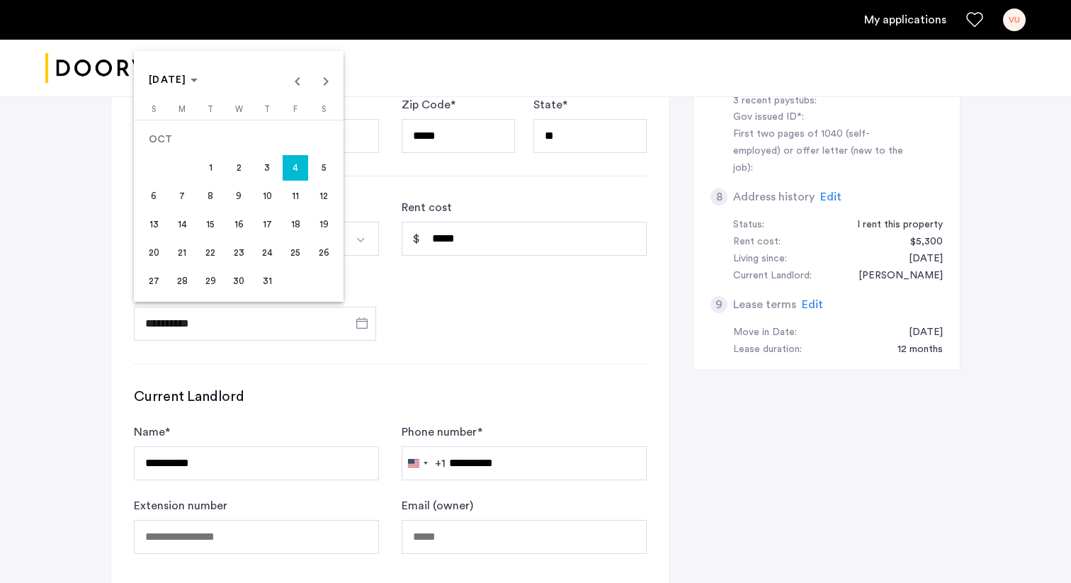
click at [320, 169] on span "5" at bounding box center [323, 167] width 25 height 25
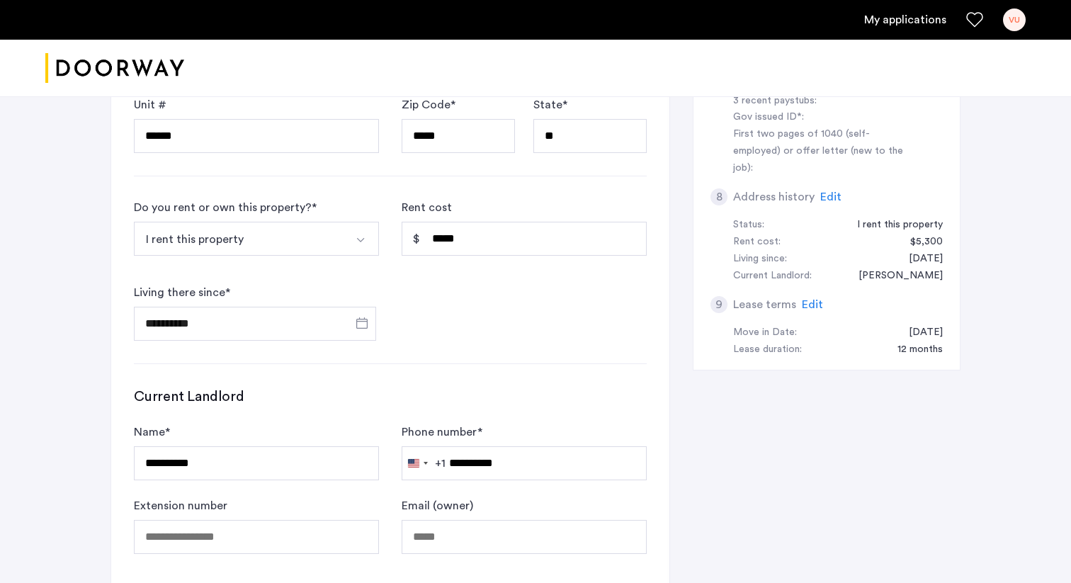
type input "**********"
click at [493, 408] on div "**********" at bounding box center [390, 470] width 513 height 167
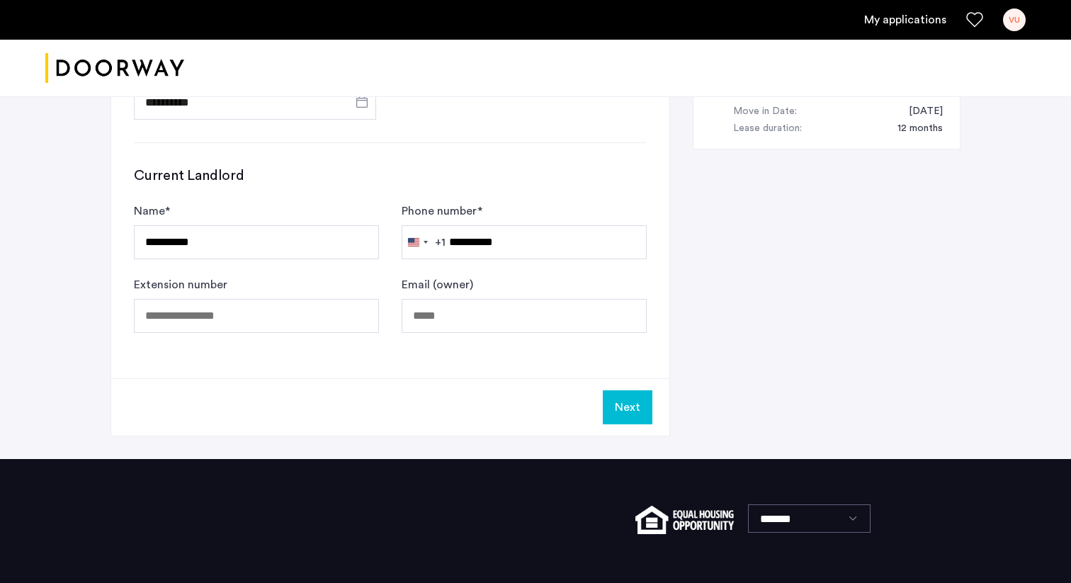
scroll to position [755, 0]
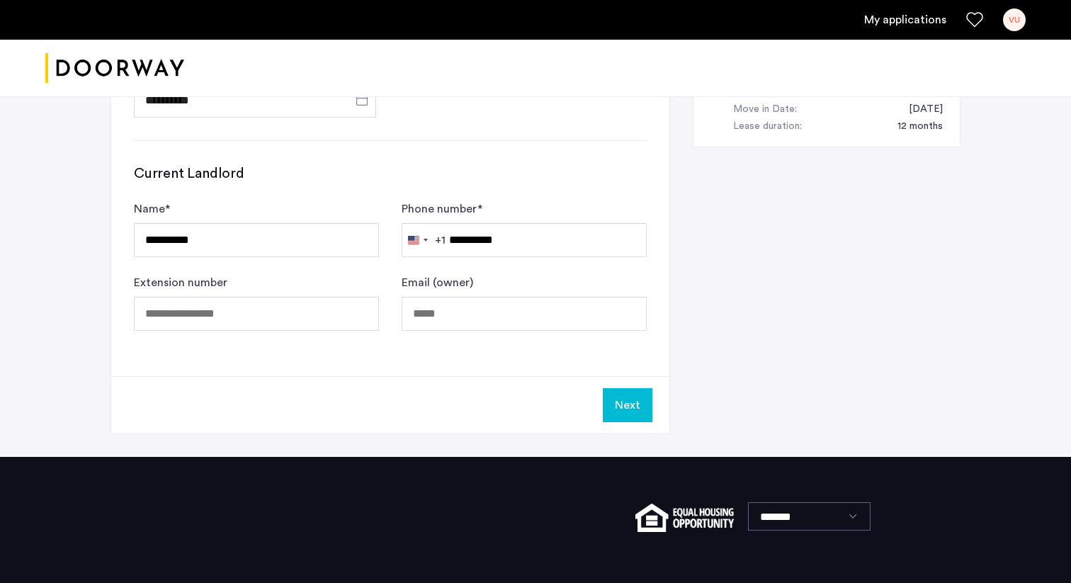
click at [629, 403] on button "Next" at bounding box center [628, 405] width 50 height 34
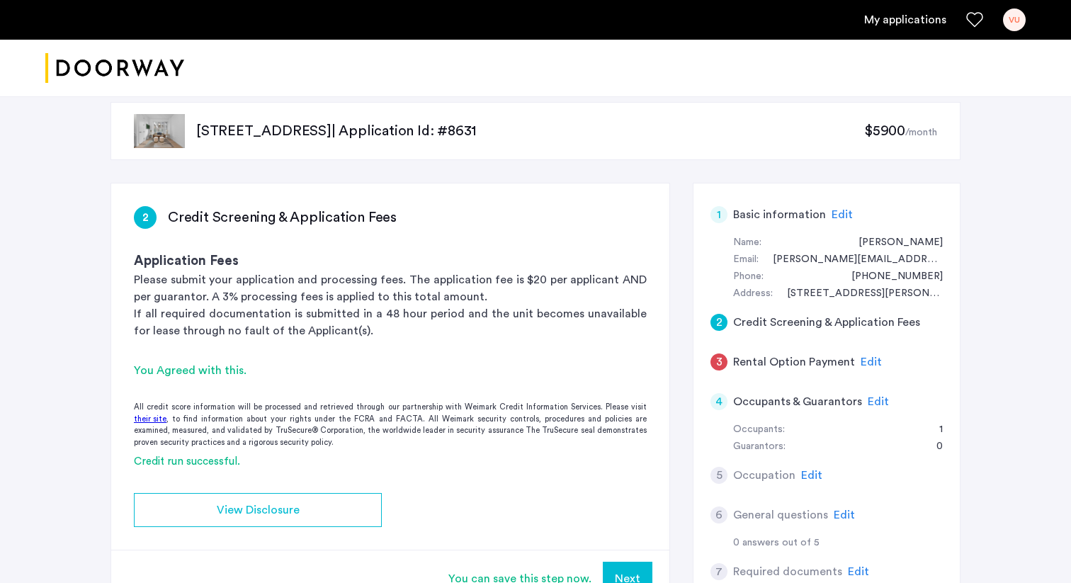
scroll to position [0, 0]
